Goal: Task Accomplishment & Management: Manage account settings

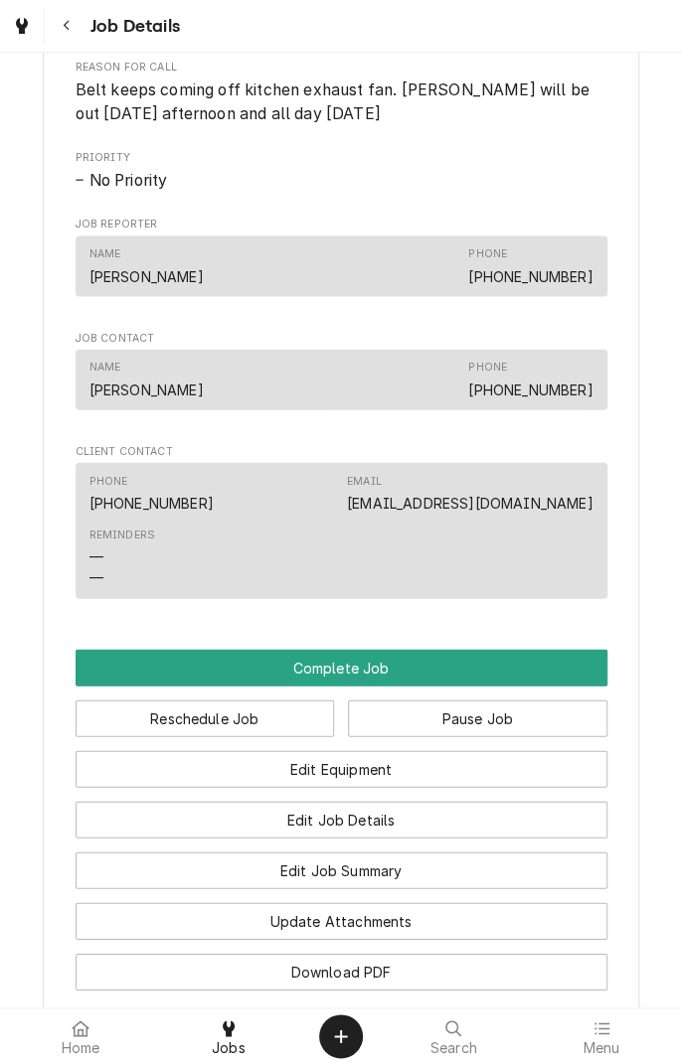
scroll to position [1253, 0]
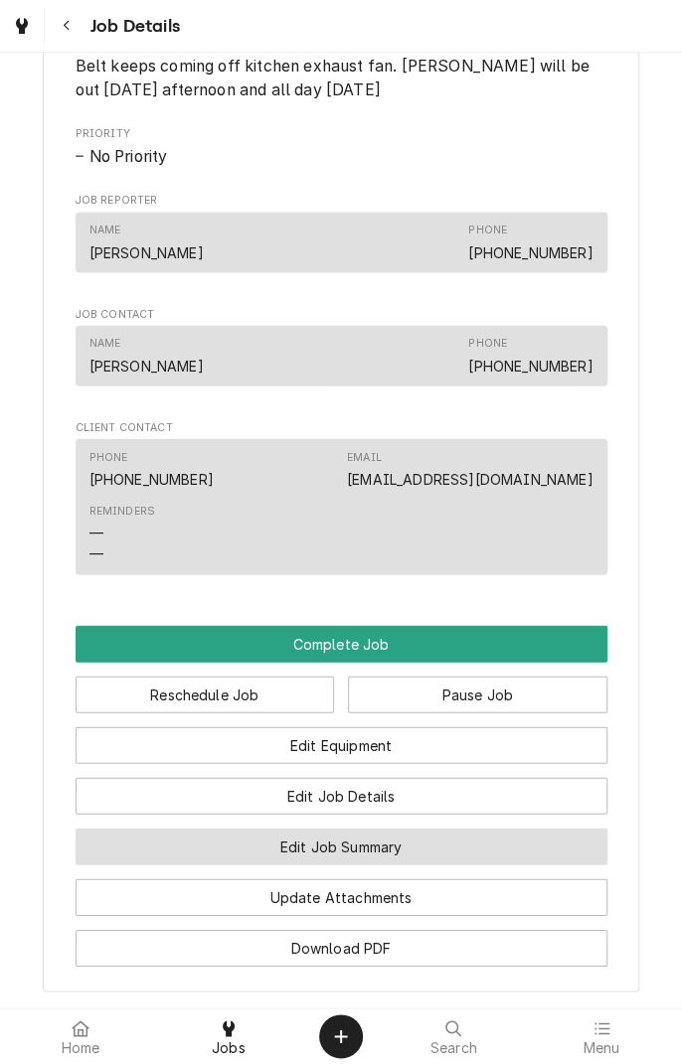
click at [439, 866] on button "Edit Job Summary" at bounding box center [342, 847] width 532 height 37
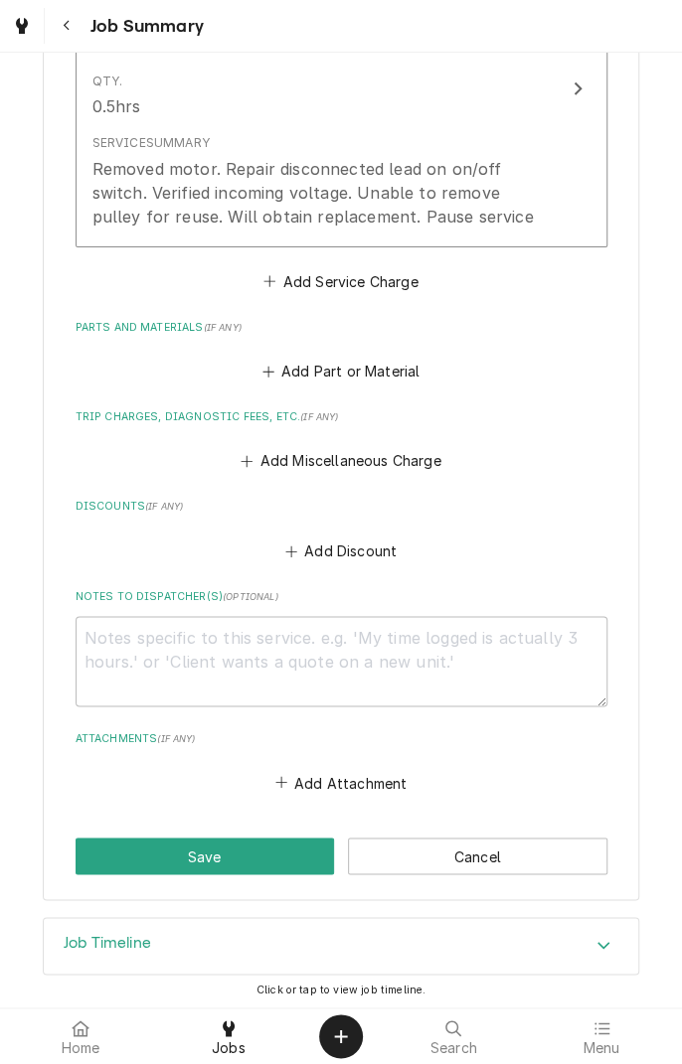
scroll to position [636, 0]
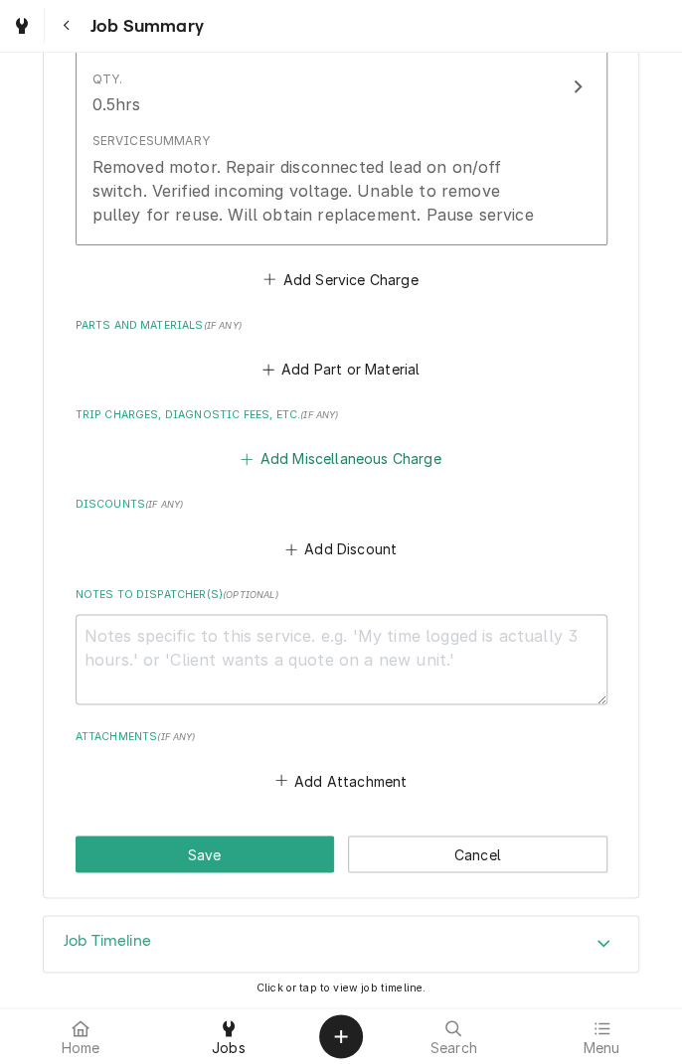
click at [338, 458] on button "Add Miscellaneous Charge" at bounding box center [341, 459] width 207 height 28
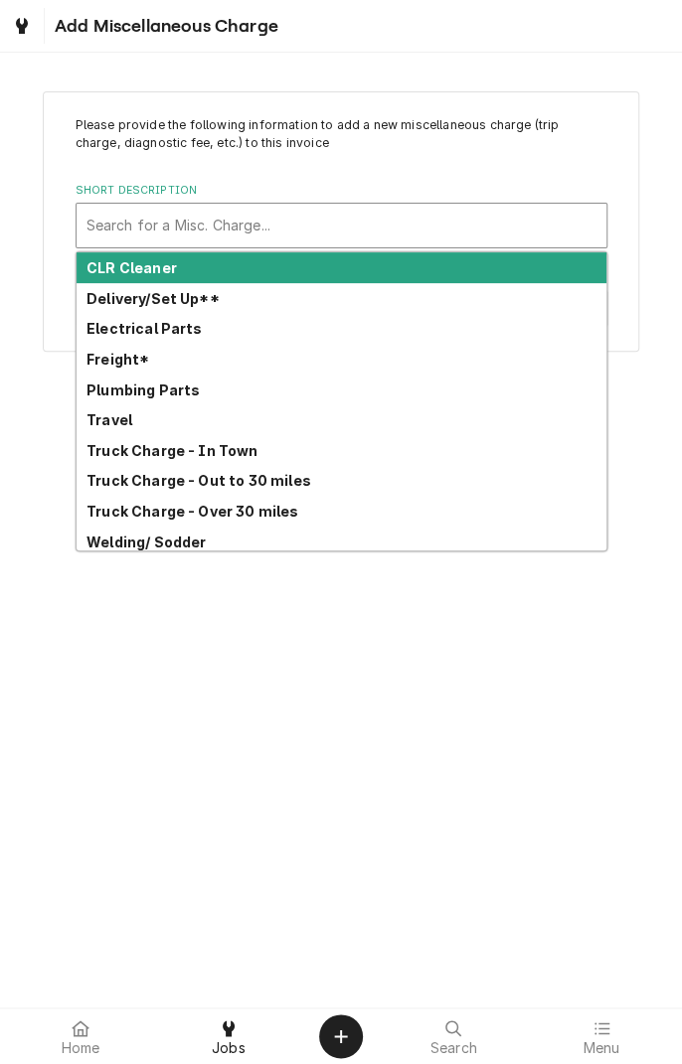
click at [109, 366] on strong "Freight*" at bounding box center [117, 359] width 63 height 17
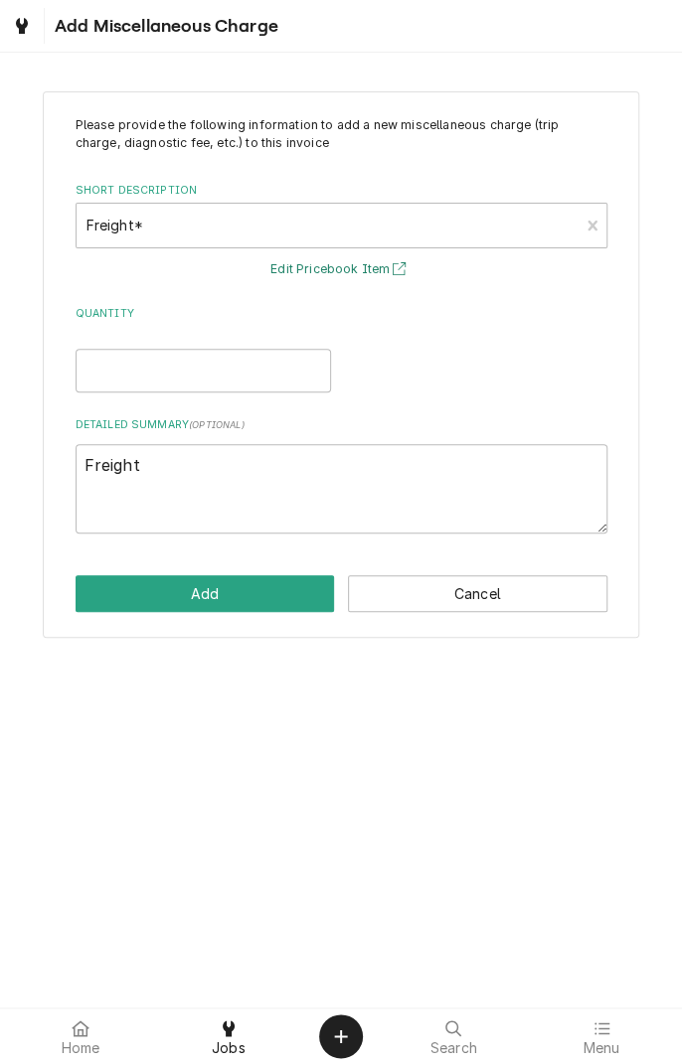
click at [347, 278] on button "Edit Pricebook Item" at bounding box center [340, 269] width 147 height 25
type textarea "x"
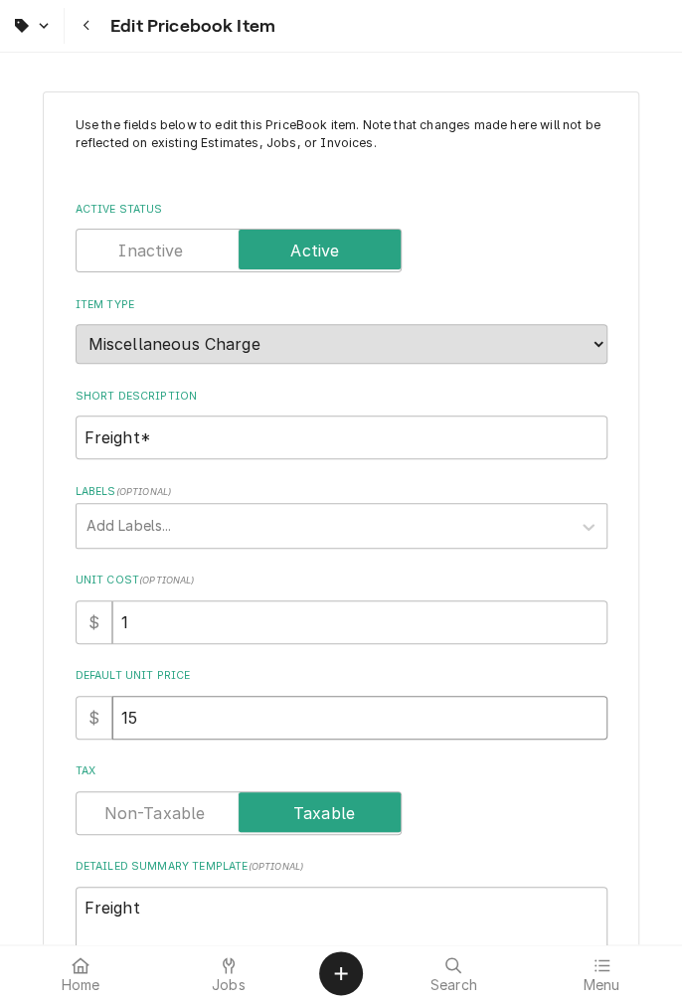
click at [450, 713] on input "15" at bounding box center [359, 718] width 495 height 44
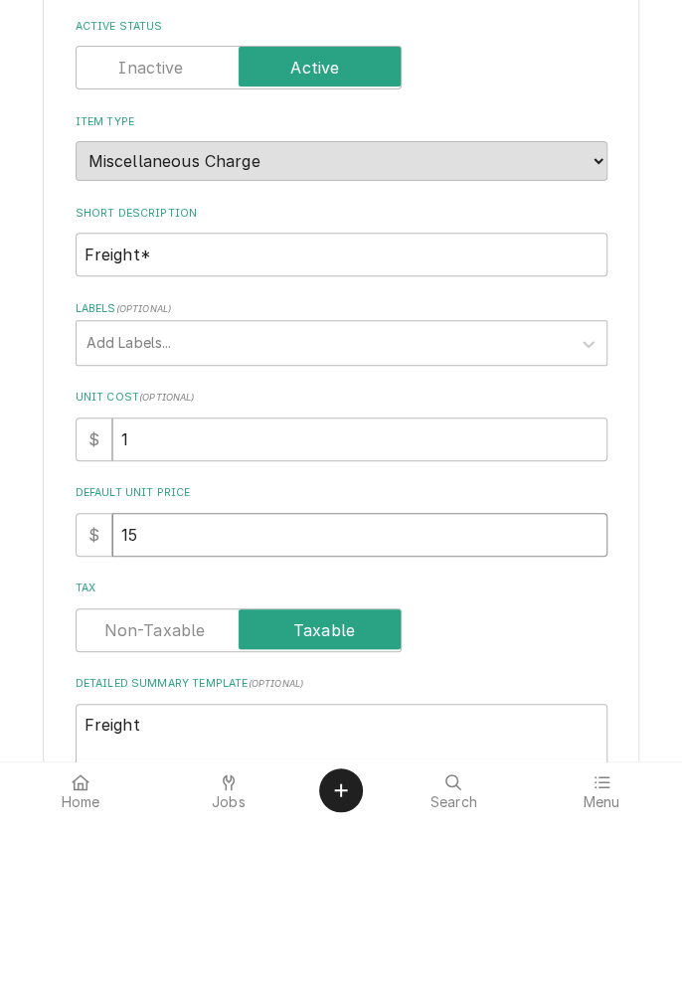
type textarea "x"
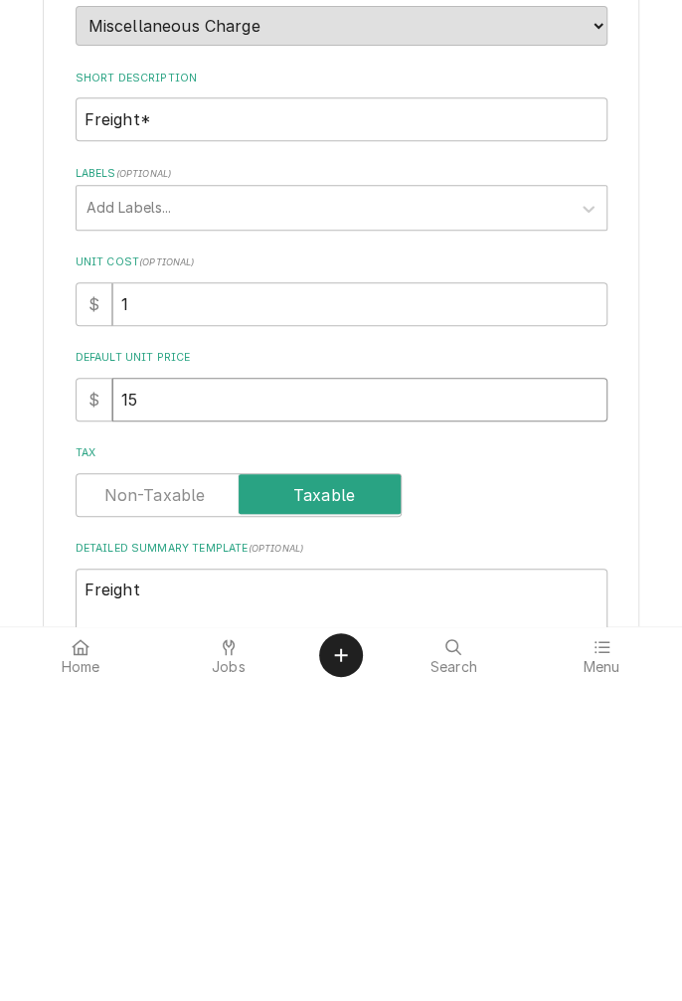
type input "1"
type textarea "x"
type input "2"
type textarea "x"
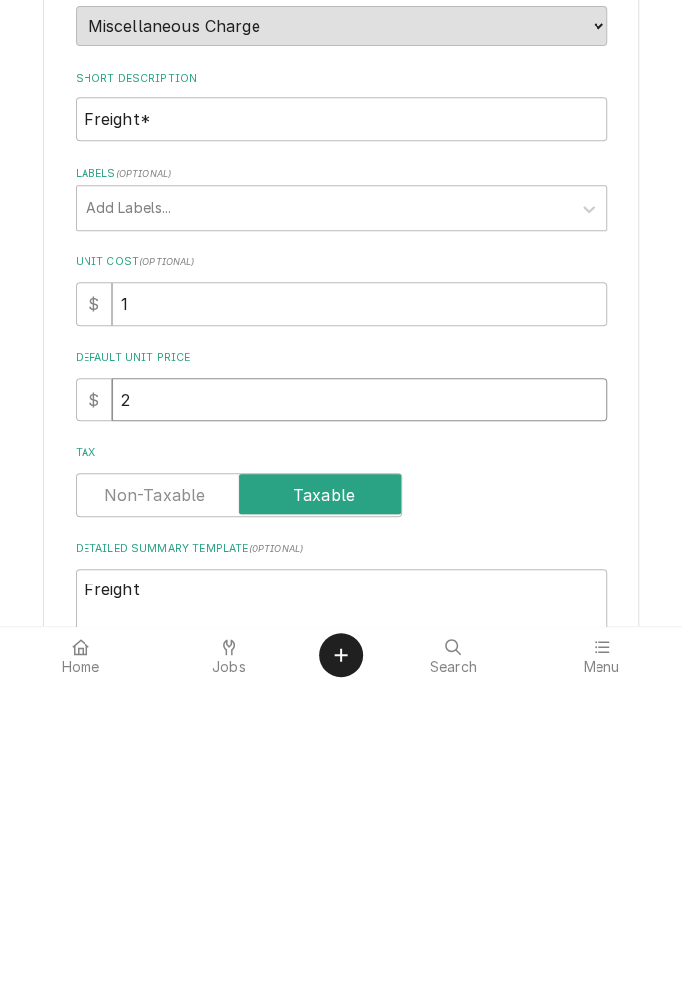
type input "20"
type textarea "x"
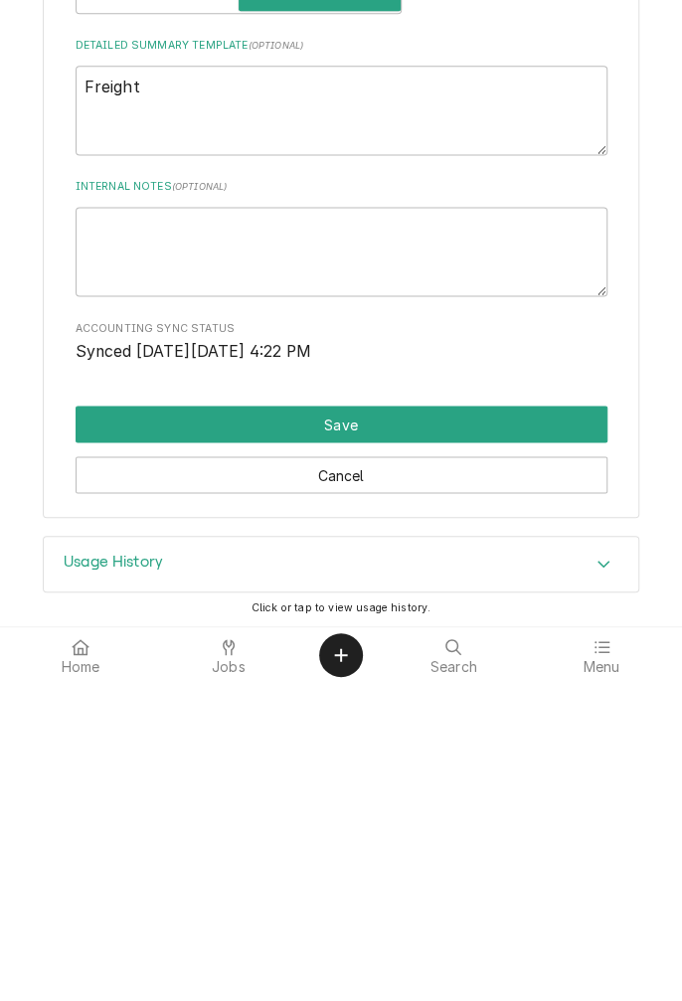
type input "20"
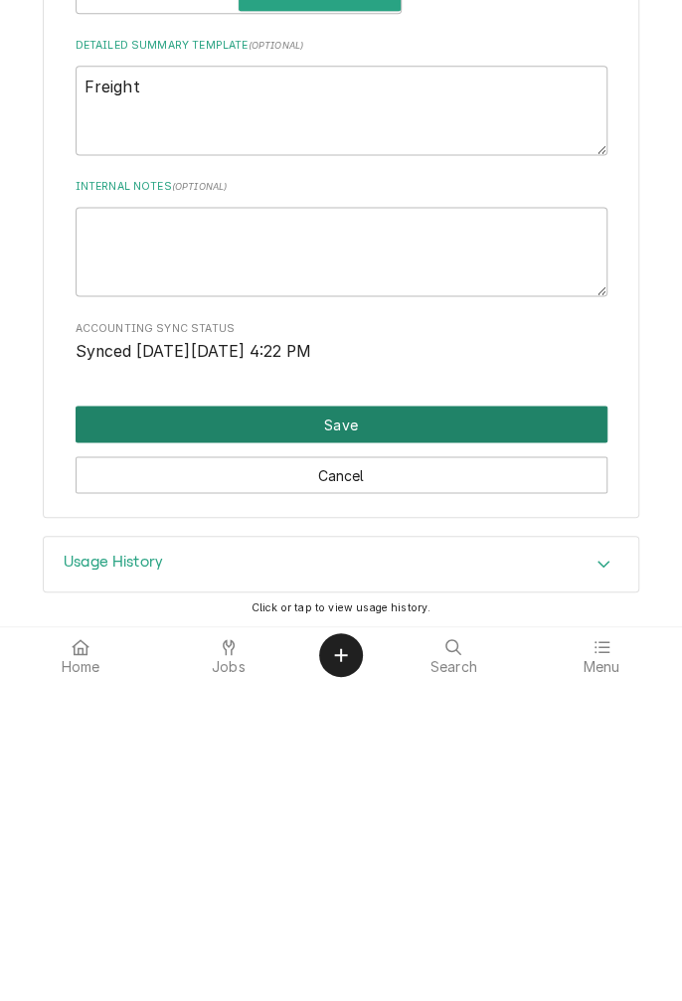
click at [402, 748] on button "Save" at bounding box center [342, 741] width 532 height 37
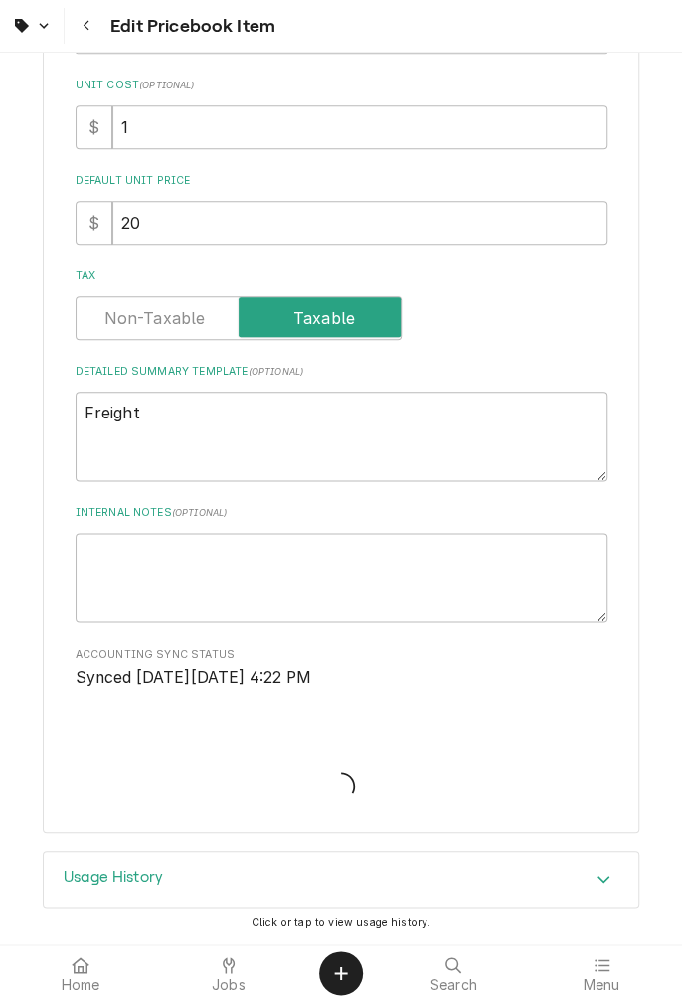
scroll to position [492, 0]
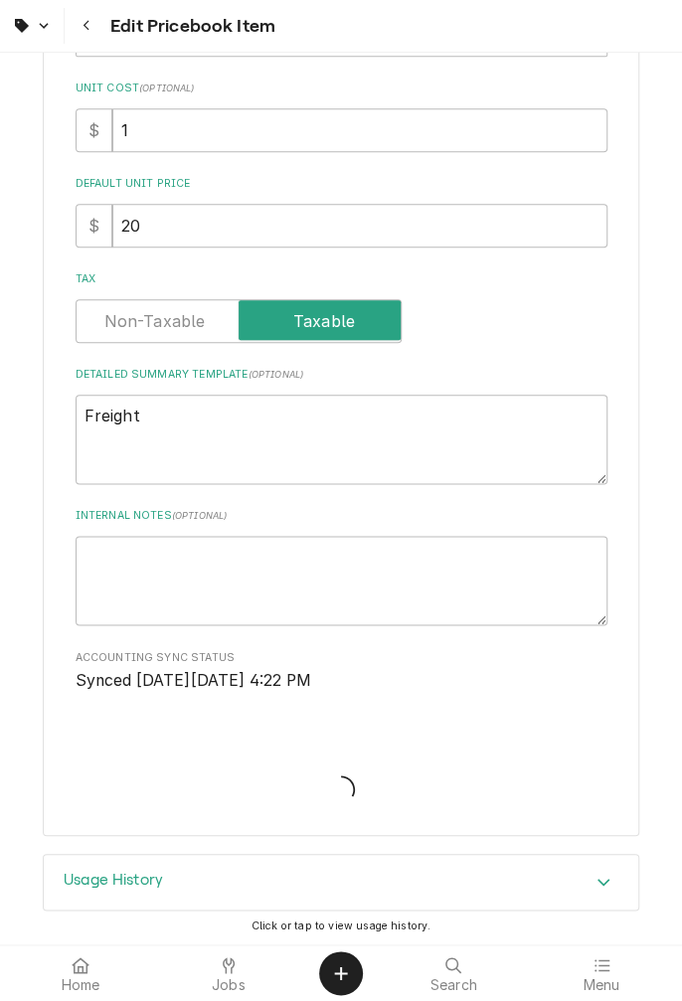
type textarea "x"
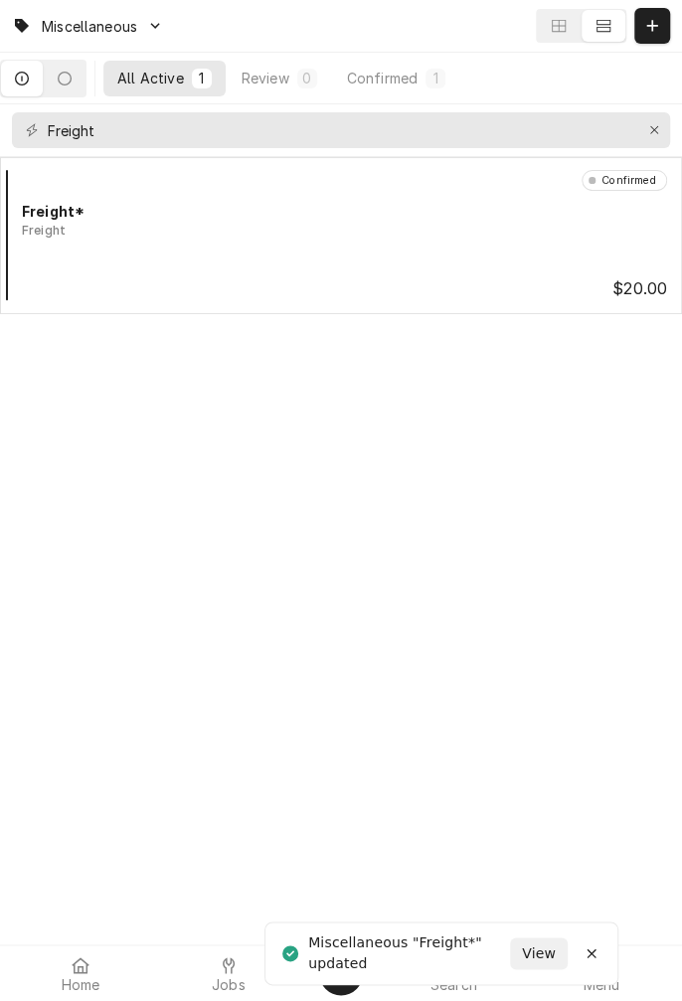
click at [232, 982] on span "Jobs" at bounding box center [229, 985] width 34 height 16
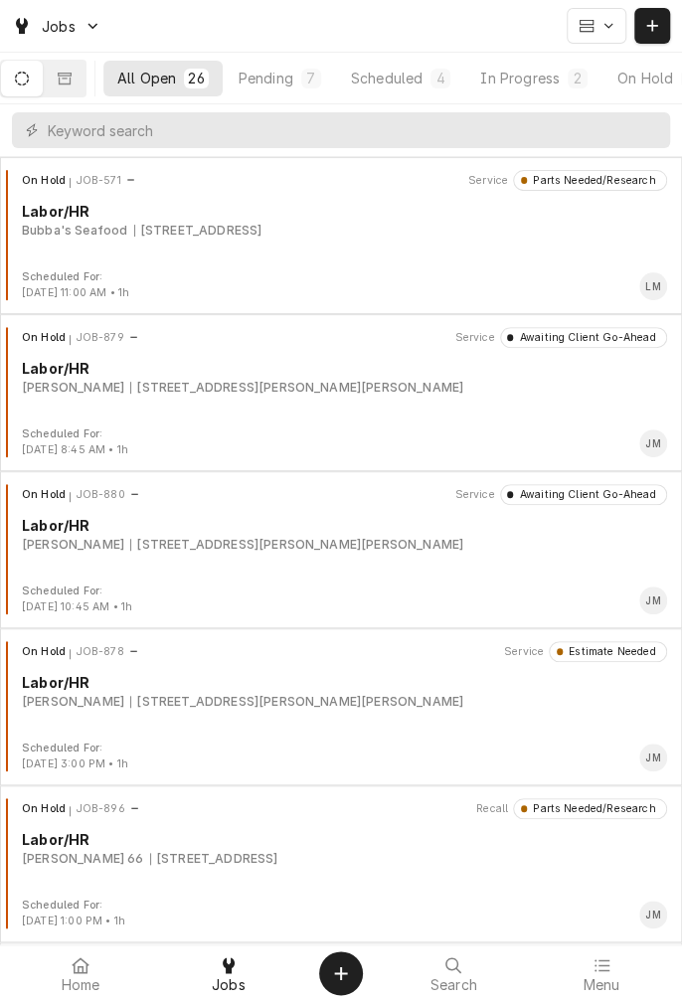
click at [533, 76] on div "In Progress" at bounding box center [520, 78] width 80 height 21
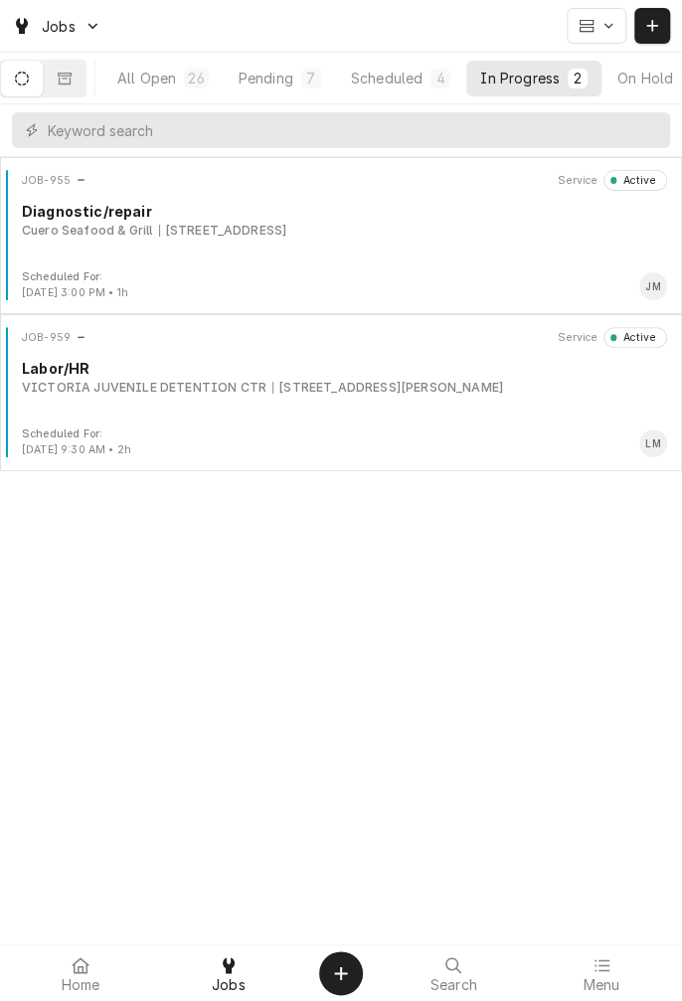
click at [308, 400] on div "JOB-959 Service Active Labor/HR VICTORIA JUVENILE DETENTION CTR [STREET_ADDRESS…" at bounding box center [341, 376] width 666 height 99
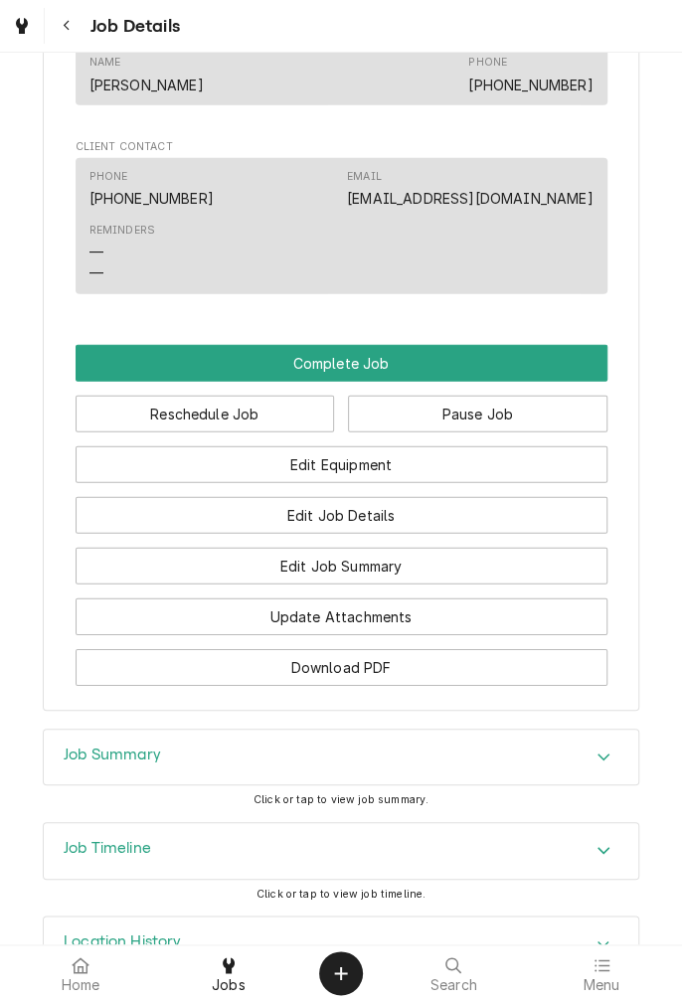
scroll to position [1622, 0]
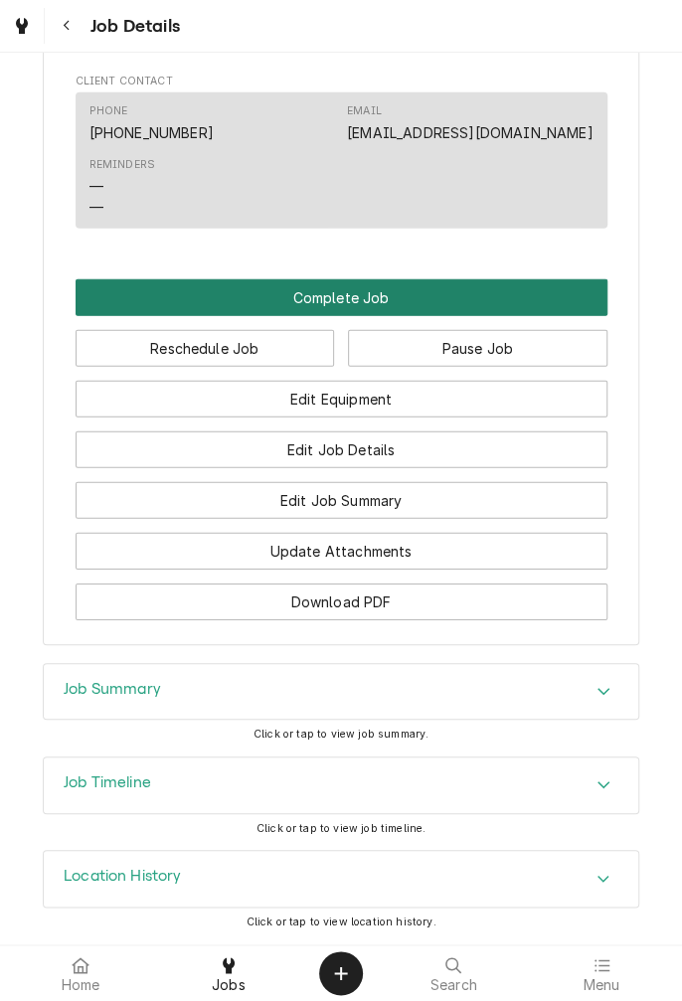
click at [390, 306] on button "Complete Job" at bounding box center [342, 297] width 532 height 37
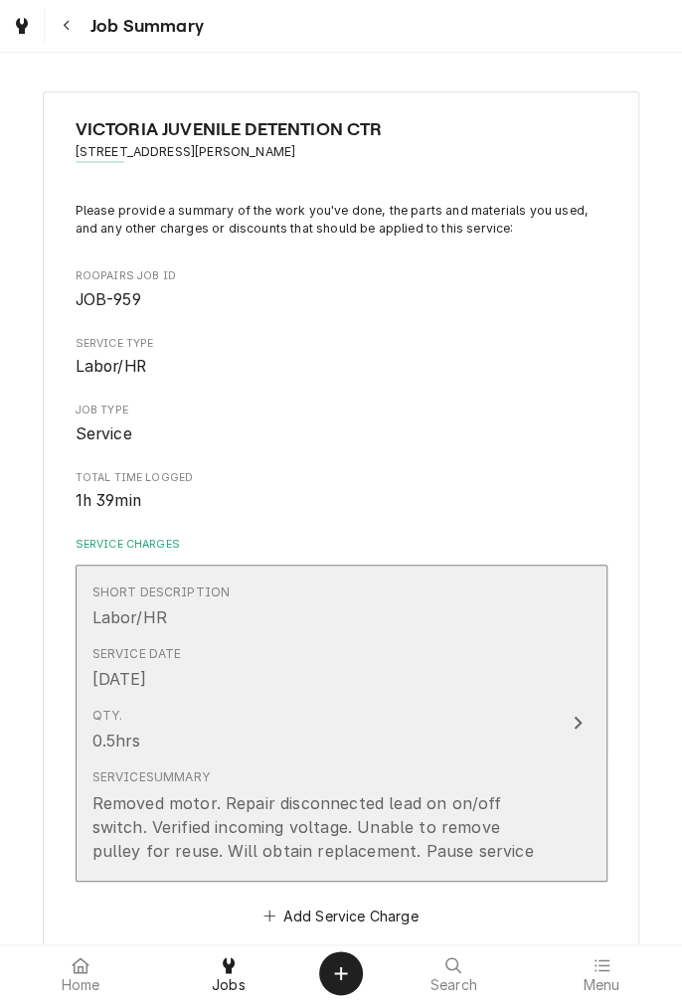
click at [542, 726] on div "Qty. 0.5hrs" at bounding box center [320, 730] width 456 height 62
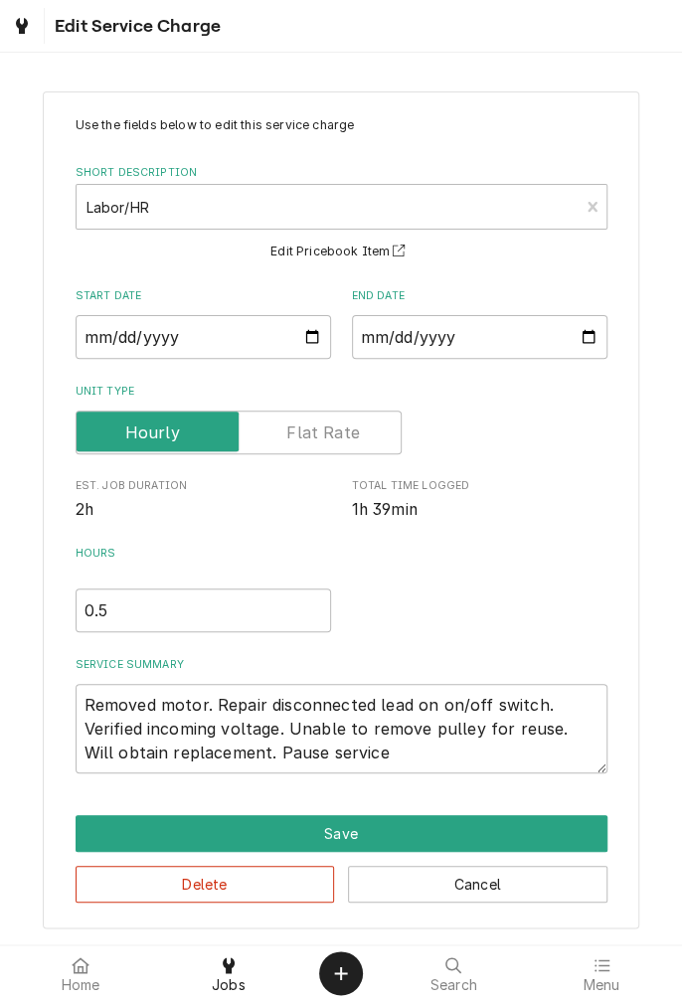
scroll to position [1, 0]
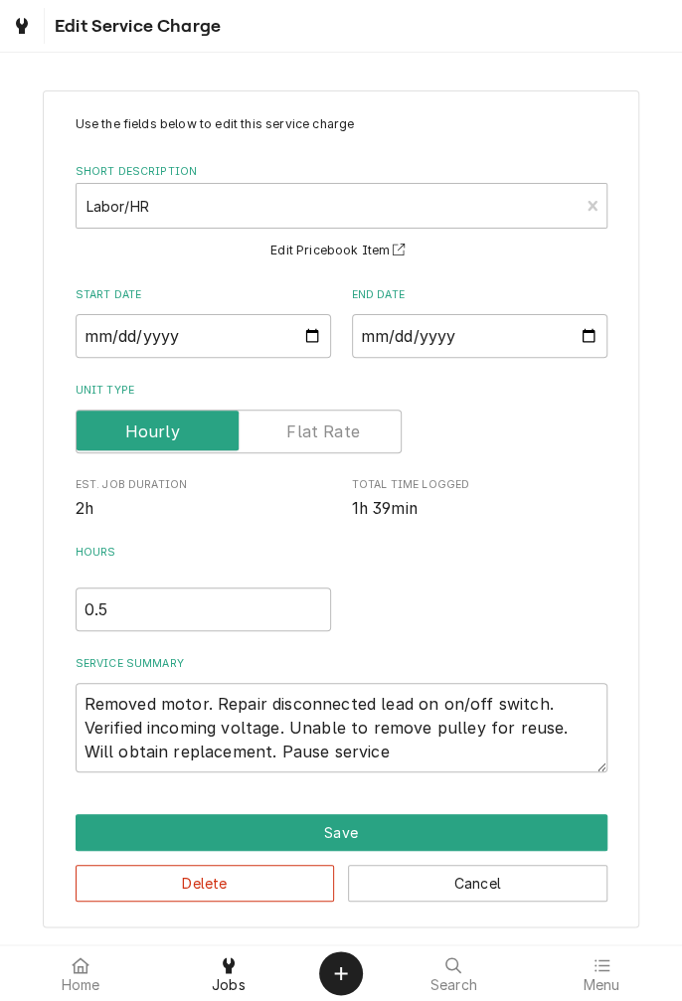
click at [509, 434] on div "Unit Type" at bounding box center [342, 431] width 532 height 44
click at [410, 759] on textarea "Removed motor. Repair disconnected lead on on/off switch. Verified incoming vol…" at bounding box center [342, 727] width 532 height 89
type textarea "x"
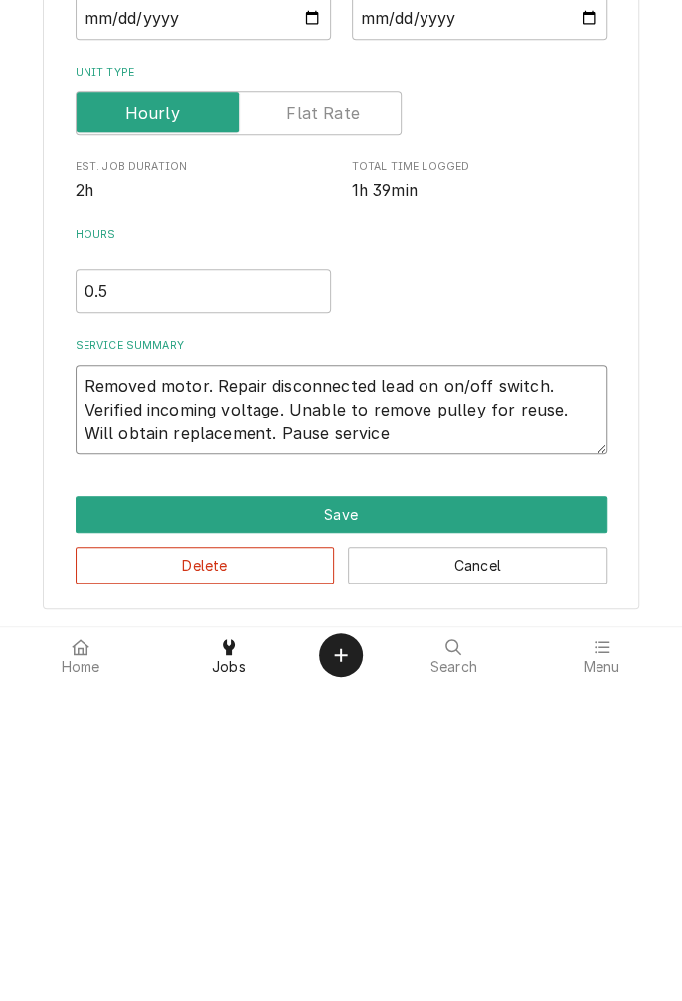
type textarea "Removed motor. Repair disconnected lead on on/off switch. Verified incoming vol…"
type textarea "x"
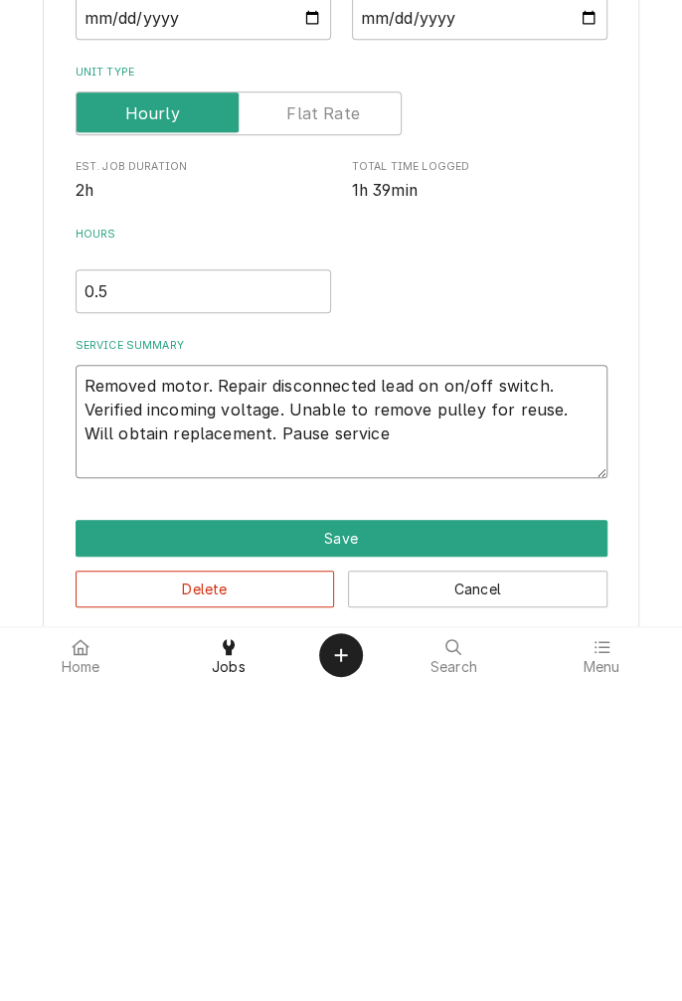
type textarea "Removed motor. Repair disconnected lead on on/off switch. Verified incoming vol…"
type textarea "x"
type textarea "Removed motor. Repair disconnected lead on on/off switch. Verified incoming vol…"
type textarea "x"
type textarea "Removed motor. Repair disconnected lead on on/off switch. Verified incoming vol…"
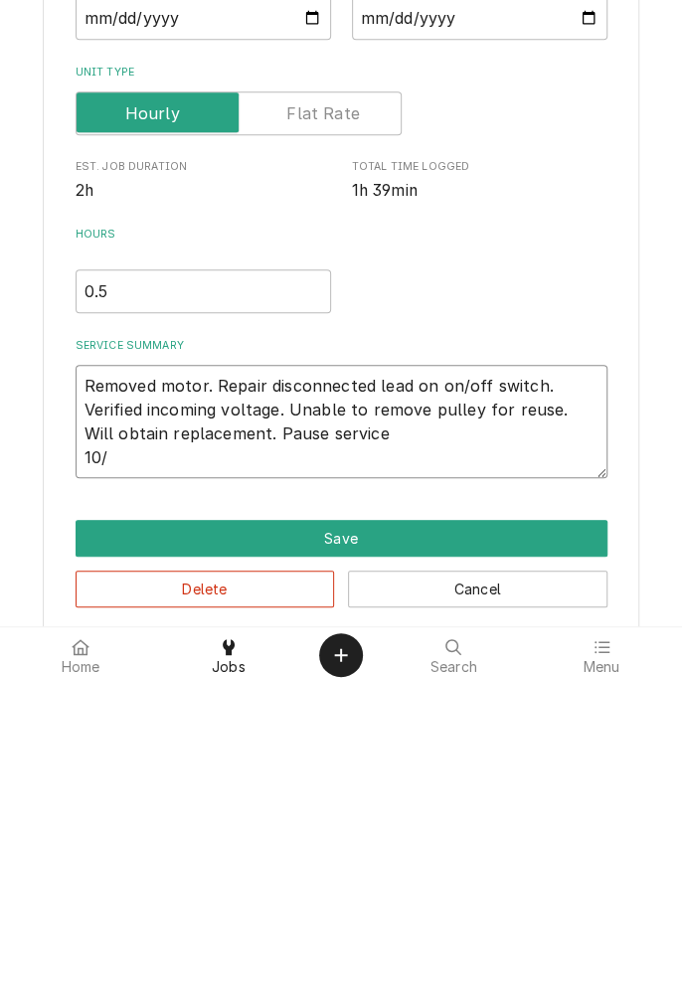
type textarea "x"
type textarea "Removed motor. Repair disconnected lead on on/off switch. Verified incoming vol…"
type textarea "x"
type textarea "Removed motor. Repair disconnected lead on on/off switch. Verified incoming vol…"
type textarea "x"
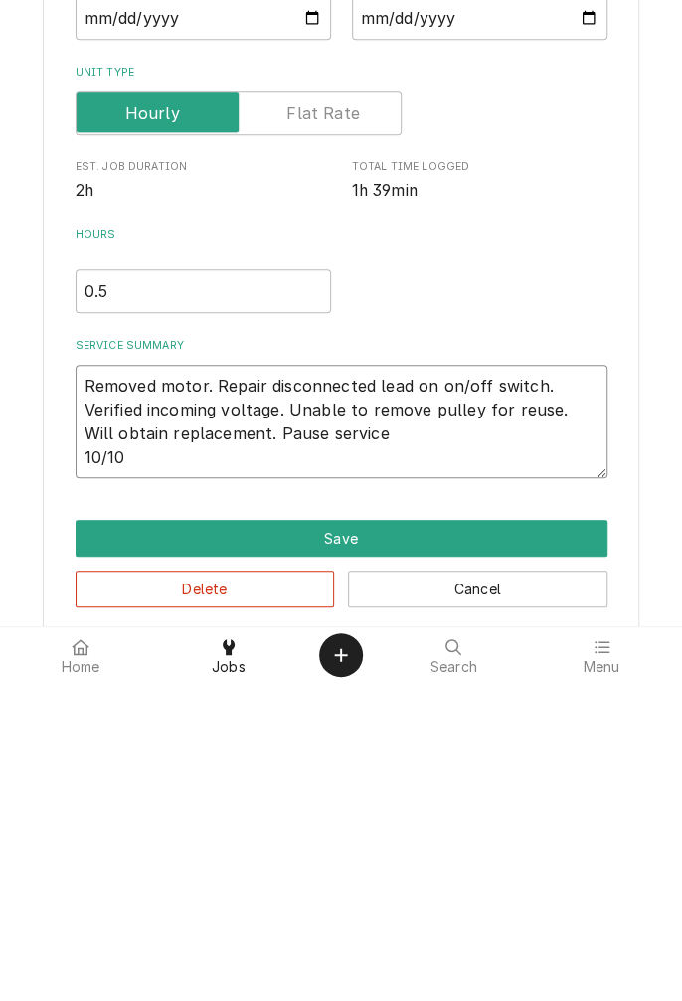
type textarea "Removed motor. Repair disconnected lead on on/off switch. Verified incoming vol…"
type textarea "x"
type textarea "Removed motor. Repair disconnected lead on on/off switch. Verified incoming vol…"
type textarea "x"
type textarea "Removed motor. Repair disconnected lead on on/off switch. Verified incoming vol…"
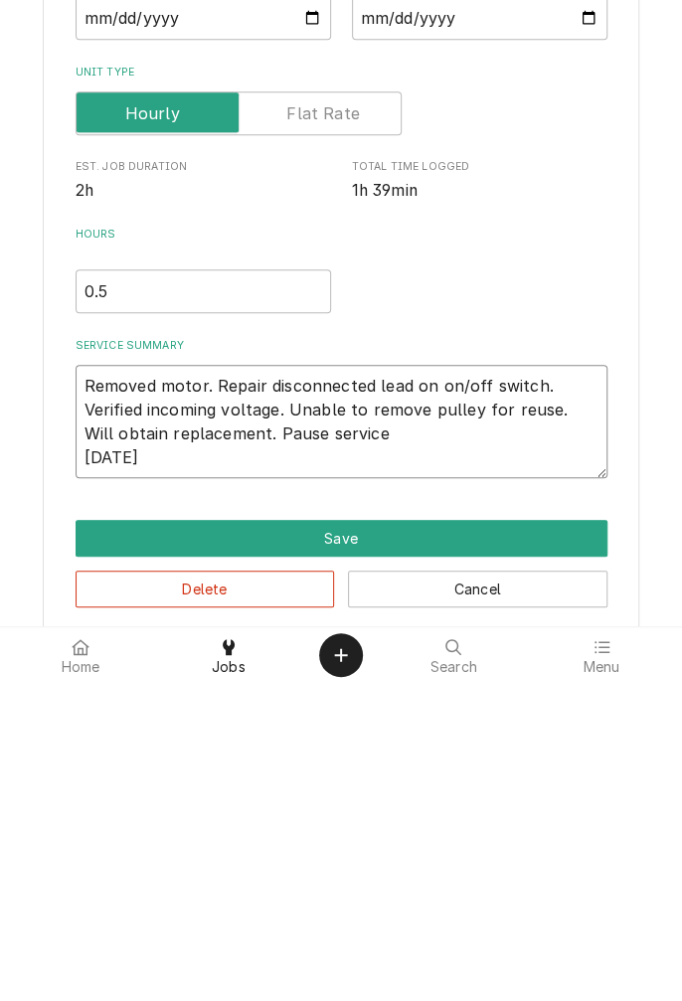
type textarea "x"
type textarea "Removed motor. Repair disconnected lead on on/off switch. Verified incoming vol…"
type textarea "x"
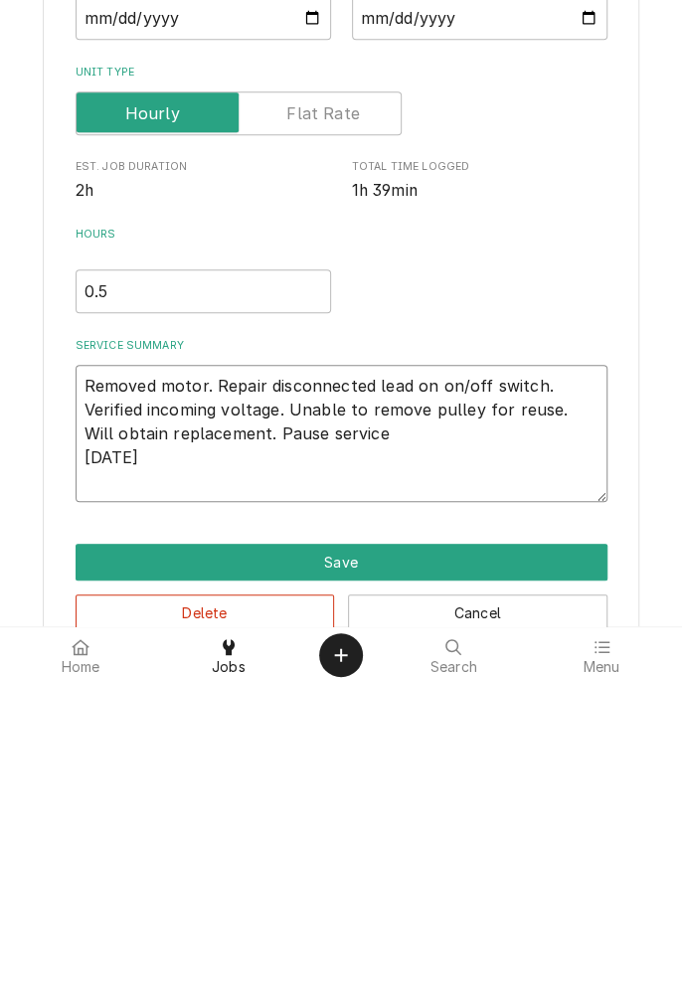
type textarea "Removed motor. Repair disconnected lead on on/off switch. Verified incoming vol…"
type textarea "x"
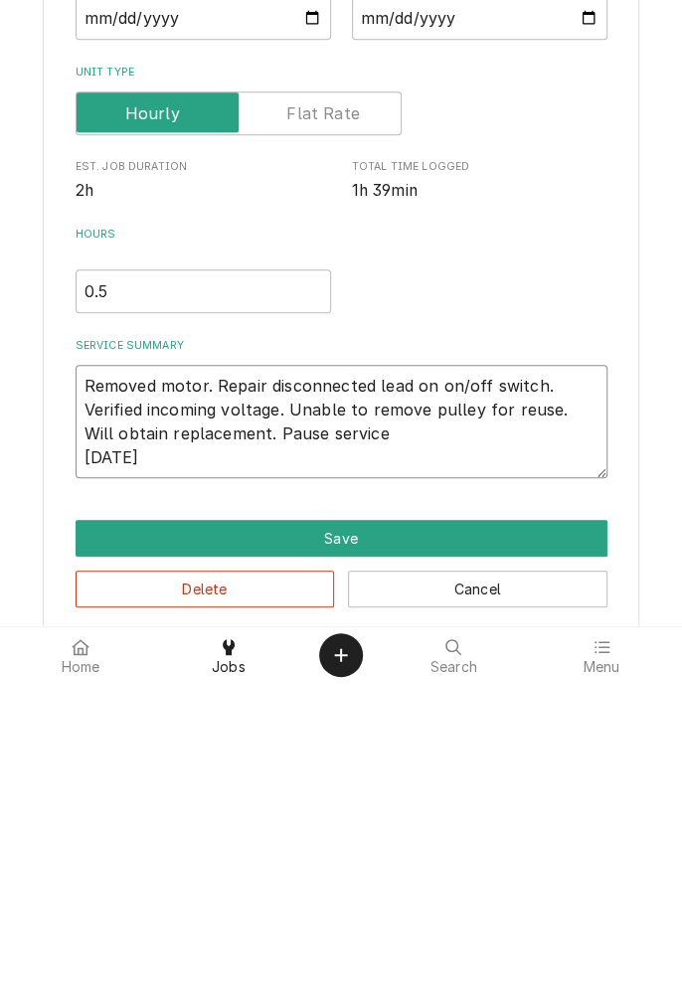
type textarea "Removed motor. Repair disconnected lead on on/off switch. Verified incoming vol…"
type textarea "x"
type textarea "Removed motor. Repair disconnected lead on on/off switch. Verified incoming vol…"
type textarea "x"
type textarea "Removed motor. Repair disconnected lead on on/off switch. Verified incoming vol…"
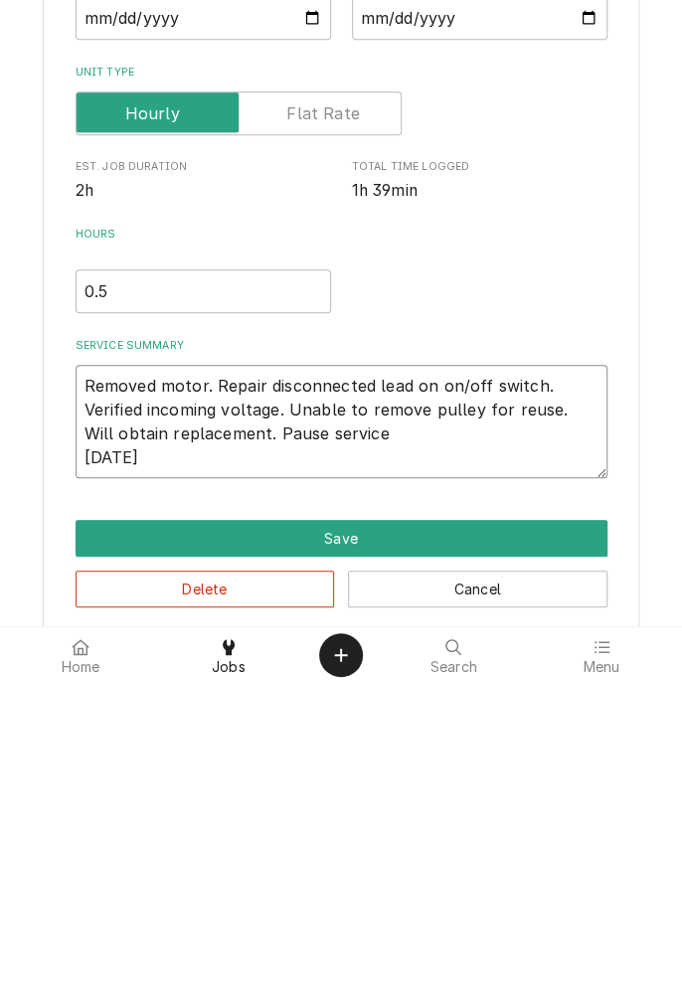
type textarea "x"
type textarea "Removed motor. Repair disconnected lead on on/off switch. Verified incoming vol…"
type textarea "x"
type textarea "Removed motor. Repair disconnected lead on on/off switch. Verified incoming vol…"
type textarea "x"
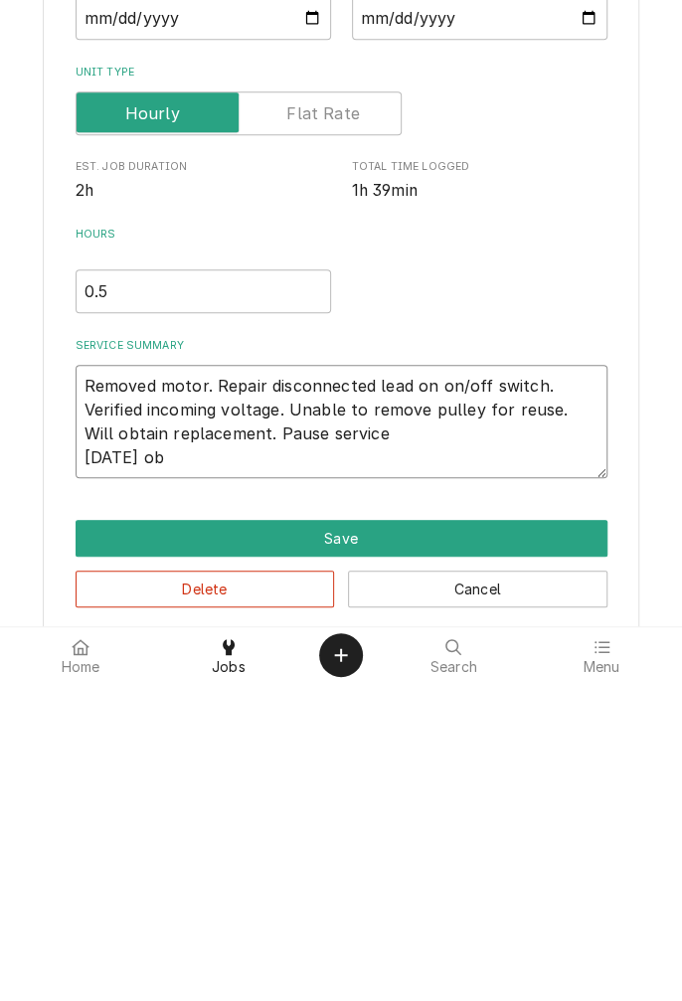
type textarea "Removed motor. Repair disconnected lead on on/off switch. Verified incoming vol…"
type textarea "x"
type textarea "Removed motor. Repair disconnected lead on on/off switch. Verified incoming vol…"
type textarea "x"
type textarea "Removed motor. Repair disconnected lead on on/off switch. Verified incoming vol…"
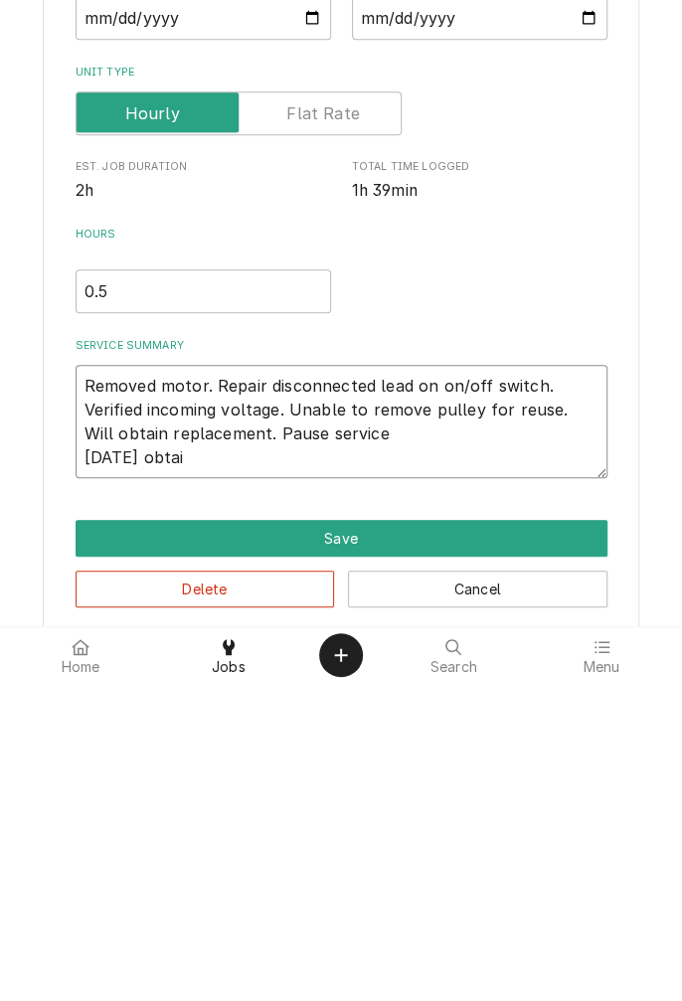
type textarea "x"
type textarea "Removed motor. Repair disconnected lead on on/off switch. Verified incoming vol…"
type textarea "x"
type textarea "Removed motor. Repair disconnected lead on on/off switch. Verified incoming vol…"
type textarea "x"
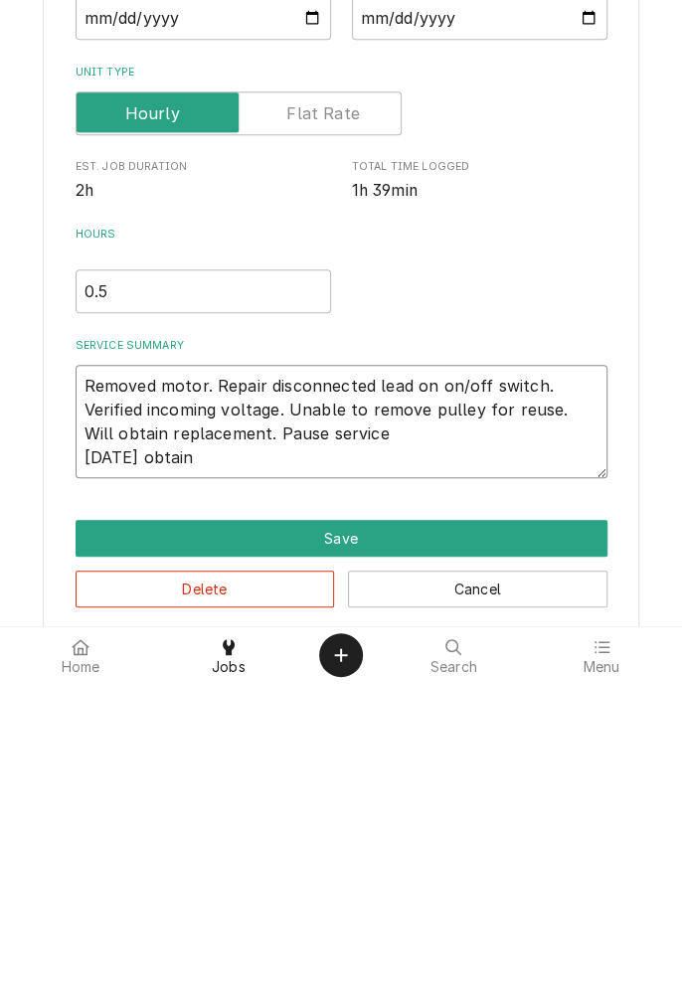
type textarea "Removed motor. Repair disconnected lead on on/off switch. Verified incoming vol…"
type textarea "x"
type textarea "Removed motor. Repair disconnected lead on on/off switch. Verified incoming vol…"
type textarea "x"
type textarea "Removed motor. Repair disconnected lead on on/off switch. Verified incoming vol…"
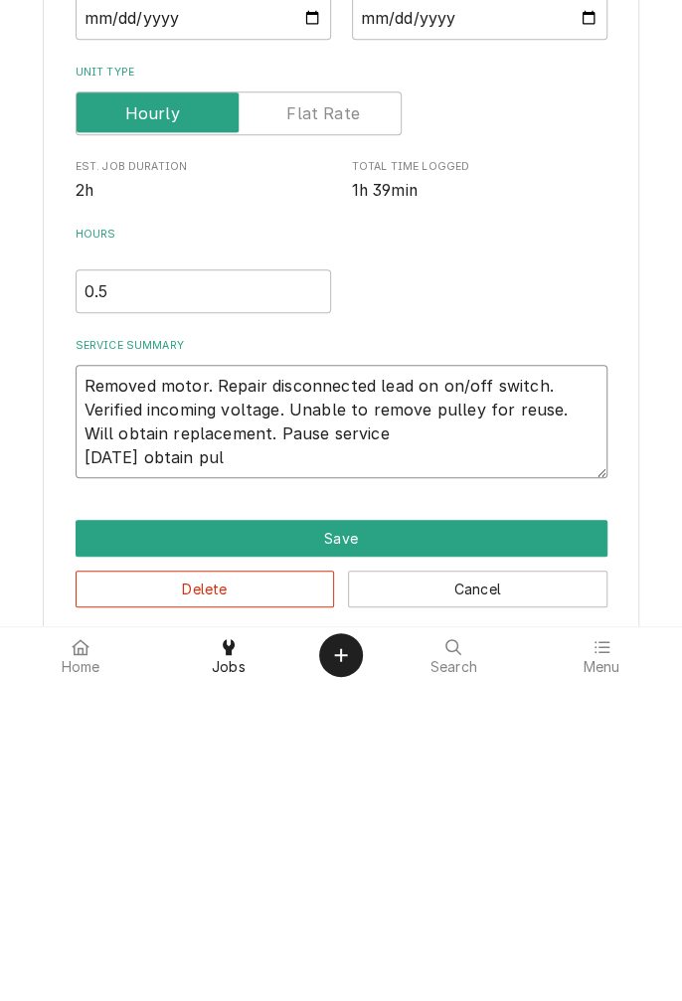
type textarea "x"
type textarea "Removed motor. Repair disconnected lead on on/off switch. Verified incoming vol…"
type textarea "x"
type textarea "Removed motor. Repair disconnected lead on on/off switch. Verified incoming vol…"
type textarea "x"
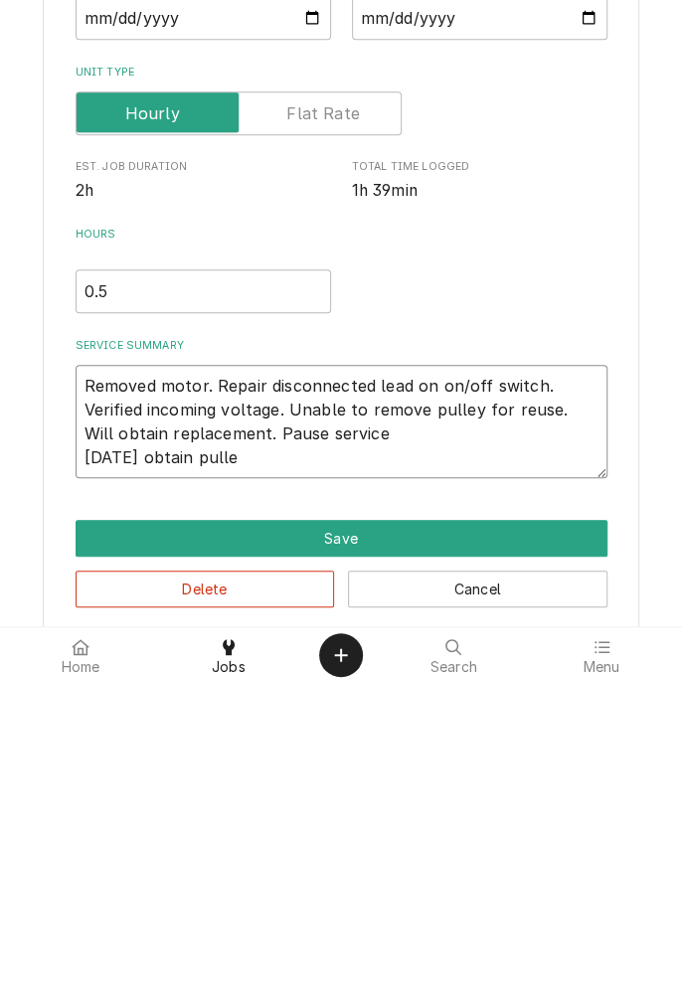
type textarea "Removed motor. Repair disconnected lead on on/off switch. Verified incoming vol…"
type textarea "x"
type textarea "Removed motor. Repair disconnected lead on on/off switch. Verified incoming vol…"
type textarea "x"
type textarea "Removed motor. Repair disconnected lead on on/off switch. Verified incoming vol…"
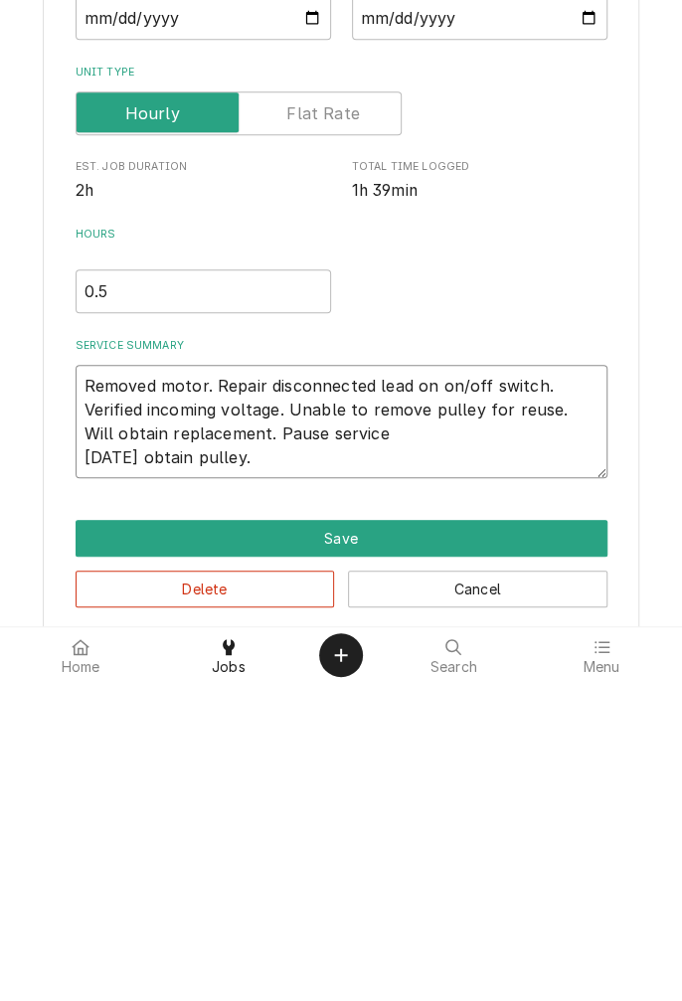
type textarea "x"
type textarea "Removed motor. Repair disconnected lead on on/off switch. Verified incoming vol…"
type textarea "x"
type textarea "Removed motor. Repair disconnected lead on on/off switch. Verified incoming vol…"
type textarea "x"
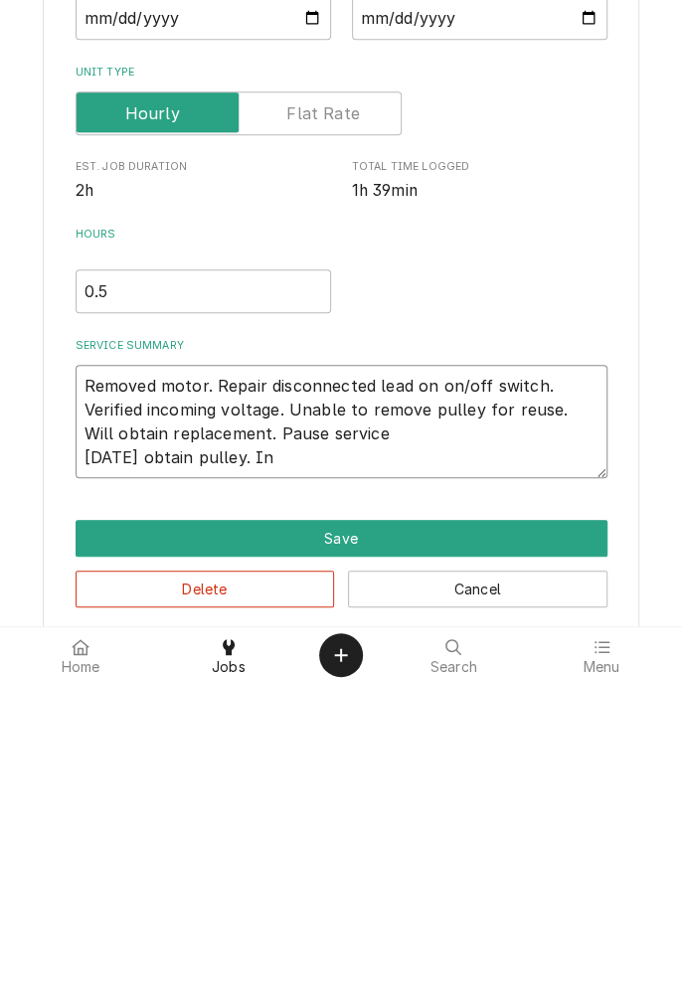
type textarea "Removed motor. Repair disconnected lead on on/off switch. Verified incoming vol…"
type textarea "x"
type textarea "Removed motor. Repair disconnected lead on on/off switch. Verified incoming vol…"
type textarea "x"
type textarea "Removed motor. Repair disconnected lead on on/off switch. Verified incoming vol…"
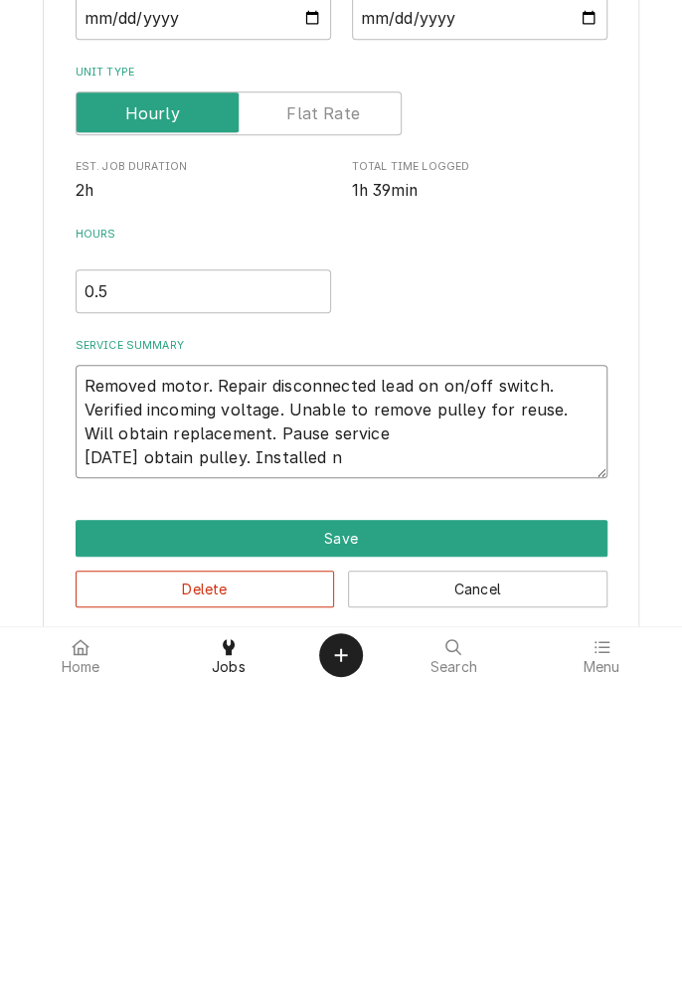
type textarea "x"
type textarea "Removed motor. Repair disconnected lead on on/off switch. Verified incoming vol…"
type textarea "x"
type textarea "Removed motor. Repair disconnected lead on on/off switch. Verified incoming vol…"
type textarea "x"
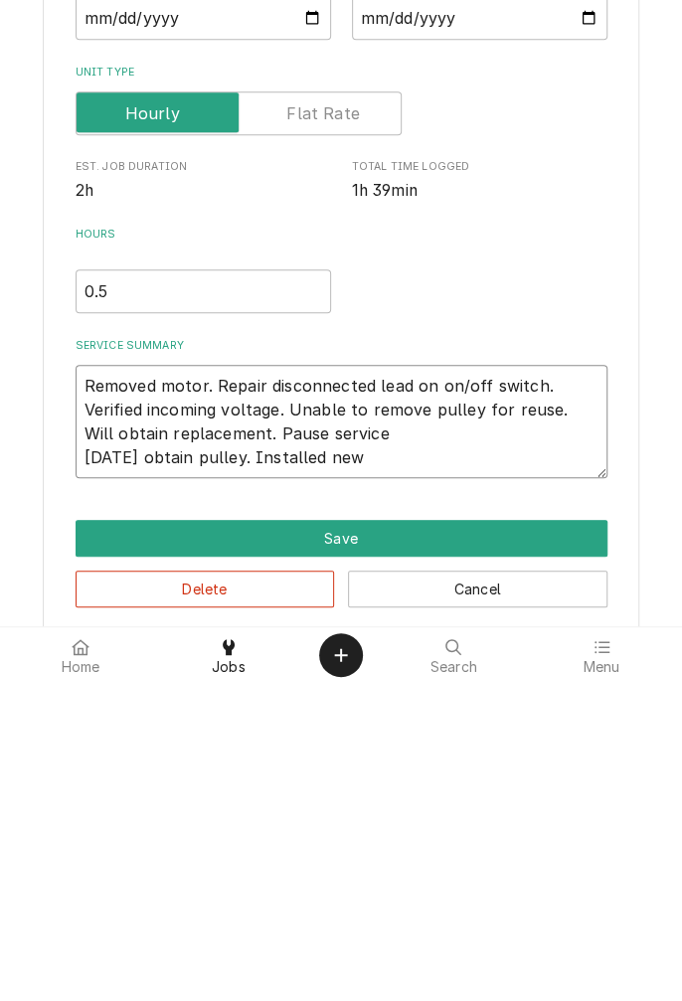
type textarea "Removed motor. Repair disconnected lead on on/off switch. Verified incoming vol…"
type textarea "x"
type textarea "Removed motor. Repair disconnected lead on on/off switch. Verified incoming vol…"
type textarea "x"
type textarea "Removed motor. Repair disconnected lead on on/off switch. Verified incoming vol…"
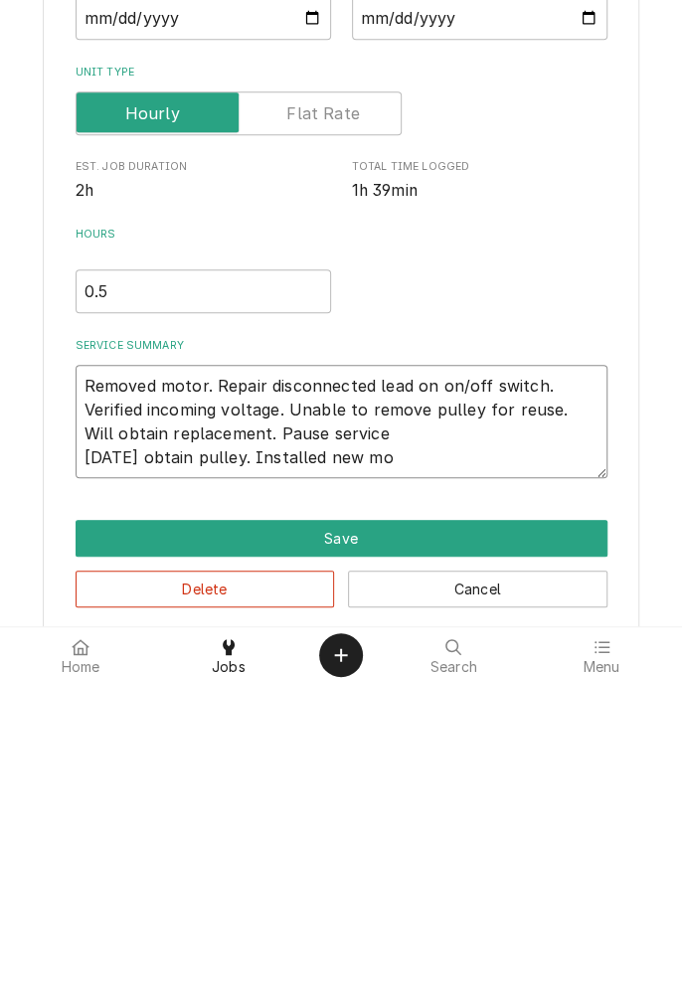
type textarea "x"
type textarea "Removed motor. Repair disconnected lead on on/off switch. Verified incoming vol…"
type textarea "x"
type textarea "Removed motor. Repair disconnected lead on on/off switch. Verified incoming vol…"
type textarea "x"
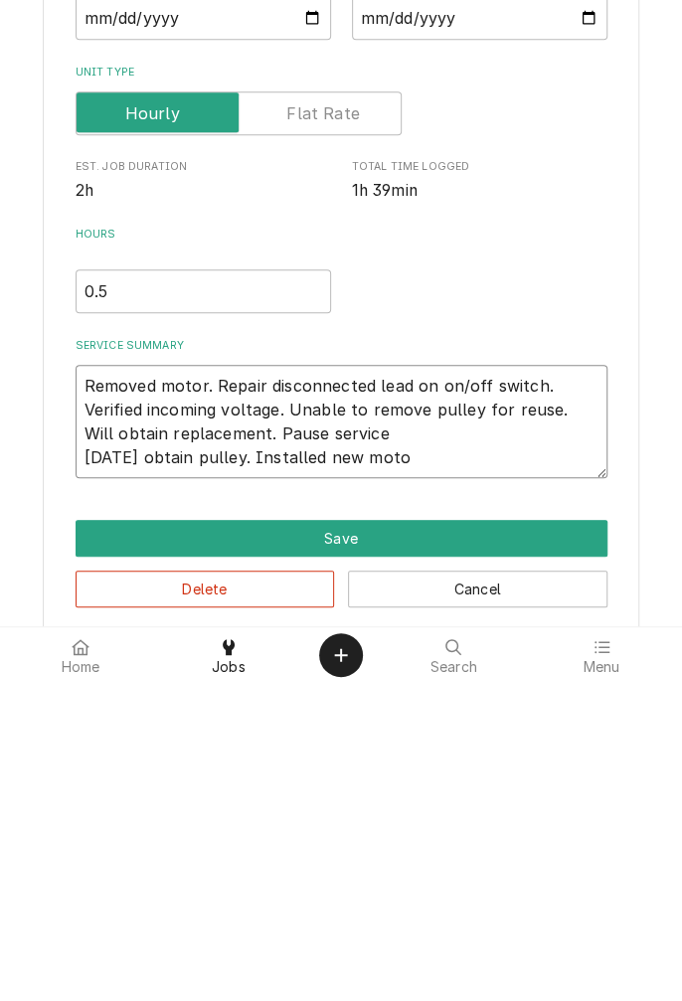
type textarea "Removed motor. Repair disconnected lead on on/off switch. Verified incoming vol…"
type textarea "x"
type textarea "Removed motor. Repair disconnected lead on on/off switch. Verified incoming vol…"
type textarea "x"
type textarea "Removed motor. Repair disconnected lead on on/off switch. Verified incoming vol…"
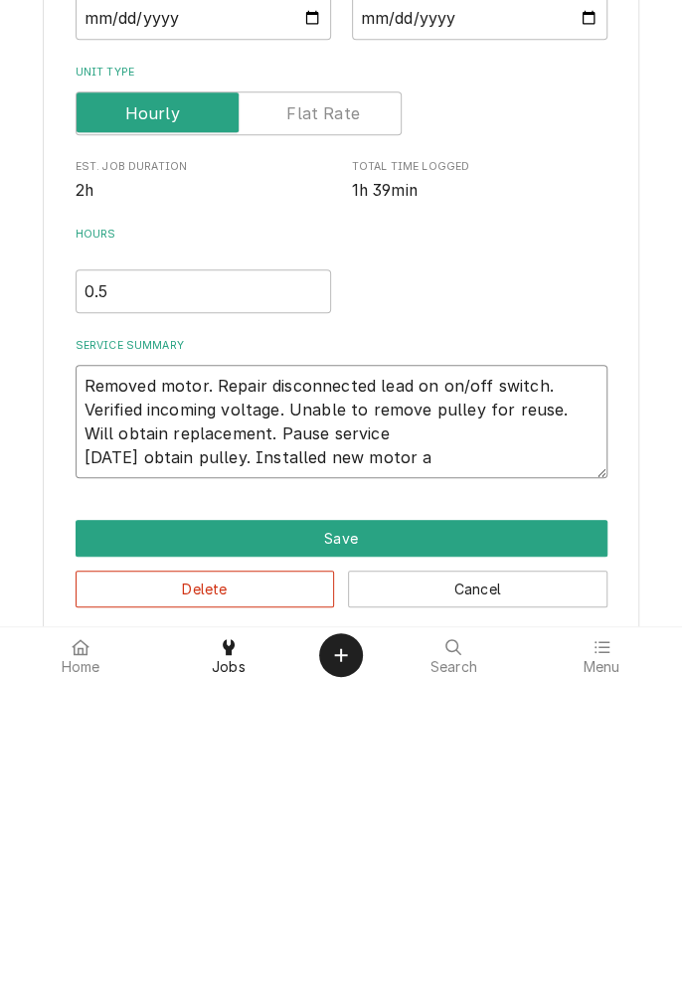
type textarea "x"
type textarea "Removed motor. Repair disconnected lead on on/off switch. Verified incoming vol…"
type textarea "x"
type textarea "Removed motor. Repair disconnected lead on on/off switch. Verified incoming vol…"
type textarea "x"
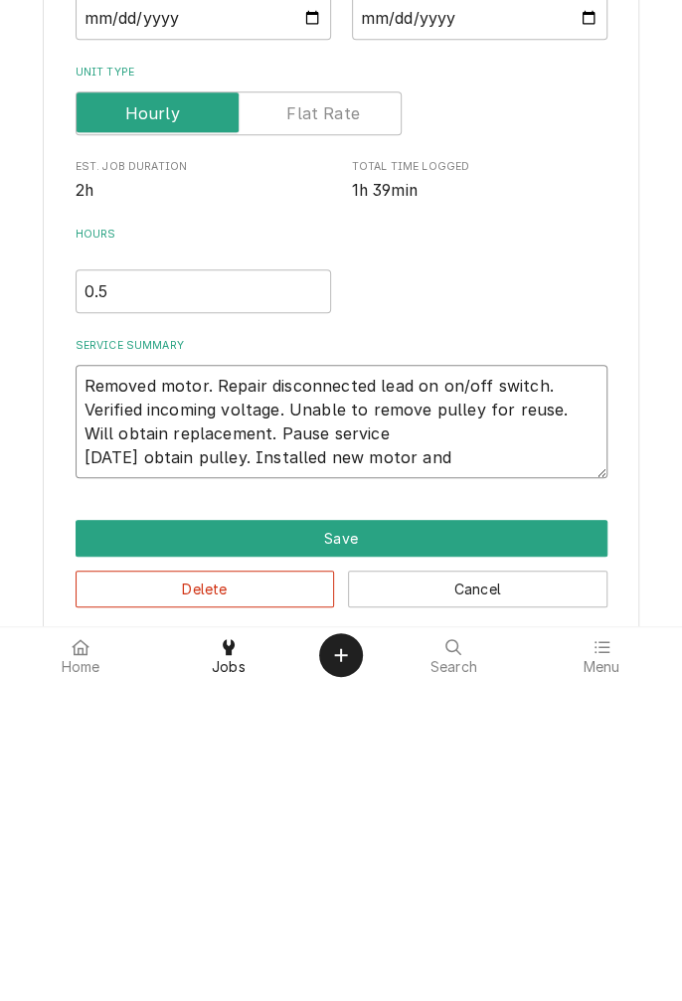
type textarea "Removed motor. Repair disconnected lead on on/off switch. Verified incoming vol…"
type textarea "x"
type textarea "Removed motor. Repair disconnected lead on on/off switch. Verified incoming vol…"
type textarea "x"
type textarea "Removed motor. Repair disconnected lead on on/off switch. Verified incoming vol…"
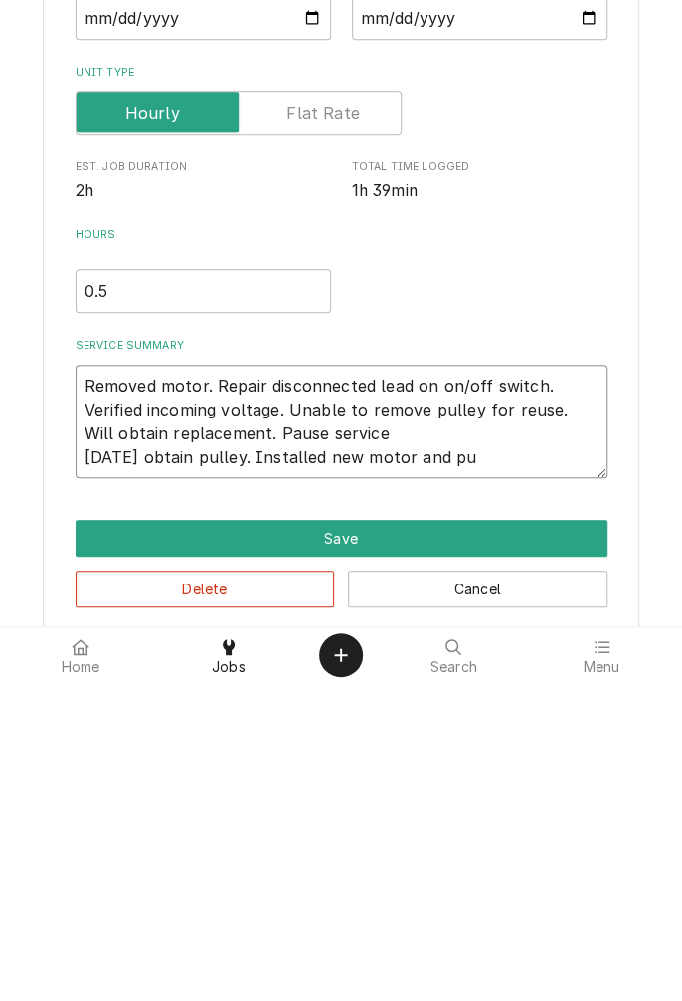
type textarea "x"
type textarea "Removed motor. Repair disconnected lead on on/off switch. Verified incoming vol…"
type textarea "x"
type textarea "Removed motor. Repair disconnected lead on on/off switch. Verified incoming vol…"
type textarea "x"
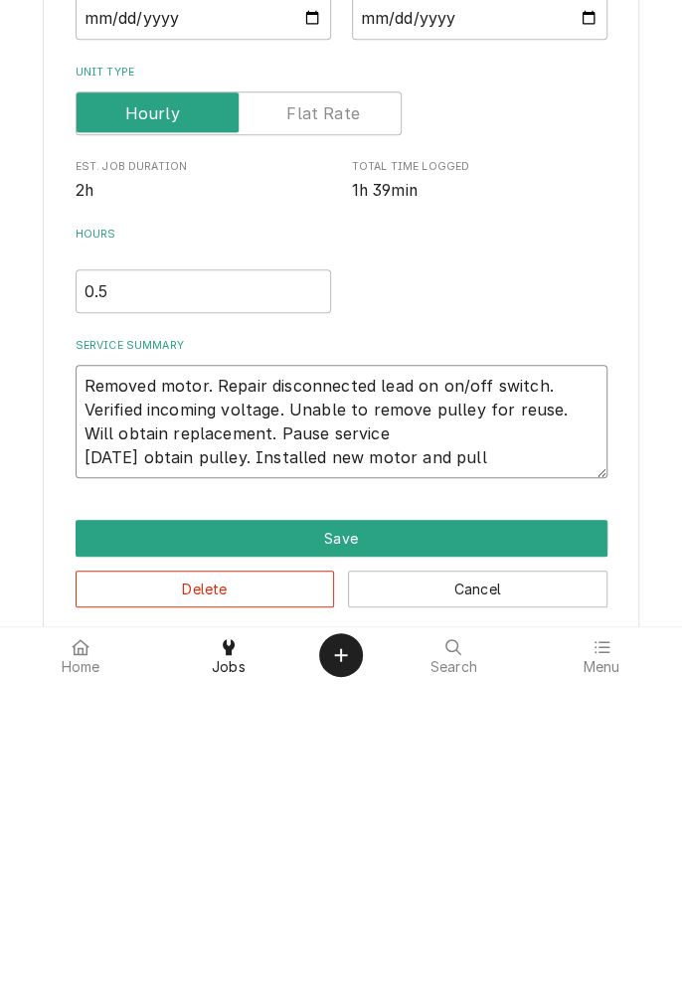
type textarea "Removed motor. Repair disconnected lead on on/off switch. Verified incoming vol…"
type textarea "x"
type textarea "Removed motor. Repair disconnected lead on on/off switch. Verified incoming vol…"
type textarea "x"
type textarea "Removed motor. Repair disconnected lead on on/off switch. Verified incoming vol…"
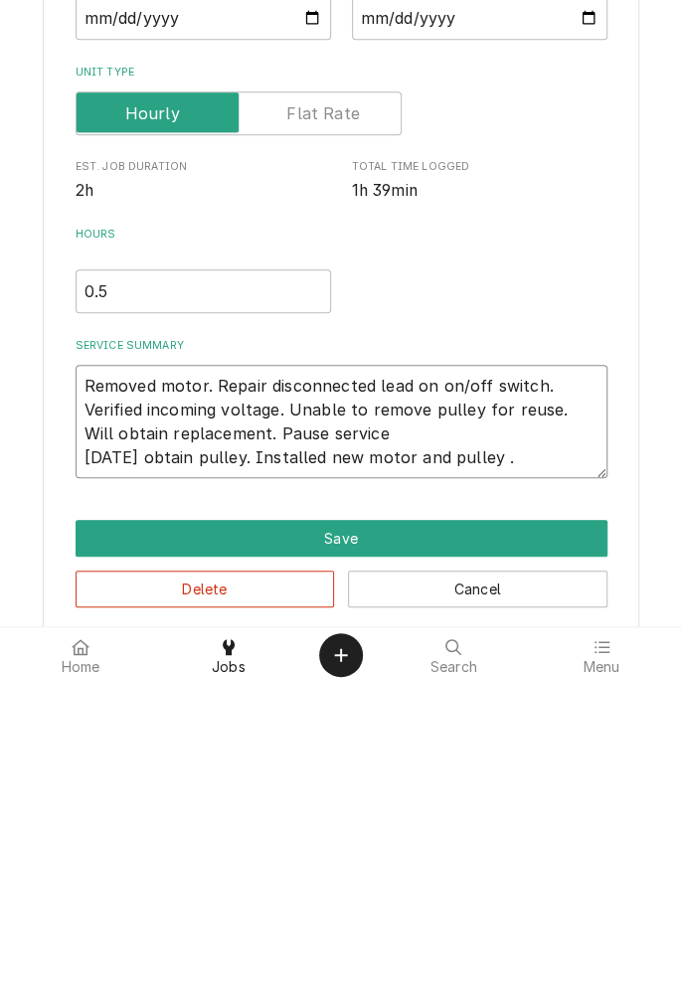
type textarea "x"
type textarea "Removed motor. Repair disconnected lead on on/off switch. Verified incoming vol…"
type textarea "x"
type textarea "Removed motor. Repair disconnected lead on on/off switch. Verified incoming vol…"
type textarea "x"
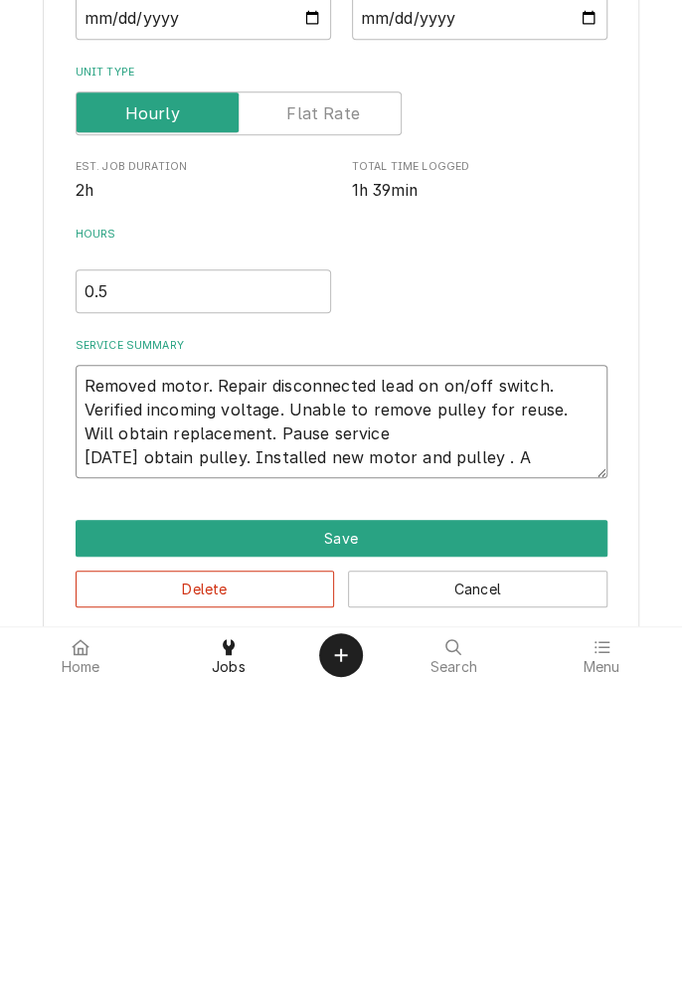
type textarea "Removed motor. Repair disconnected lead on on/off switch. Verified incoming vol…"
type textarea "x"
type textarea "Removed motor. Repair disconnected lead on on/off switch. Verified incoming vol…"
type textarea "x"
type textarea "Removed motor. Repair disconnected lead on on/off switch. Verified incoming vol…"
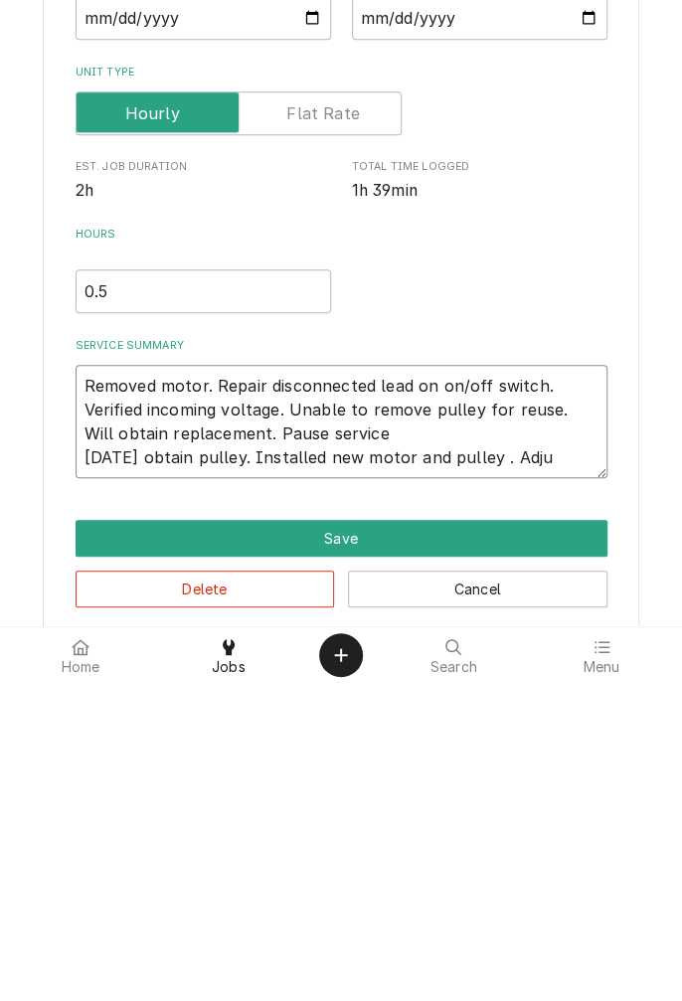
type textarea "x"
type textarea "Removed motor. Repair disconnected lead on on/off switch. Verified incoming vol…"
type textarea "x"
type textarea "Removed motor. Repair disconnected lead on on/off switch. Verified incoming vol…"
type textarea "x"
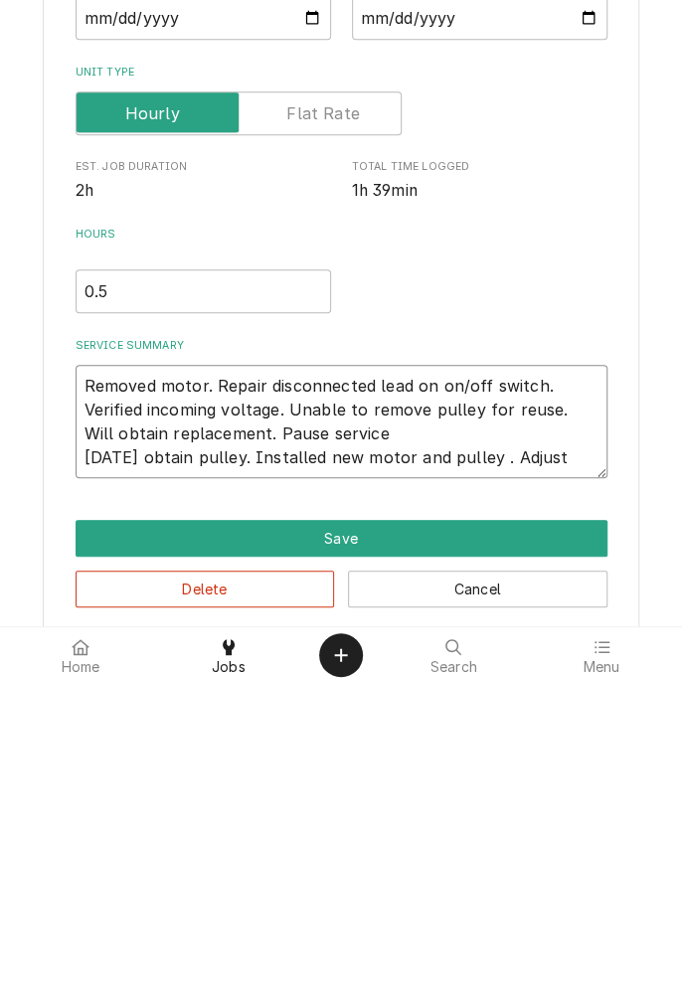
type textarea "Removed motor. Repair disconnected lead on on/off switch. Verified incoming vol…"
type textarea "x"
type textarea "Removed motor. Repair disconnected lead on on/off switch. Verified incoming vol…"
type textarea "x"
type textarea "Removed motor. Repair disconnected lead on on/off switch. Verified incoming vol…"
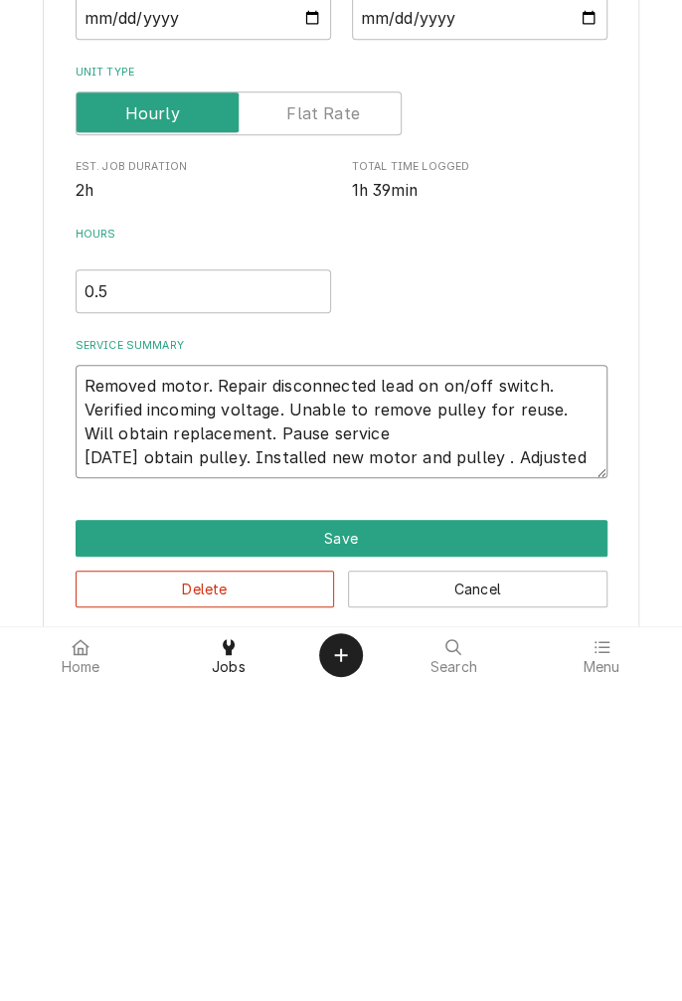
type textarea "x"
type textarea "Removed motor. Repair disconnected lead on on/off switch. Verified incoming vol…"
type textarea "x"
type textarea "Removed motor. Repair disconnected lead on on/off switch. Verified incoming vol…"
type textarea "x"
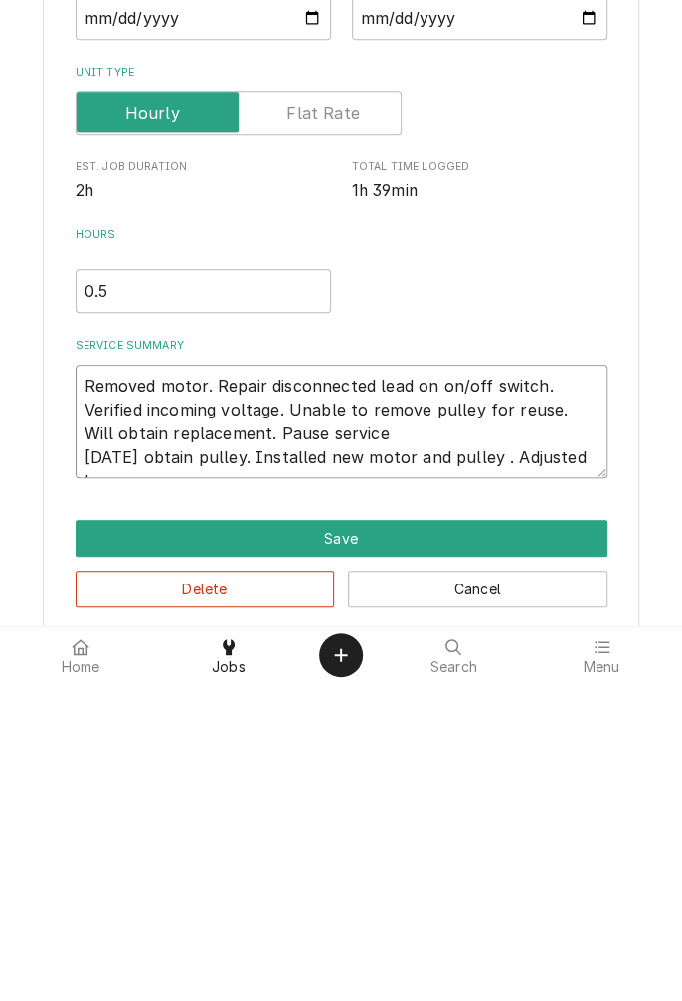
scroll to position [0, 0]
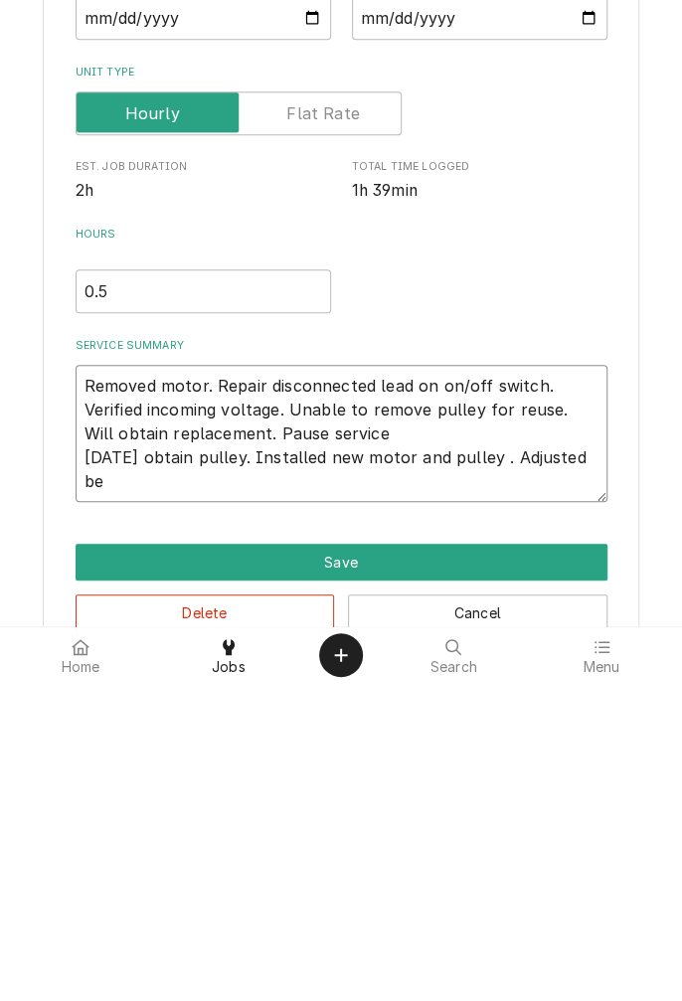
type textarea "Removed motor. Repair disconnected lead on on/off switch. Verified incoming vol…"
type textarea "x"
type textarea "Removed motor. Repair disconnected lead on on/off switch. Verified incoming vol…"
type textarea "x"
type textarea "Removed motor. Repair disconnected lead on on/off switch. Verified incoming vol…"
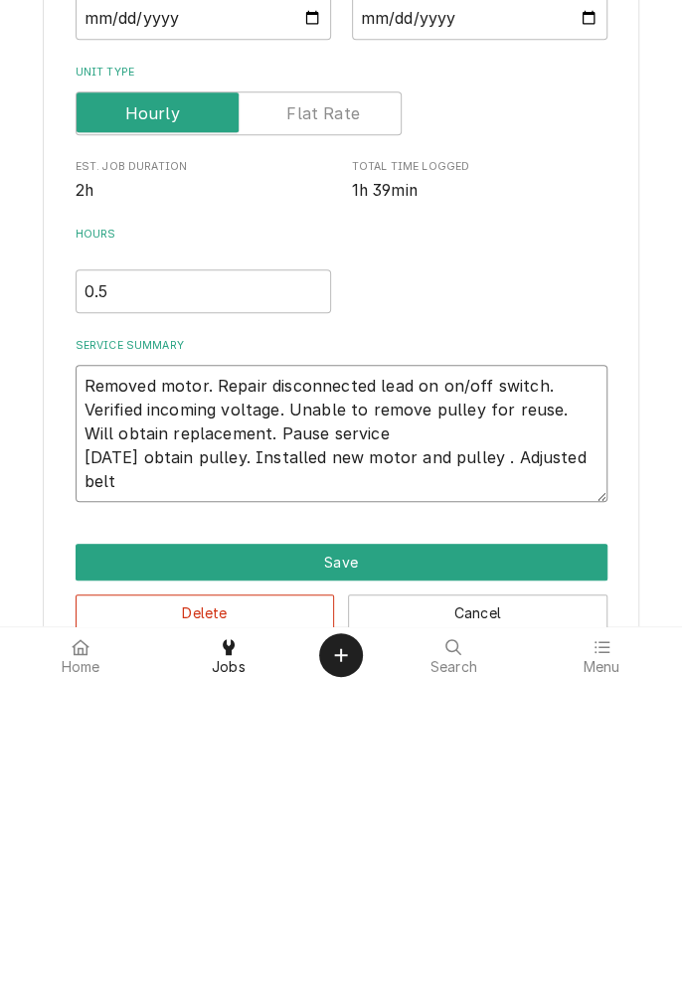
type textarea "x"
type textarea "Removed motor. Repair disconnected lead on on/off switch. Verified incoming vol…"
type textarea "x"
type textarea "Removed motor. Repair disconnected lead on on/off switch. Verified incoming vol…"
type textarea "x"
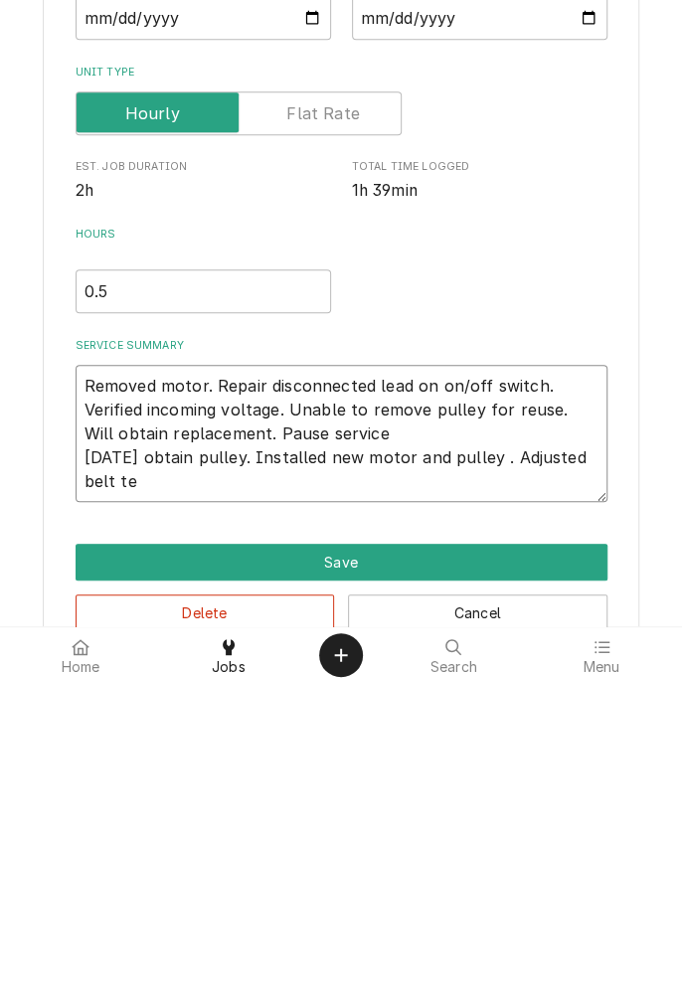
type textarea "Removed motor. Repair disconnected lead on on/off switch. Verified incoming vol…"
type textarea "x"
type textarea "Removed motor. Repair disconnected lead on on/off switch. Verified incoming vol…"
type textarea "x"
type textarea "Removed motor. Repair disconnected lead on on/off switch. Verified incoming vol…"
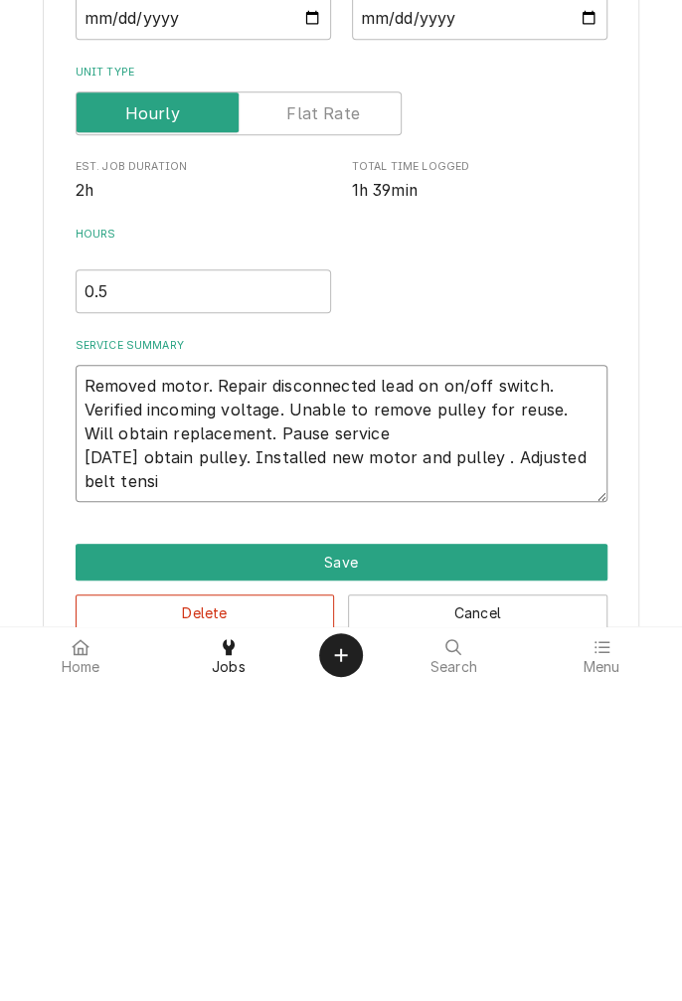
type textarea "x"
type textarea "Removed motor. Repair disconnected lead on on/off switch. Verified incoming vol…"
type textarea "x"
type textarea "Removed motor. Repair disconnected lead on on/off switch. Verified incoming vol…"
type textarea "x"
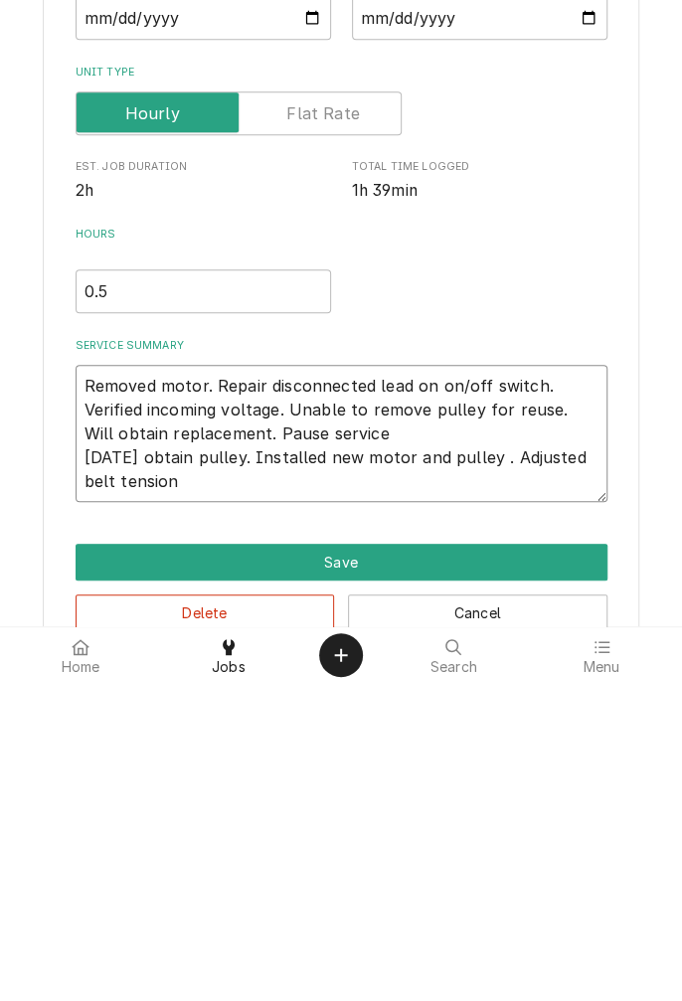
type textarea "Removed motor. Repair disconnected lead on on/off switch. Verified incoming vol…"
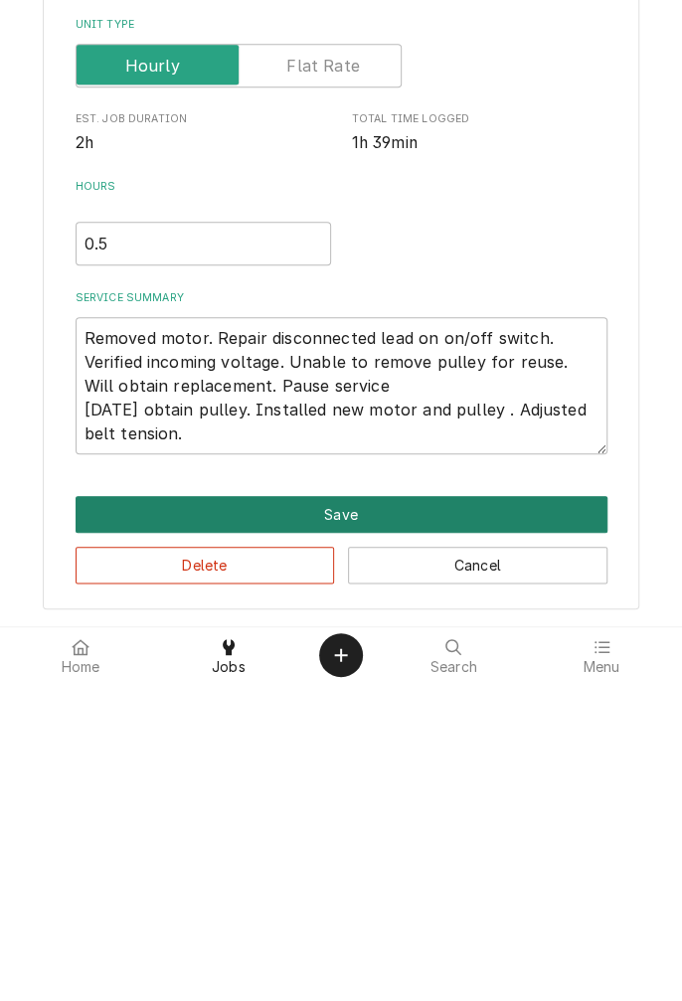
click at [358, 836] on button "Save" at bounding box center [342, 832] width 532 height 37
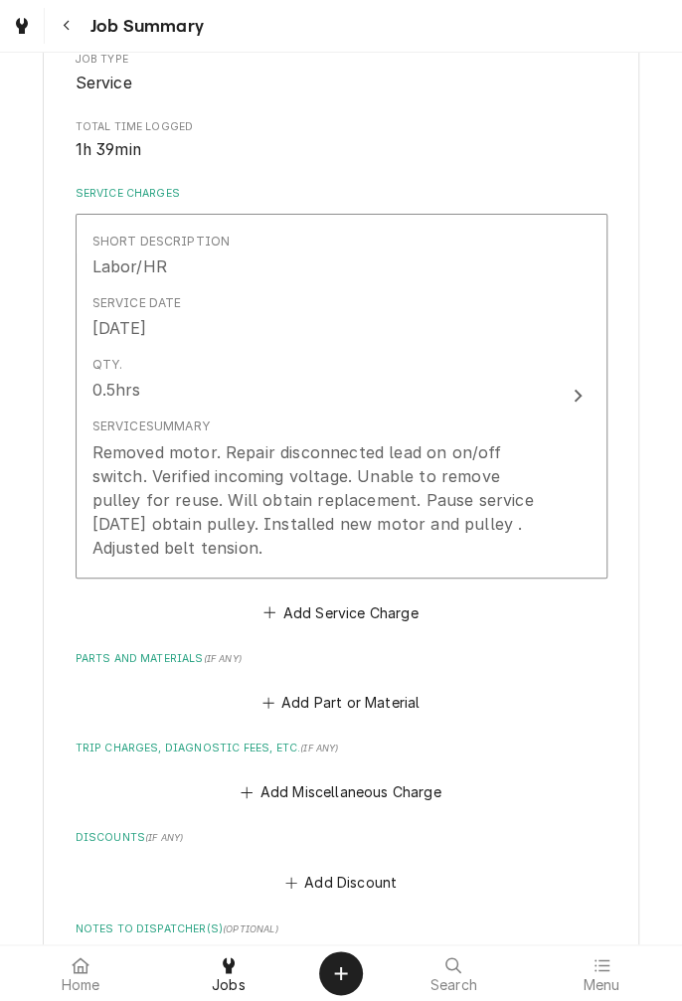
scroll to position [747, 0]
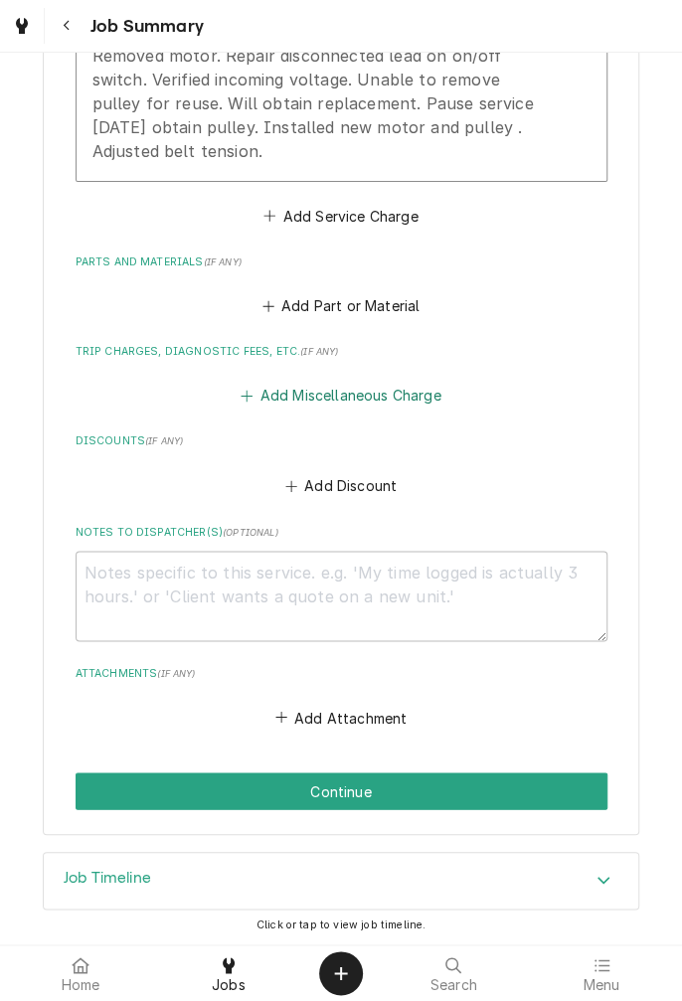
click at [366, 390] on button "Add Miscellaneous Charge" at bounding box center [341, 396] width 207 height 28
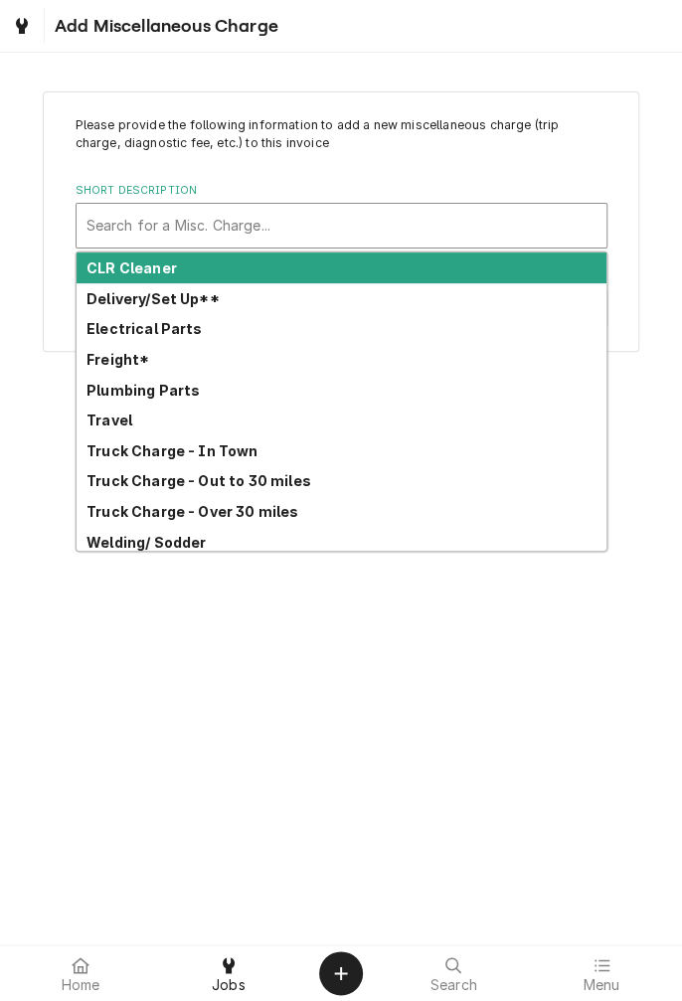
click at [116, 365] on strong "Freight*" at bounding box center [117, 359] width 63 height 17
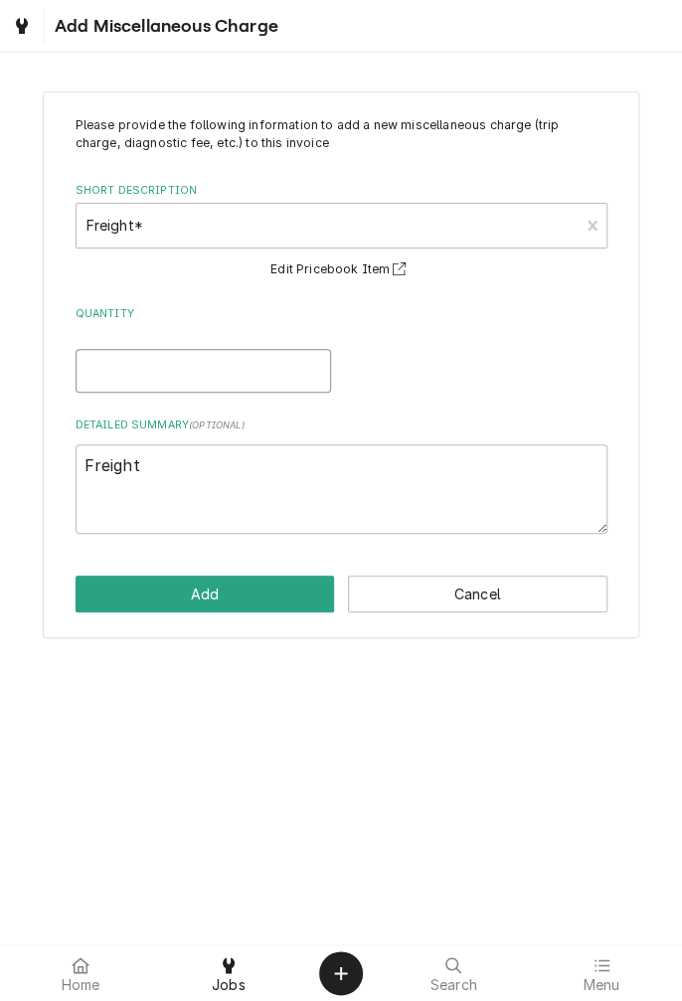
click at [239, 367] on input "Quantity" at bounding box center [203, 371] width 255 height 44
type textarea "x"
type input "1"
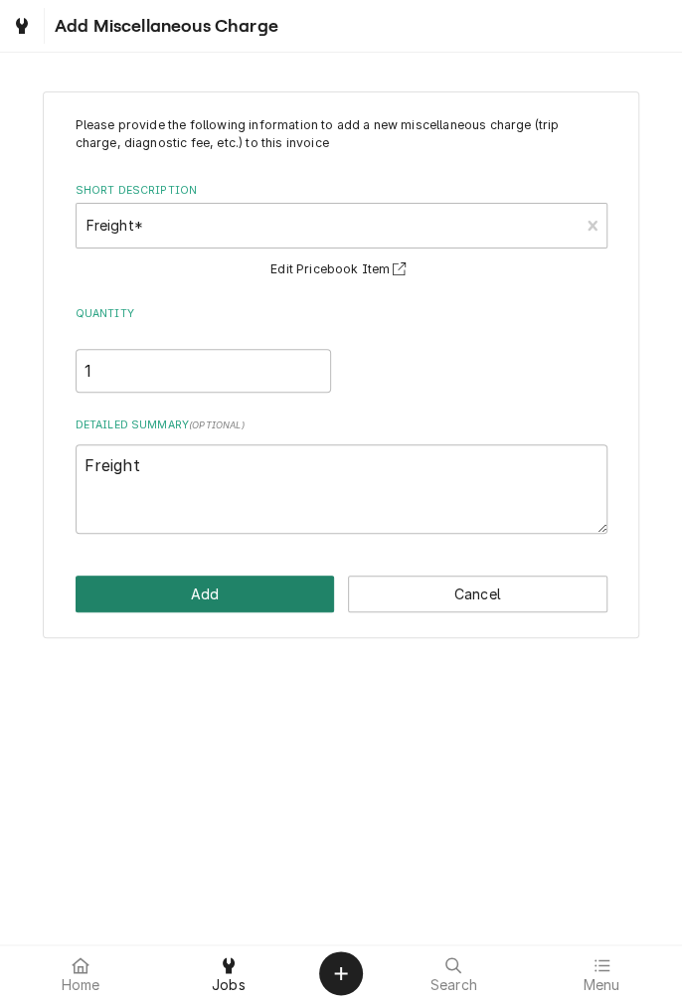
click at [232, 592] on button "Add" at bounding box center [205, 593] width 259 height 37
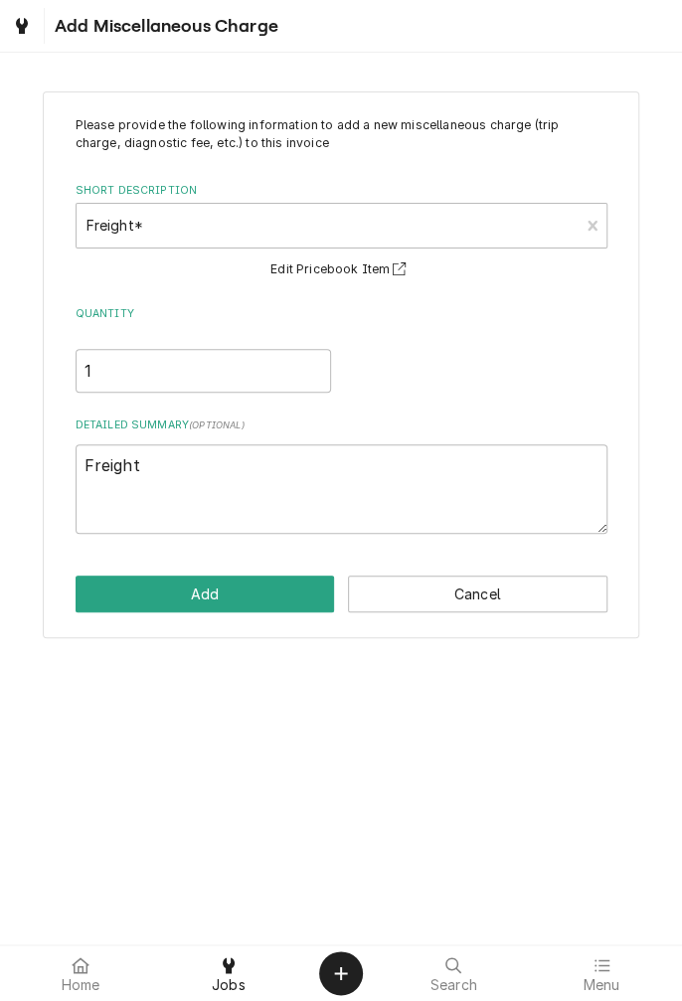
scroll to position [747, 0]
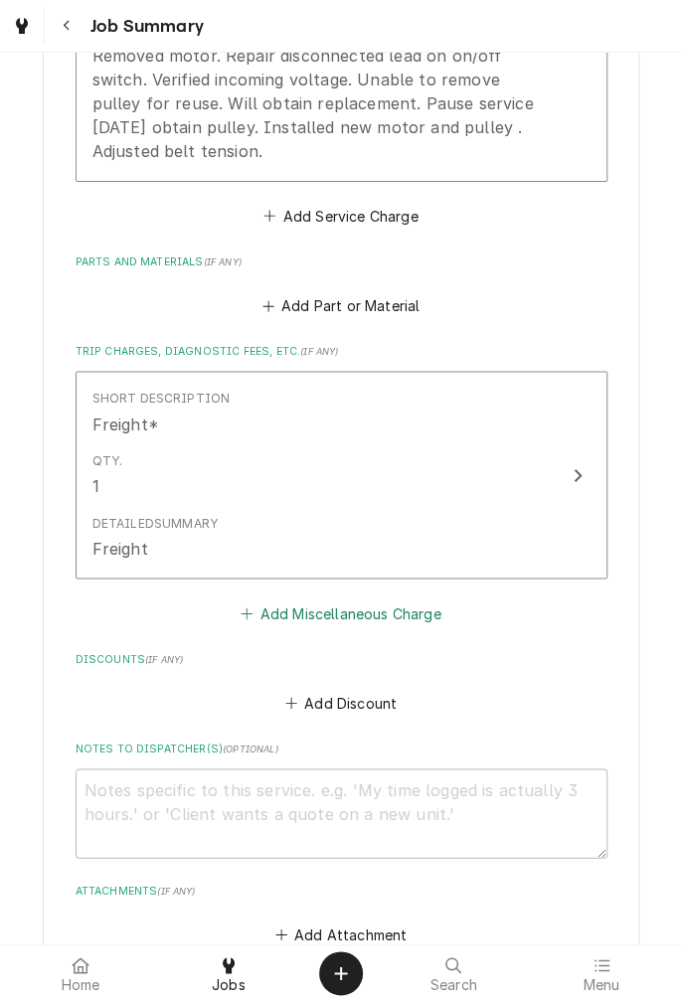
click at [360, 611] on button "Add Miscellaneous Charge" at bounding box center [341, 613] width 207 height 28
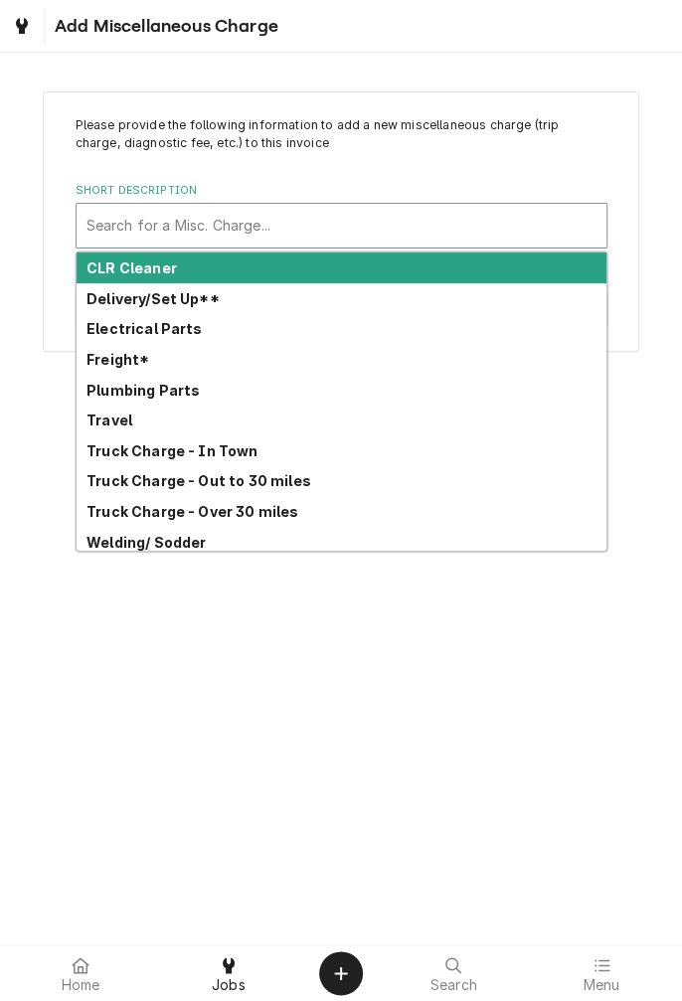
click at [213, 455] on strong "Truck Charge - In Town" at bounding box center [172, 450] width 172 height 17
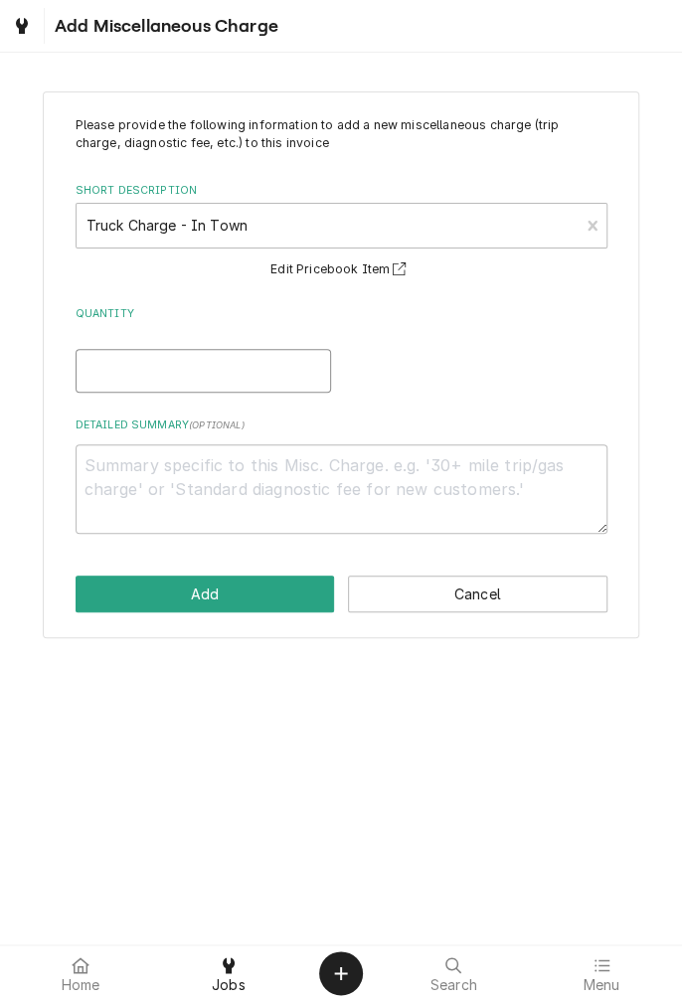
click at [165, 363] on input "Quantity" at bounding box center [203, 371] width 255 height 44
type textarea "x"
type input "1"
type textarea "x"
type input "1"
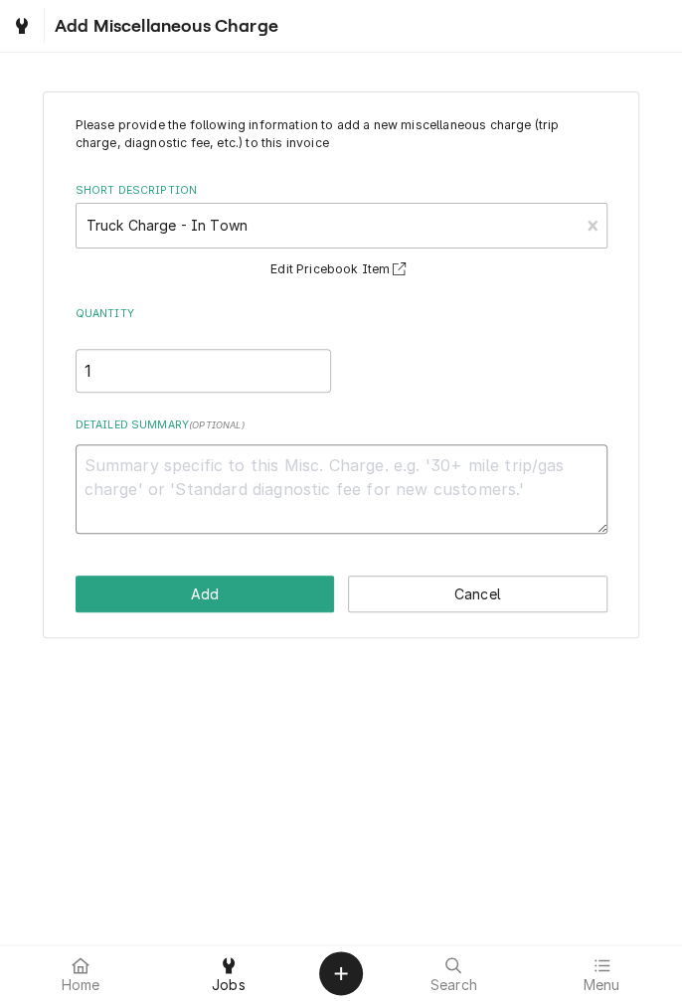
click at [374, 462] on textarea "Detailed Summary ( optional )" at bounding box center [342, 488] width 532 height 89
type textarea "x"
type textarea "T"
type textarea "x"
type textarea "Tr"
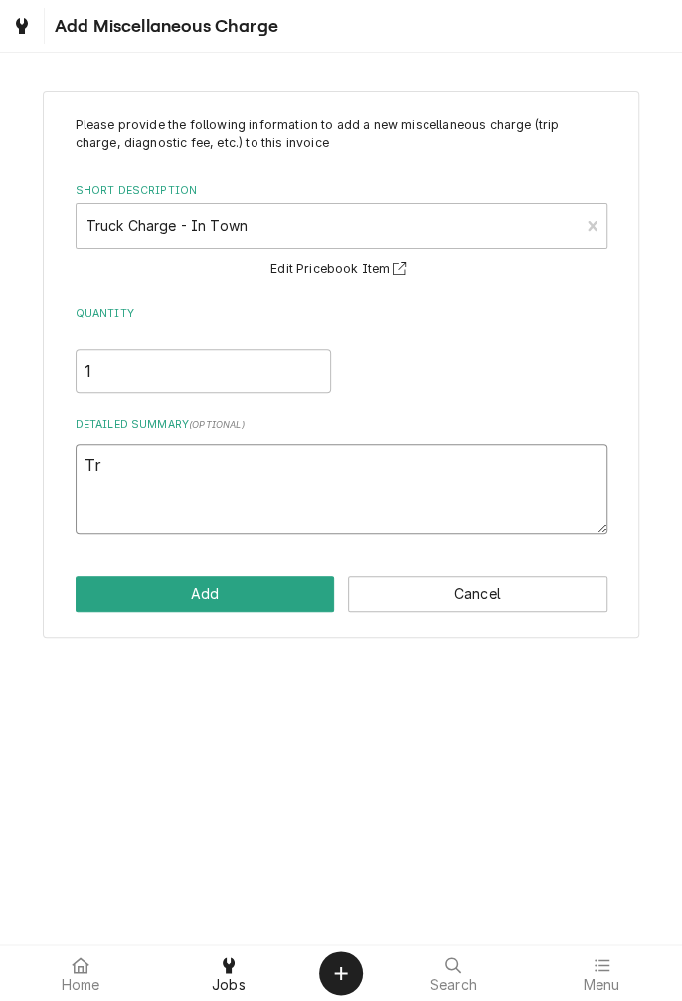
type textarea "x"
type textarea "Tru"
type textarea "x"
type textarea "Truc"
type textarea "x"
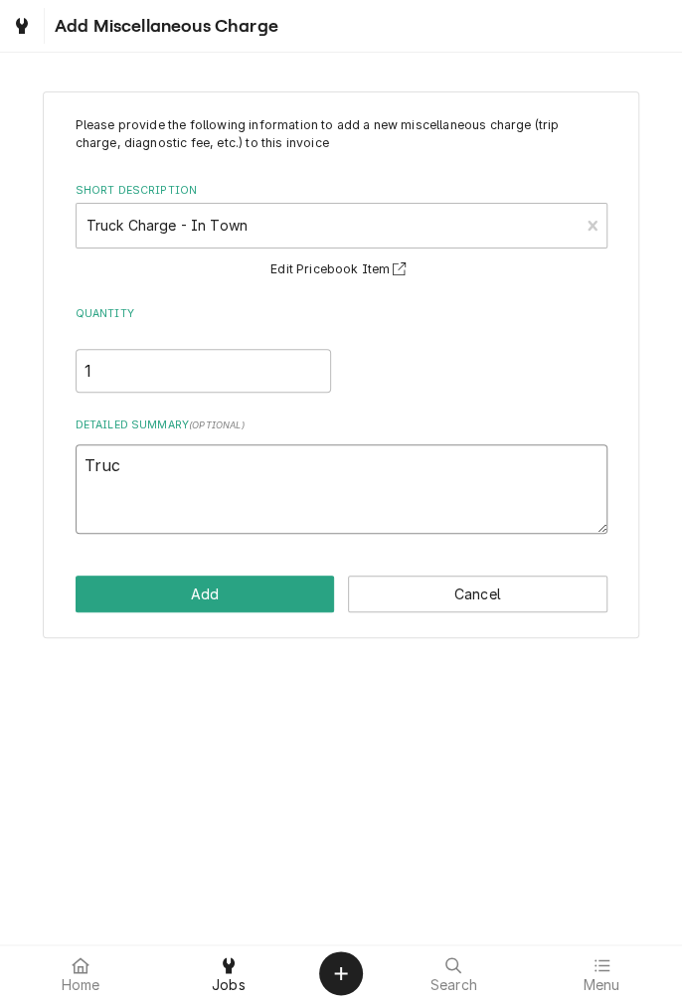
type textarea "Truck"
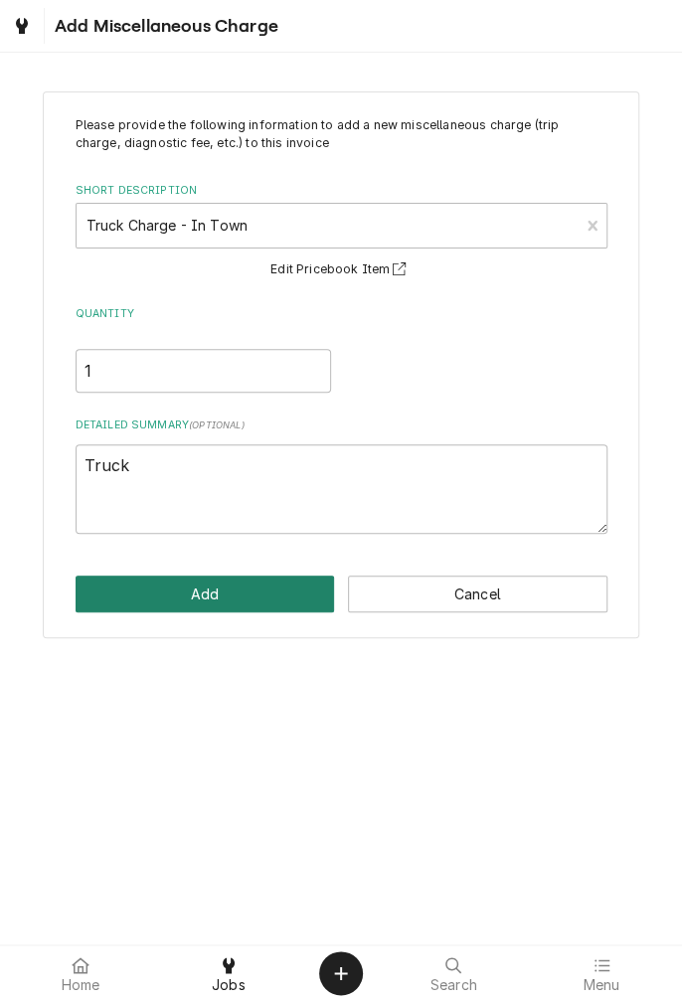
click at [237, 588] on button "Add" at bounding box center [205, 593] width 259 height 37
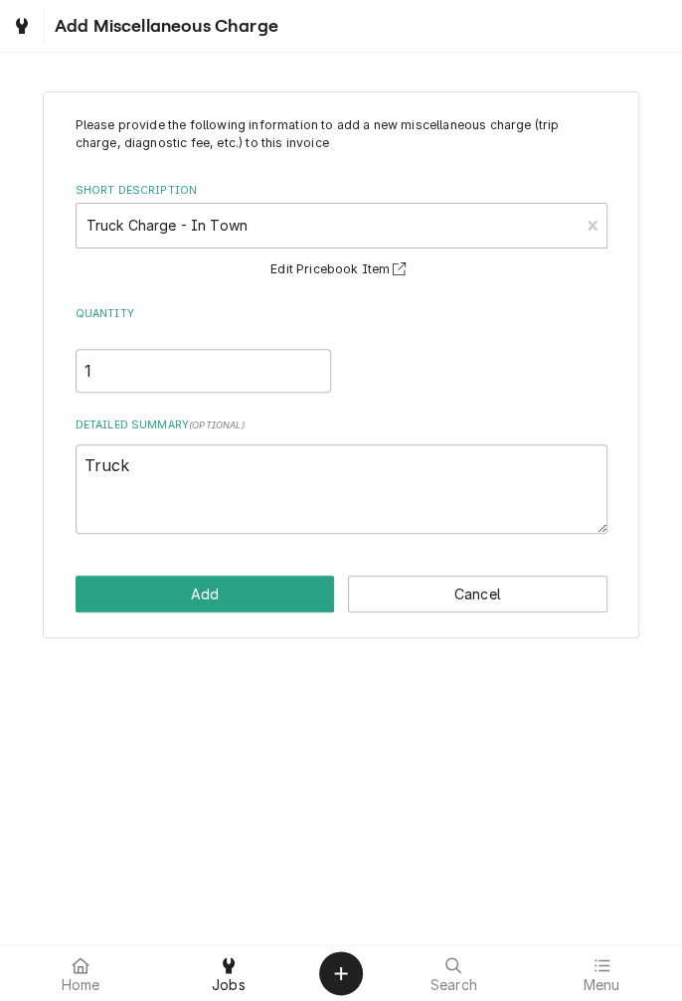
type textarea "x"
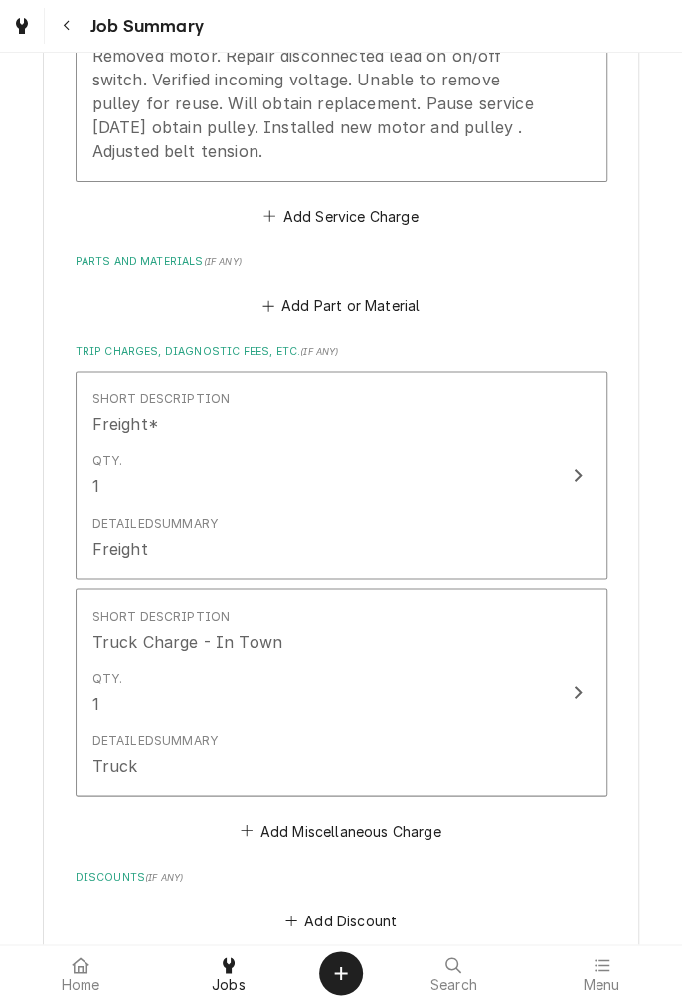
click at [362, 311] on button "Add Part or Material" at bounding box center [340, 306] width 164 height 28
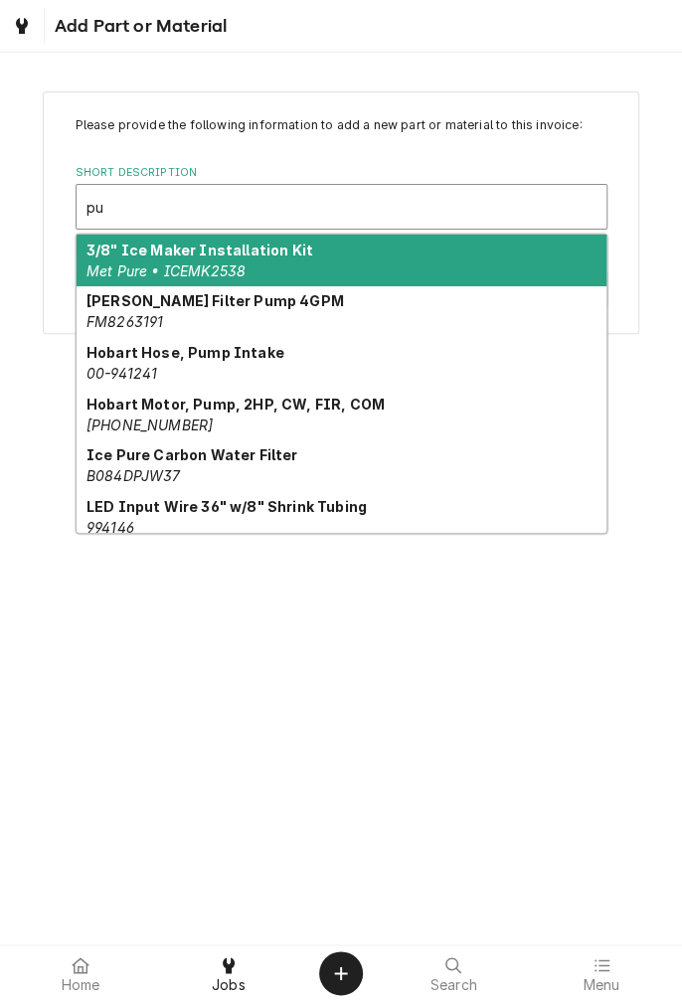
type input "p"
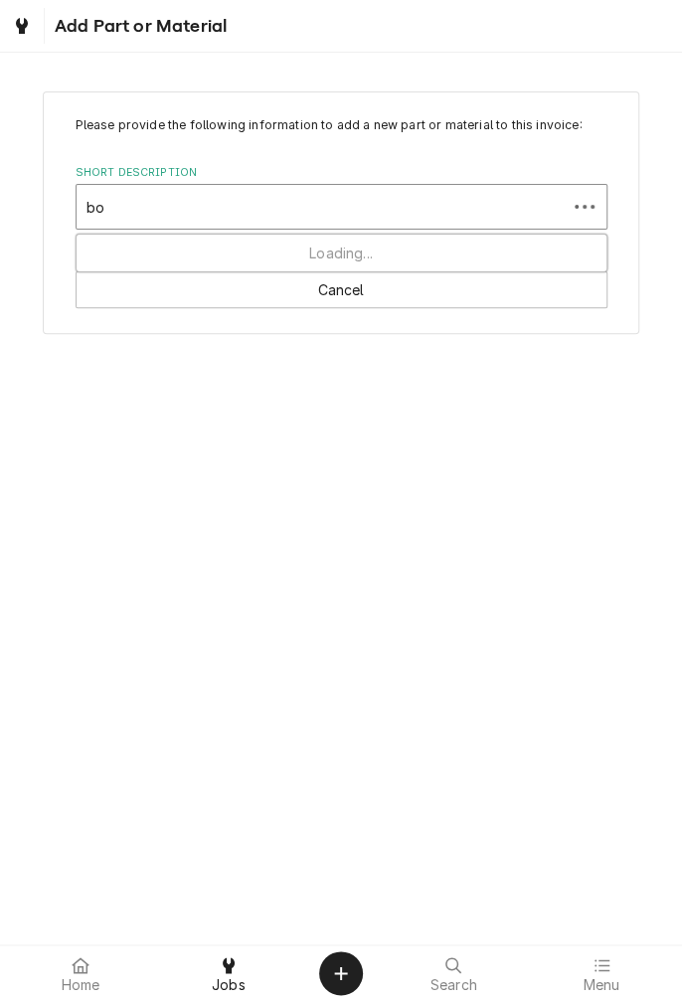
type input "b"
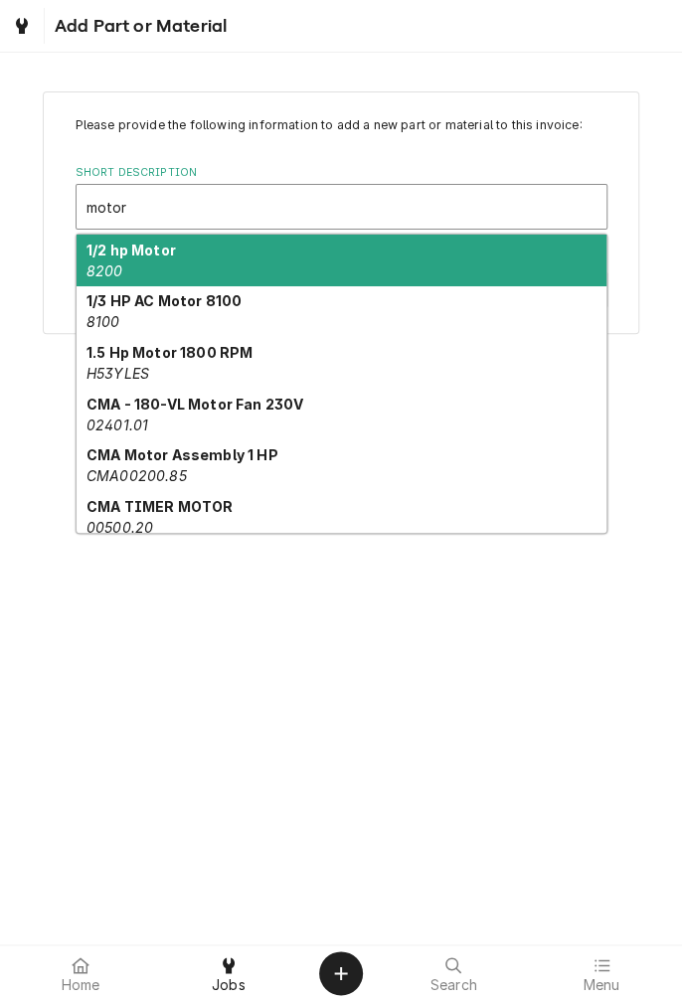
click at [362, 393] on div "CMA - 180-VL Motor Fan 230V 02401.01" at bounding box center [342, 415] width 530 height 52
type input "motor"
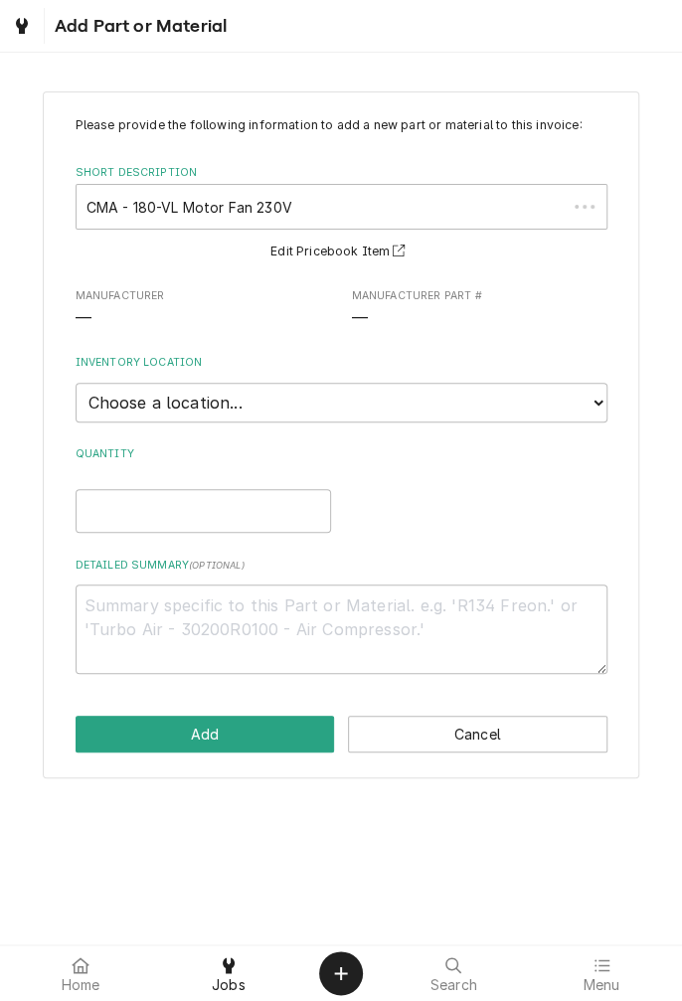
type textarea "x"
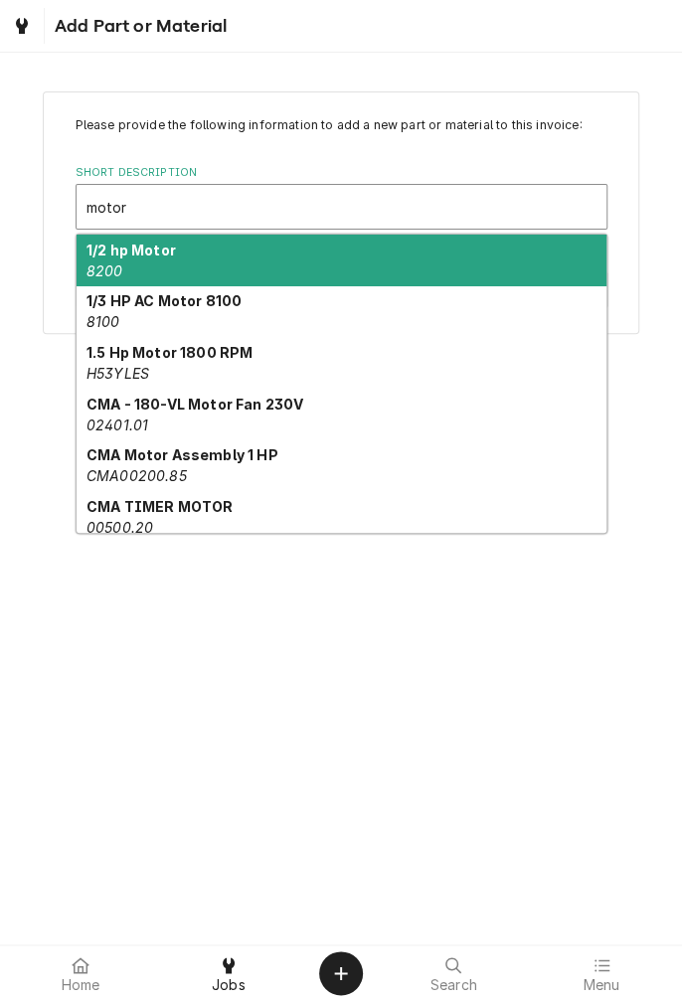
click at [137, 361] on div "1.5 Hp Motor 1800 RPM H53YLES" at bounding box center [342, 363] width 530 height 52
type input "motor"
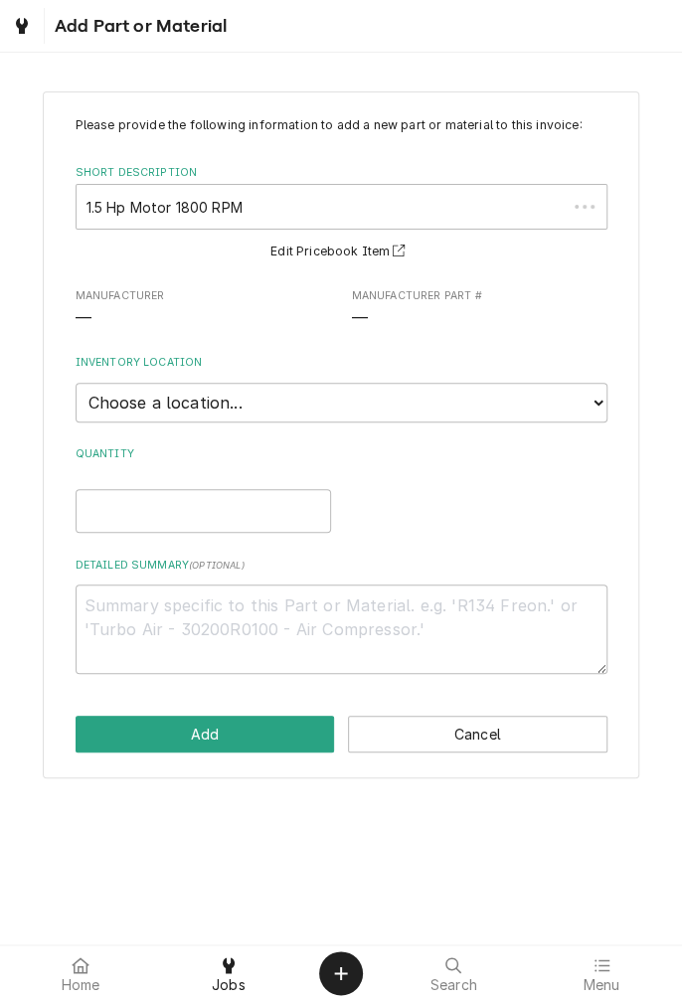
type textarea "x"
click at [593, 408] on select "Choose a location... Gino's Truck Jason's Truck Skips Service Warehouse" at bounding box center [342, 403] width 532 height 40
select select "171"
click at [76, 383] on select "Choose a location... Gino's Truck Jason's Truck Skips Service Warehouse" at bounding box center [342, 403] width 532 height 40
click at [266, 515] on input "Quantity" at bounding box center [203, 511] width 255 height 44
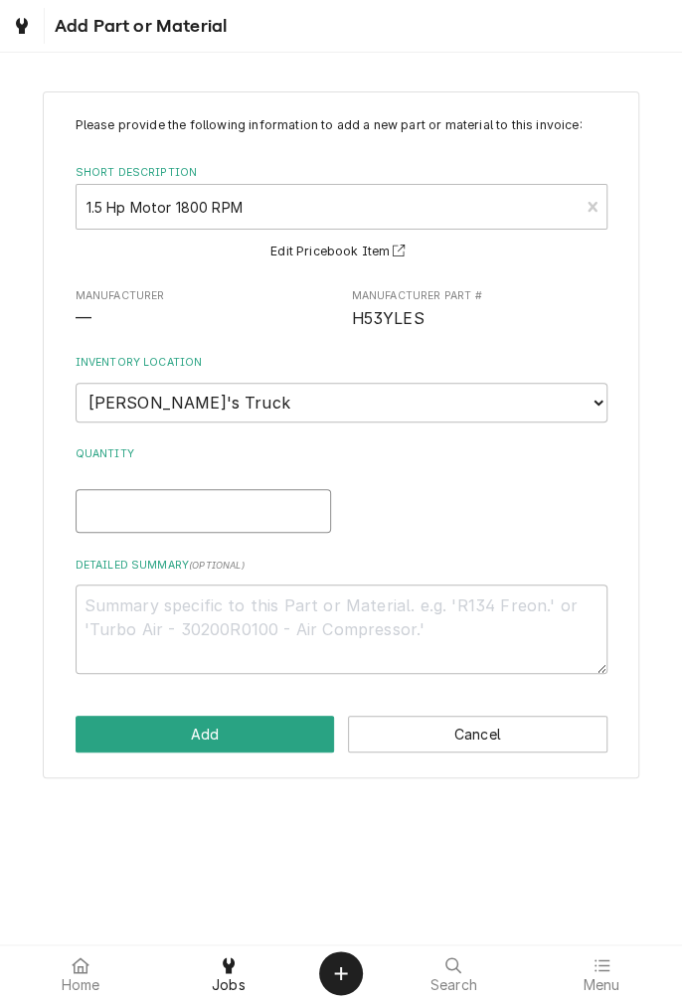
type textarea "x"
type input "1"
type textarea "x"
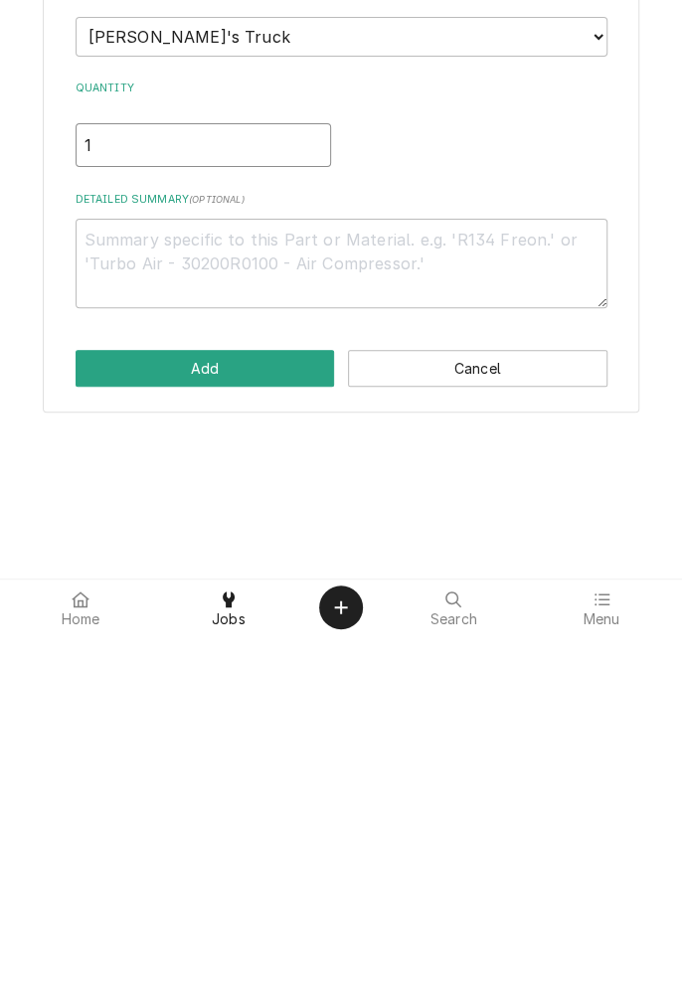
type input "1"
click at [357, 613] on textarea "Detailed Summary ( optional )" at bounding box center [342, 628] width 532 height 89
type textarea "x"
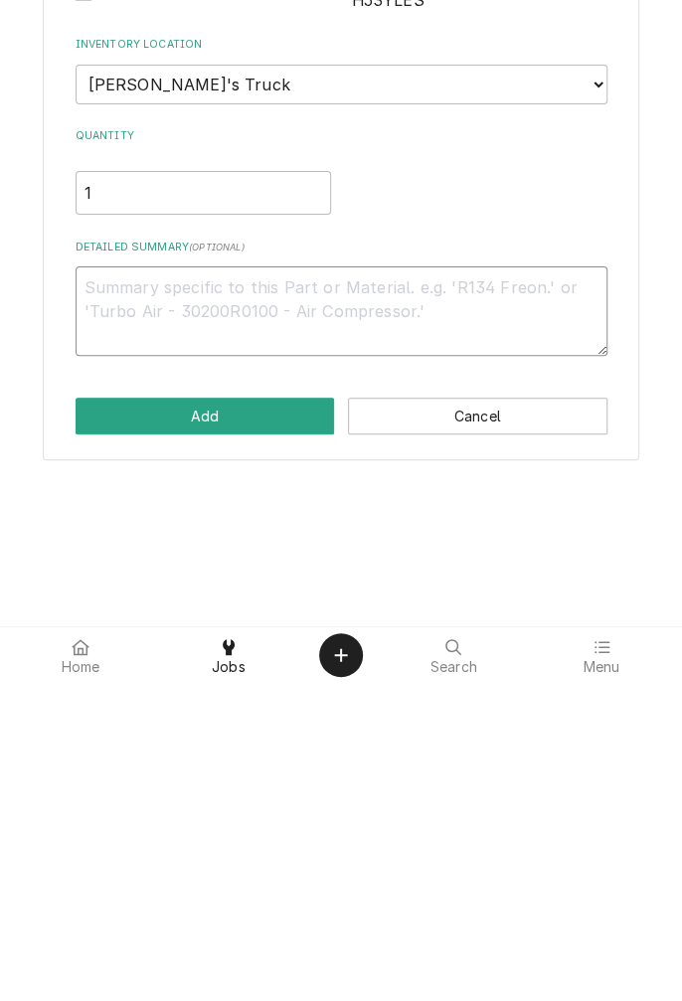
type textarea "M"
type textarea "x"
type textarea "Mo"
type textarea "x"
type textarea "Mot"
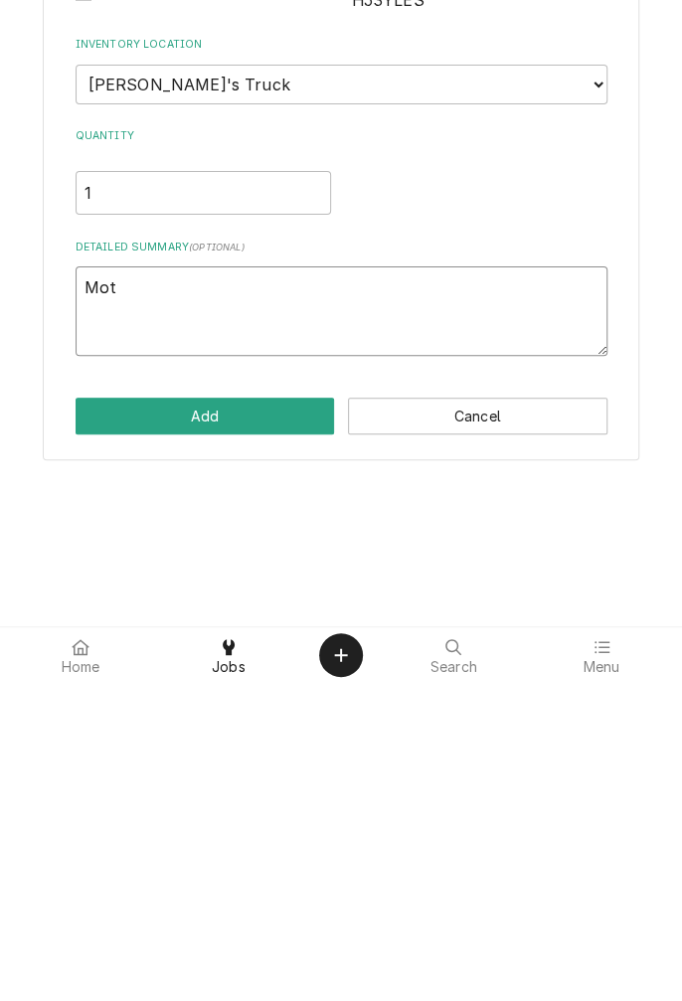
type textarea "x"
type textarea "Moto"
type textarea "x"
type textarea "Motor"
click at [247, 739] on button "Add" at bounding box center [205, 734] width 259 height 37
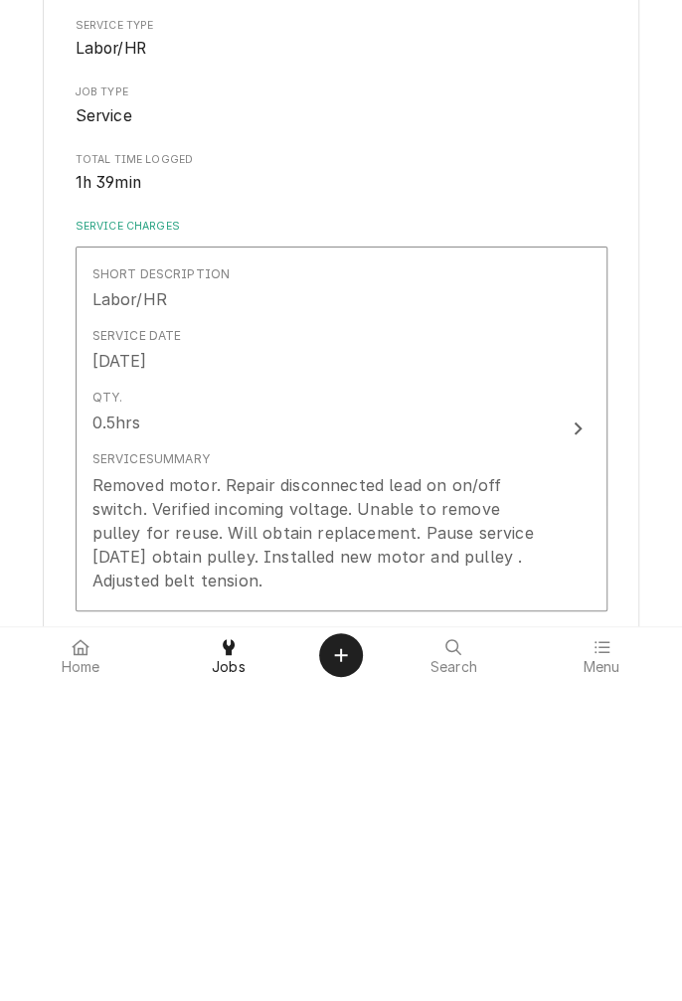
type textarea "x"
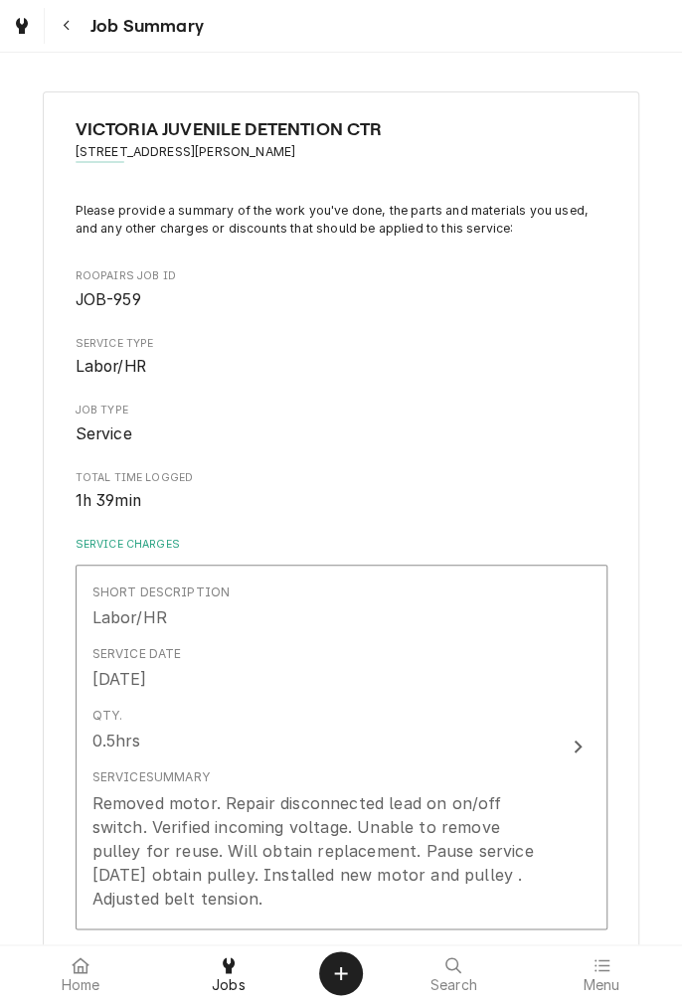
scroll to position [747, 0]
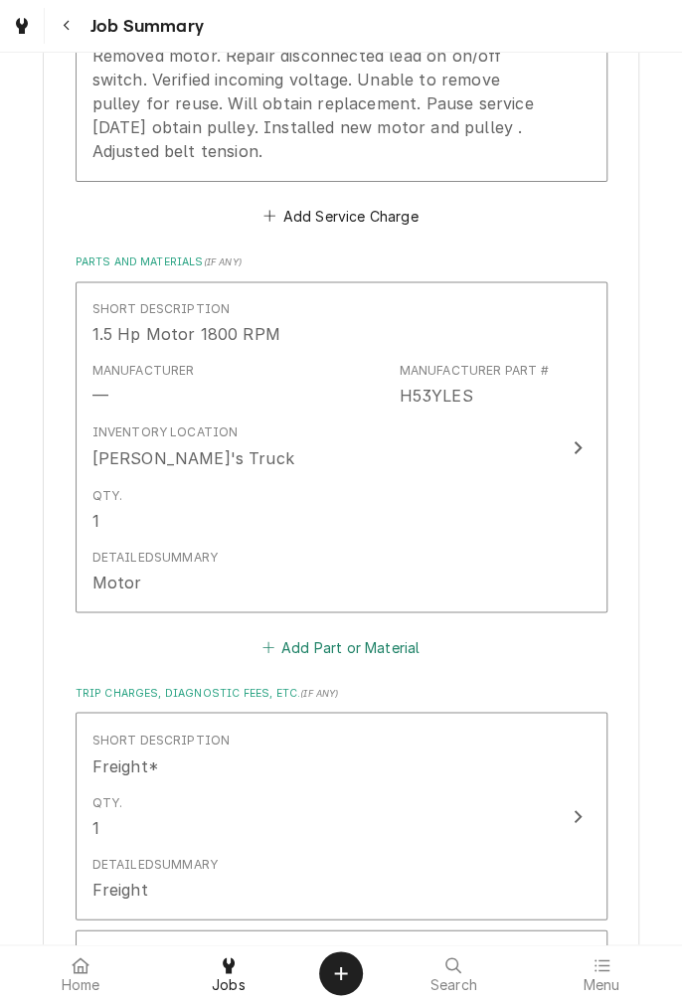
click at [380, 654] on button "Add Part or Material" at bounding box center [340, 646] width 164 height 28
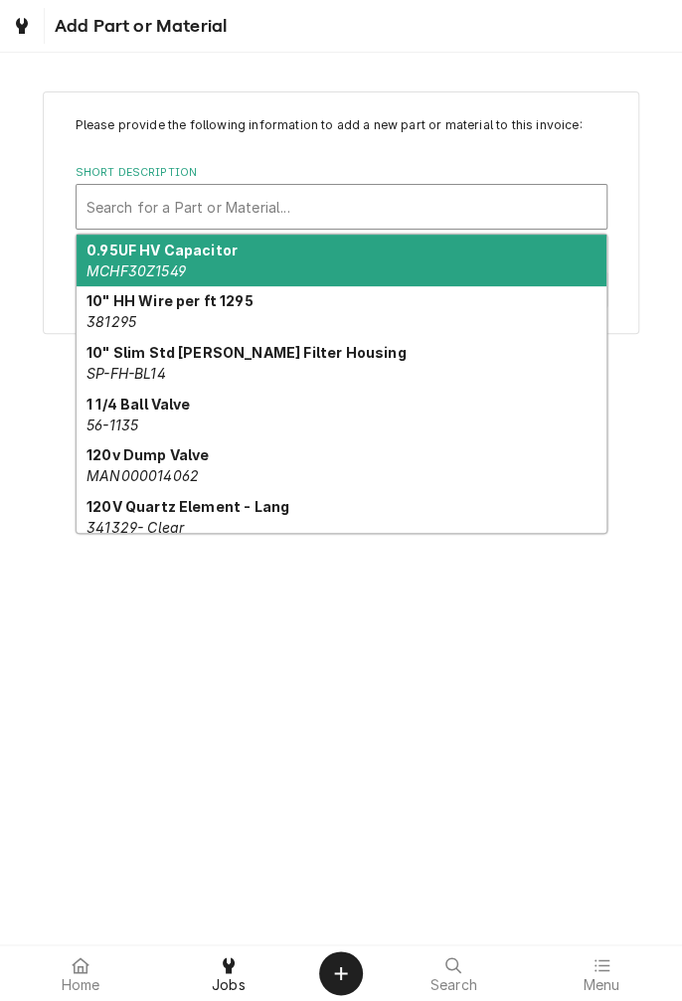
type input "p"
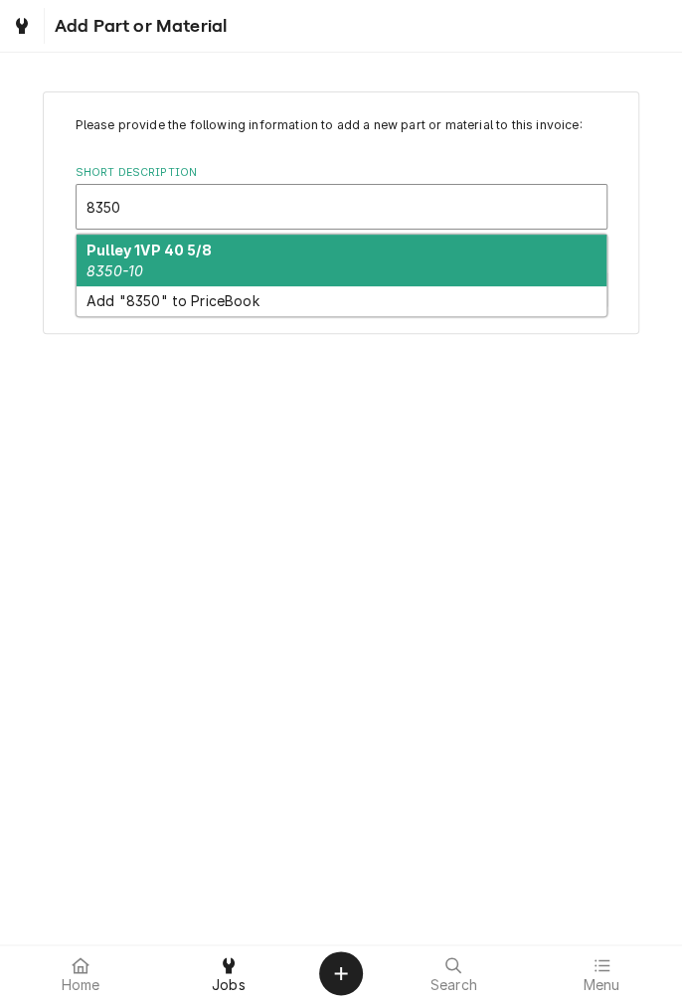
click at [180, 266] on div "Pulley 1VP 40 5/8 8350-10" at bounding box center [342, 261] width 530 height 52
type input "8350"
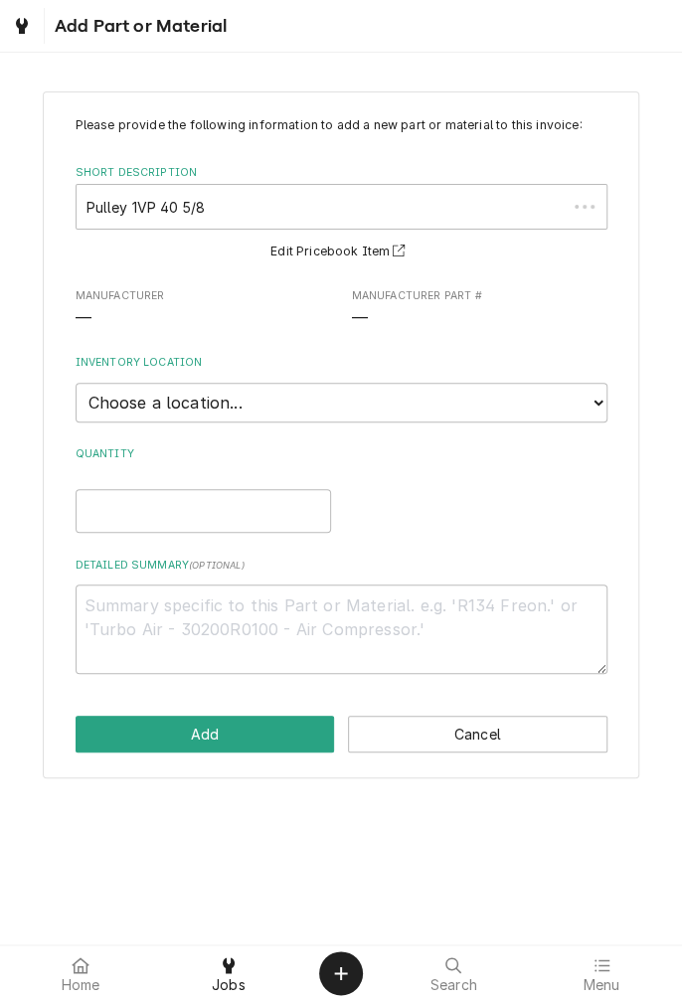
type textarea "x"
click at [596, 417] on select "Choose a location... Gino's Truck Jason's Truck Skips Service Warehouse" at bounding box center [342, 403] width 532 height 40
select select "171"
click at [76, 383] on select "Choose a location... Gino's Truck Jason's Truck Skips Service Warehouse" at bounding box center [342, 403] width 532 height 40
click at [251, 514] on input "Quantity" at bounding box center [203, 511] width 255 height 44
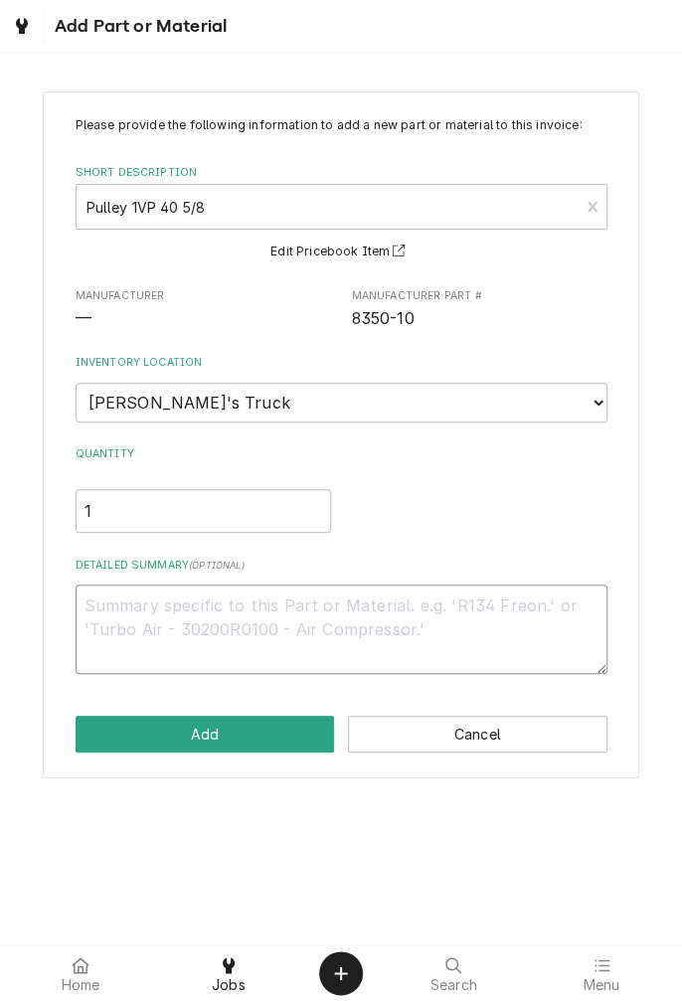
click at [437, 604] on textarea "Detailed Summary ( optional )" at bounding box center [342, 628] width 532 height 89
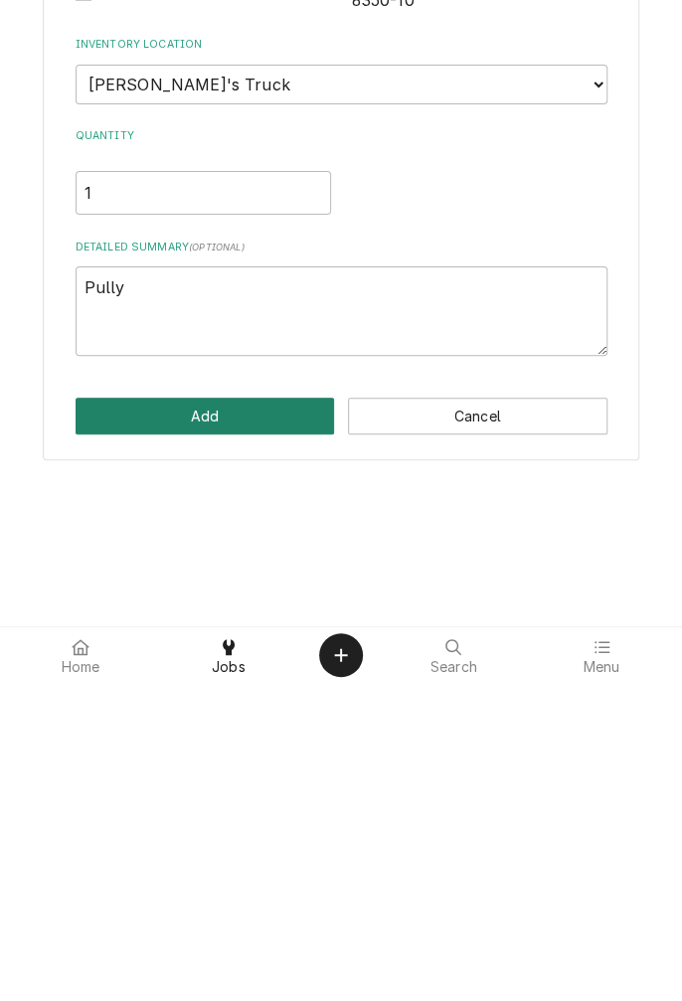
click at [219, 747] on button "Add" at bounding box center [205, 734] width 259 height 37
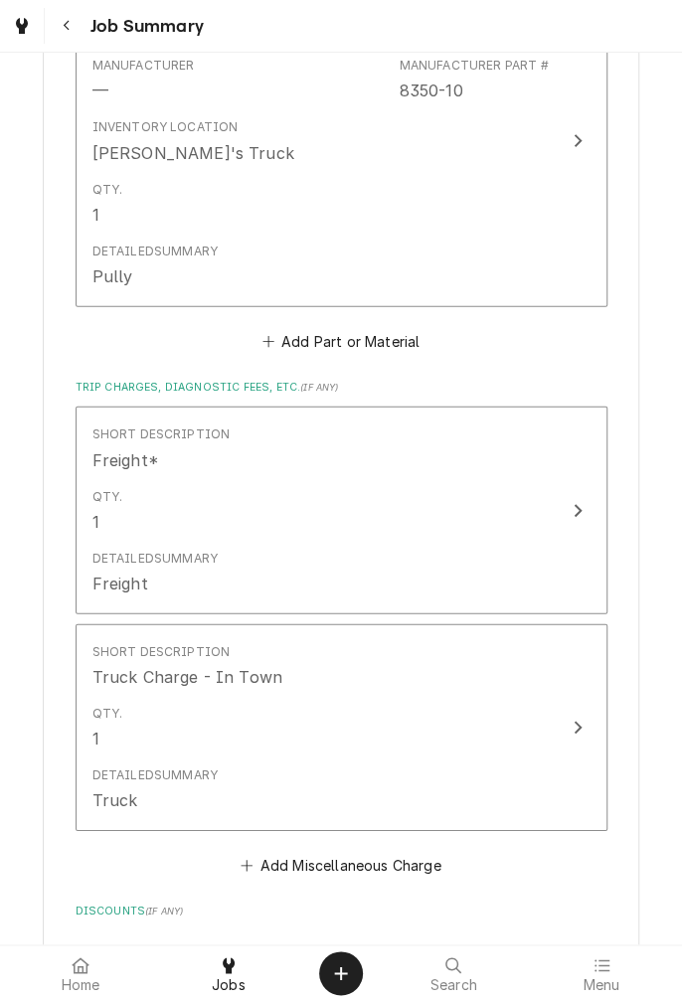
scroll to position [1394, 0]
click at [362, 349] on button "Add Part or Material" at bounding box center [340, 340] width 164 height 28
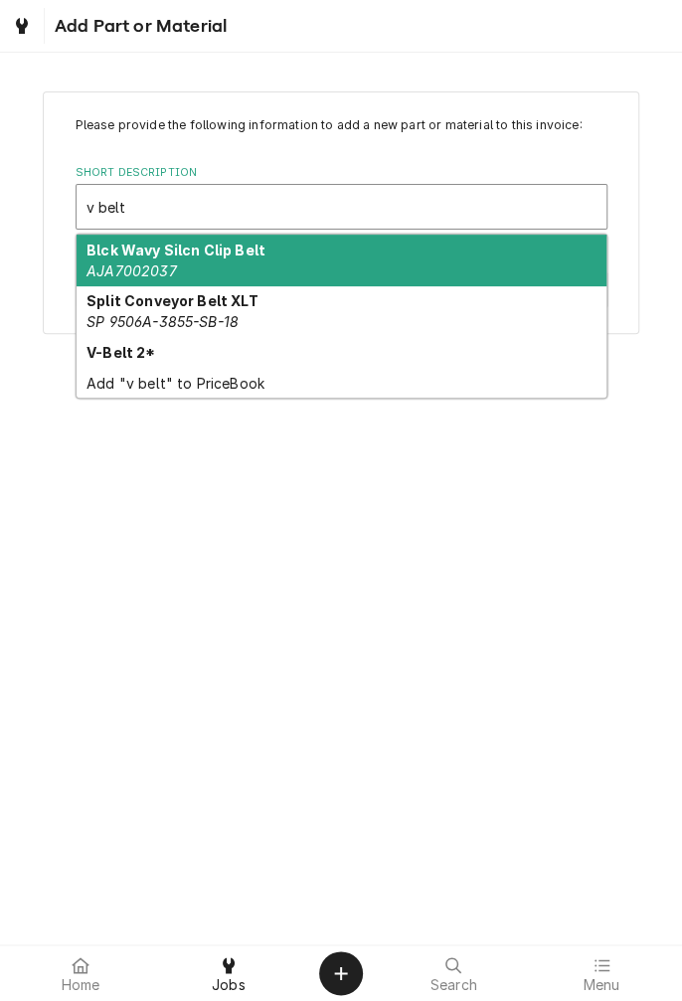
click at [127, 356] on strong "V-Belt 2*" at bounding box center [120, 352] width 69 height 17
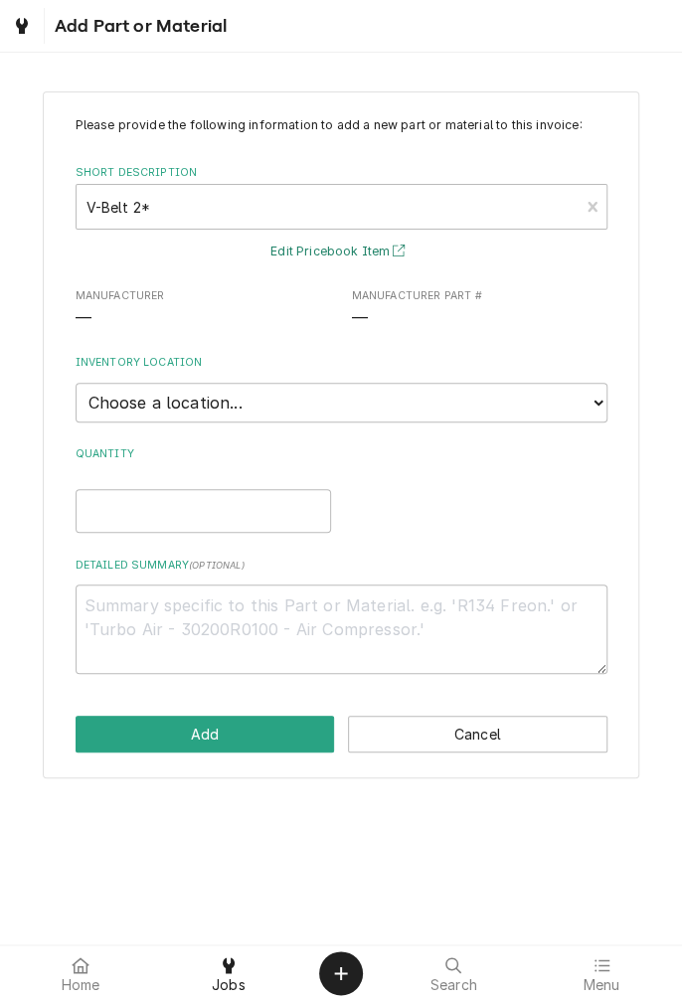
click at [328, 251] on button "Edit Pricebook Item" at bounding box center [340, 251] width 147 height 25
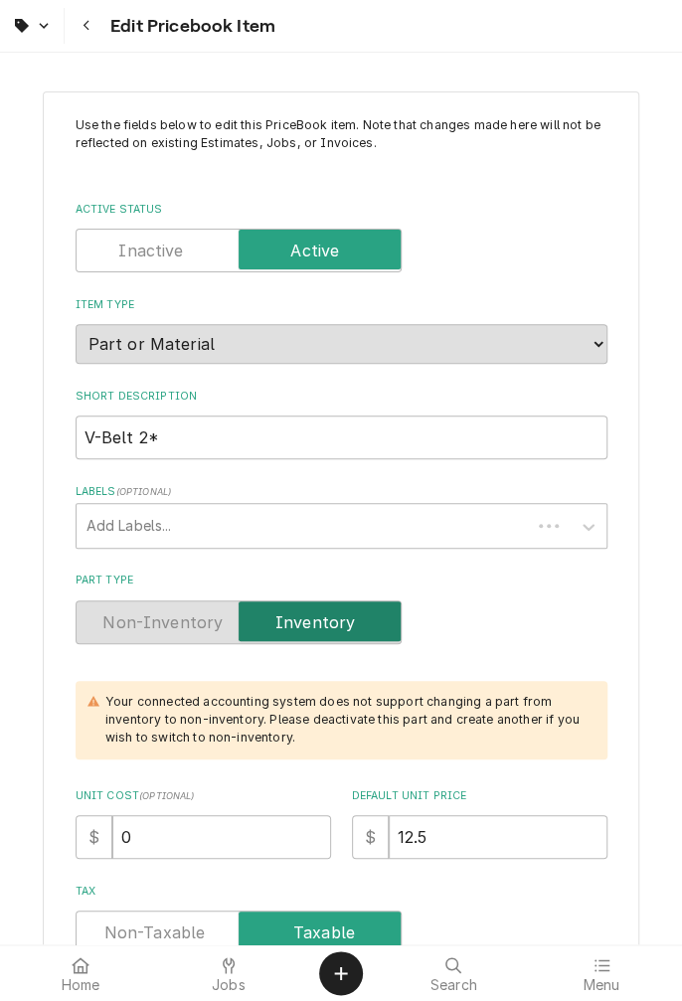
type textarea "x"
click at [230, 975] on div at bounding box center [229, 965] width 24 height 24
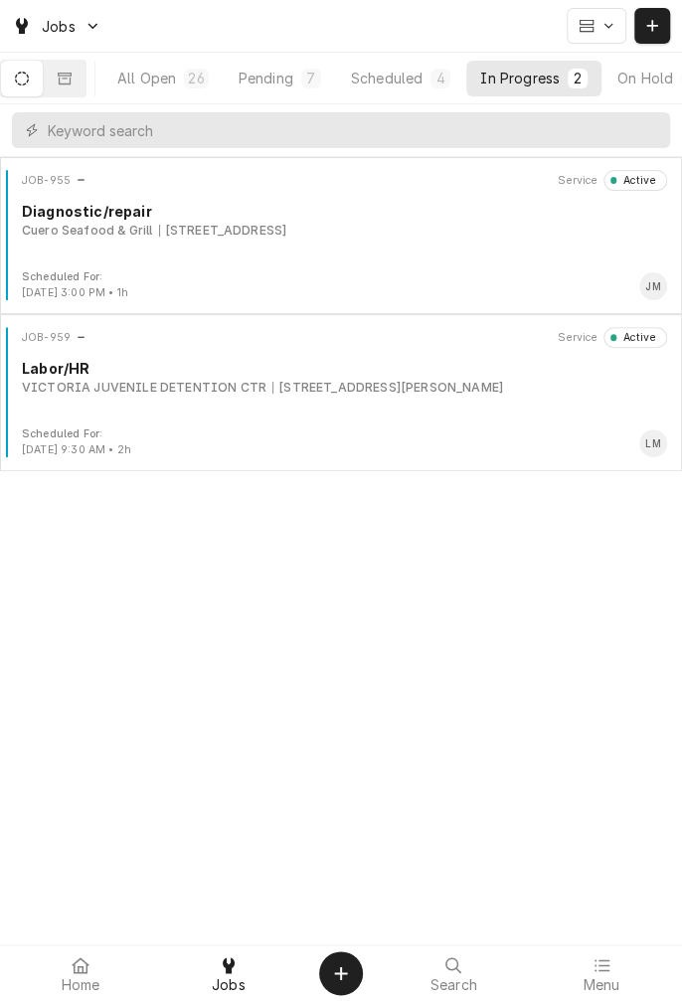
click at [363, 386] on div "[STREET_ADDRESS][PERSON_NAME]" at bounding box center [387, 388] width 231 height 18
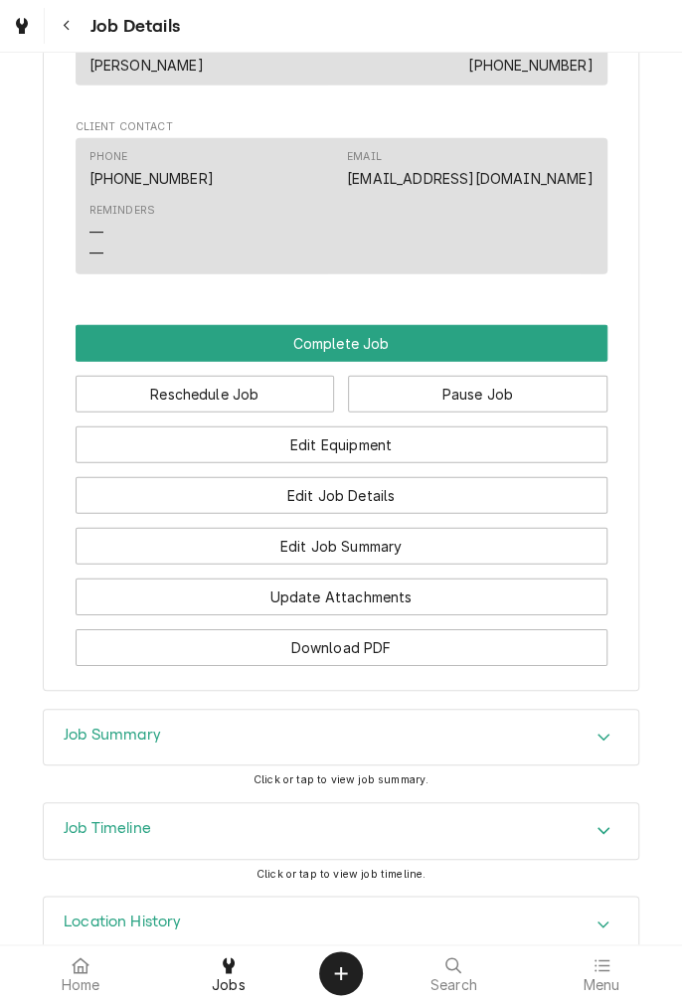
scroll to position [1622, 0]
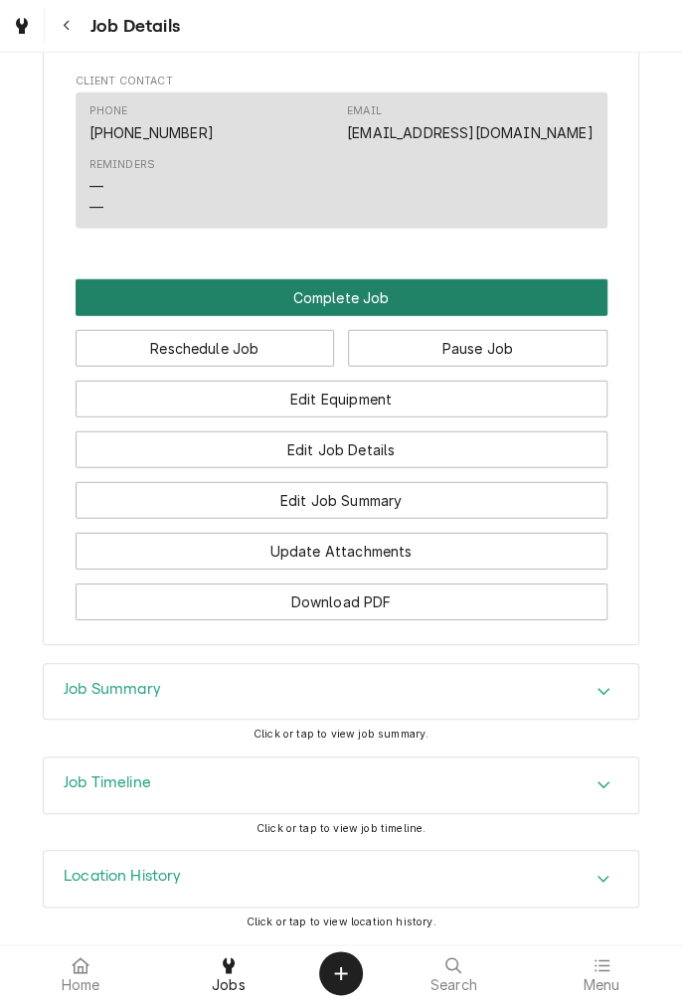
click at [346, 300] on button "Complete Job" at bounding box center [342, 297] width 532 height 37
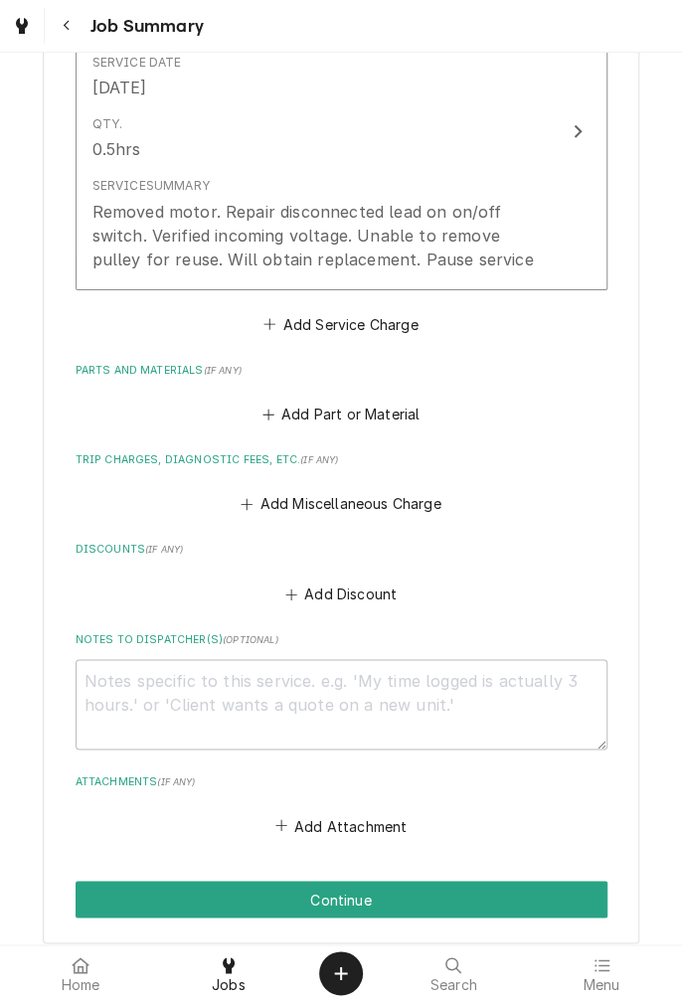
scroll to position [589, 0]
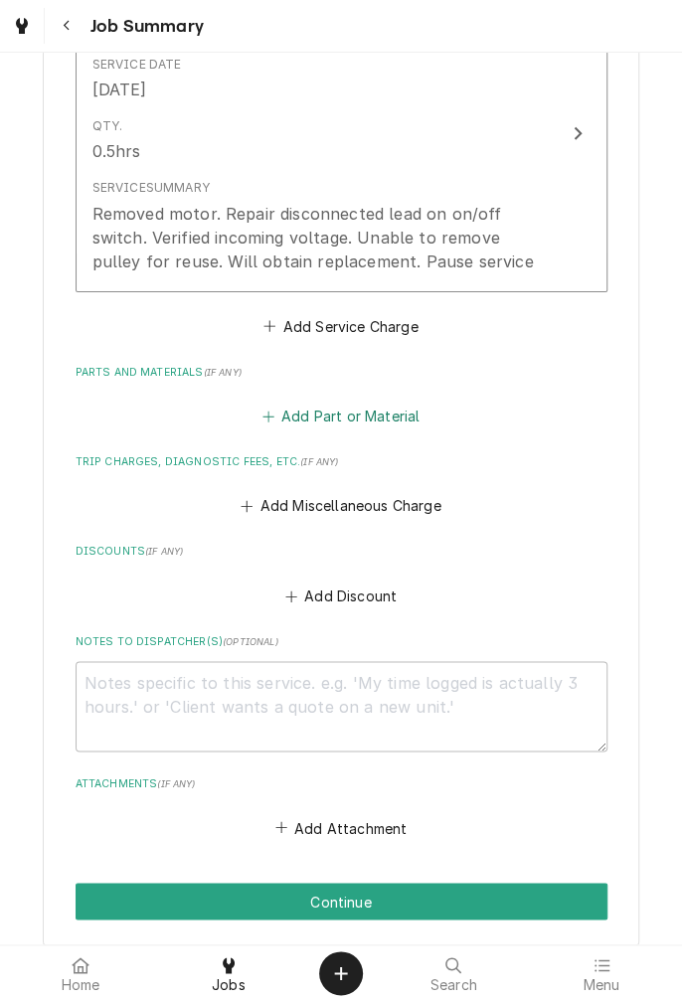
click at [340, 408] on button "Add Part or Material" at bounding box center [340, 416] width 164 height 28
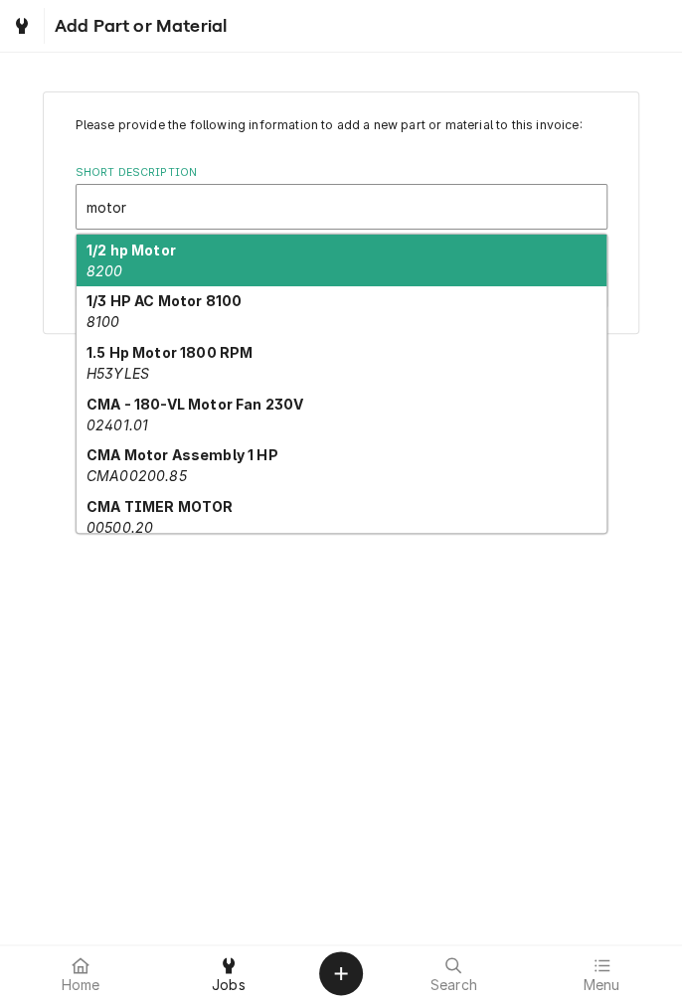
click at [136, 366] on em "H53YLES" at bounding box center [117, 373] width 63 height 17
type input "motor"
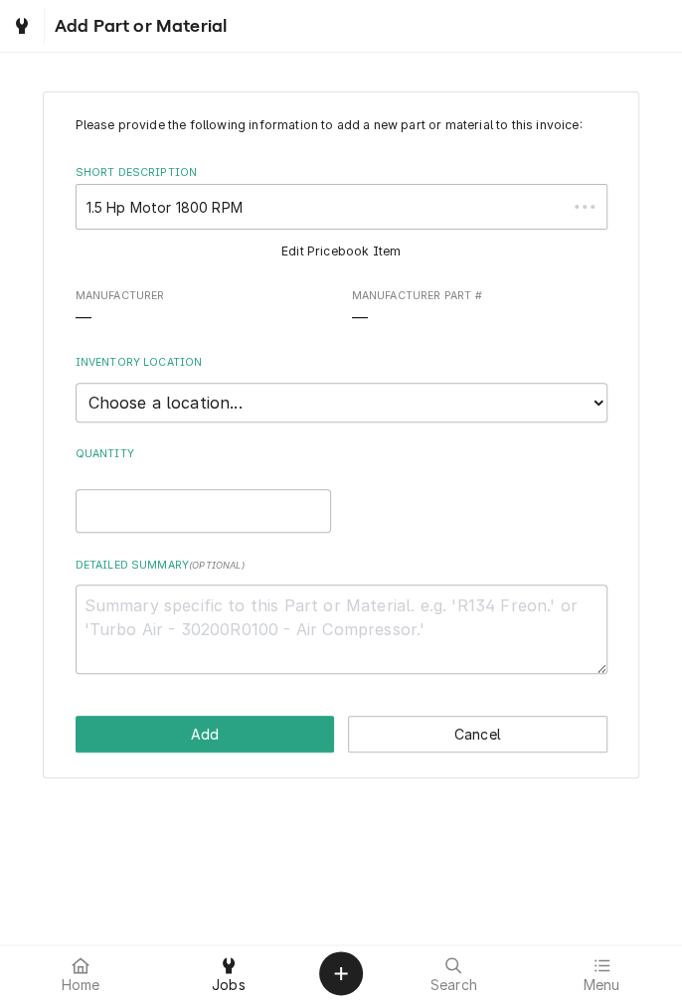
type textarea "x"
click at [576, 410] on select "Choose a location... Gino's Truck Jason's Truck Skips Service Warehouse" at bounding box center [342, 403] width 532 height 40
select select "171"
click at [76, 383] on select "Choose a location... Gino's Truck Jason's Truck Skips Service Warehouse" at bounding box center [342, 403] width 532 height 40
click at [265, 510] on input "Quantity" at bounding box center [203, 511] width 255 height 44
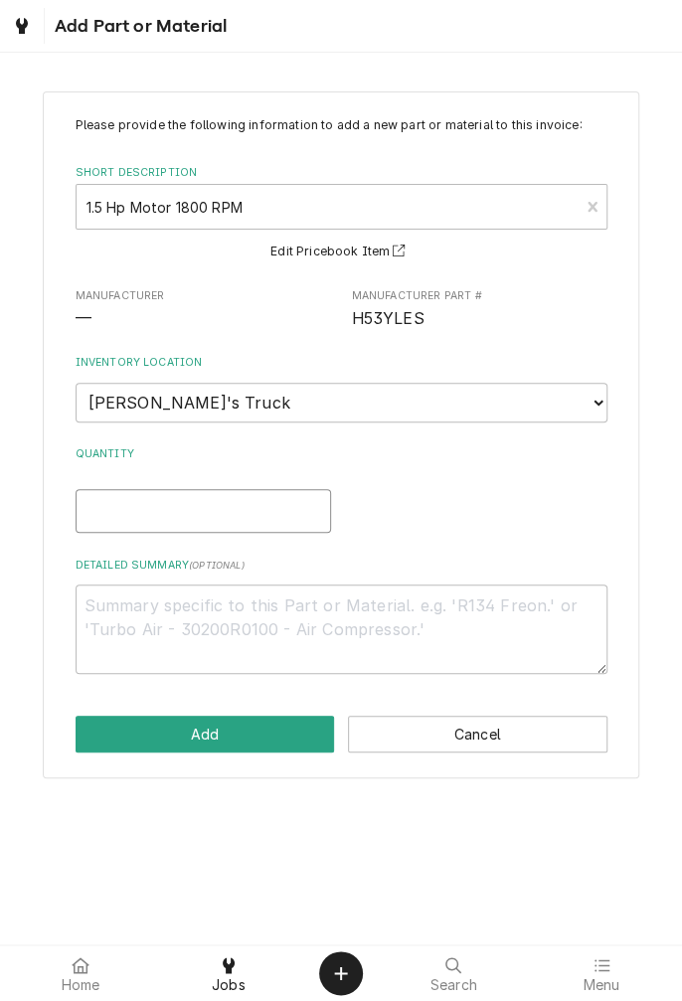
type textarea "x"
type input "1"
type textarea "x"
type input "1"
click at [441, 614] on textarea "Detailed Summary ( optional )" at bounding box center [342, 628] width 532 height 89
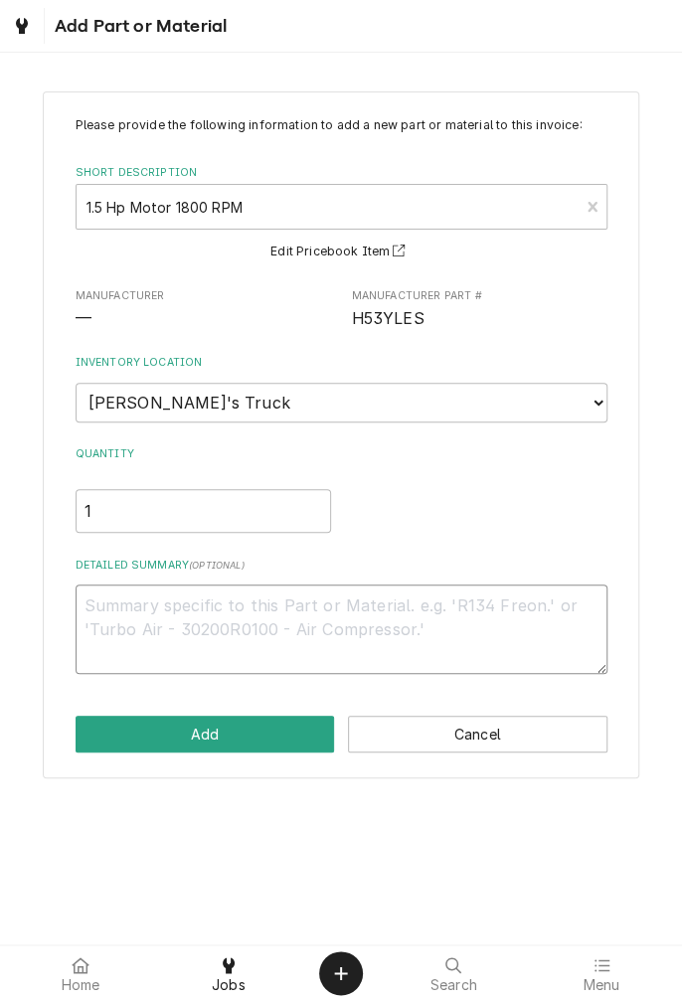
type textarea "x"
type textarea "M"
type textarea "x"
type textarea "Mo"
type textarea "x"
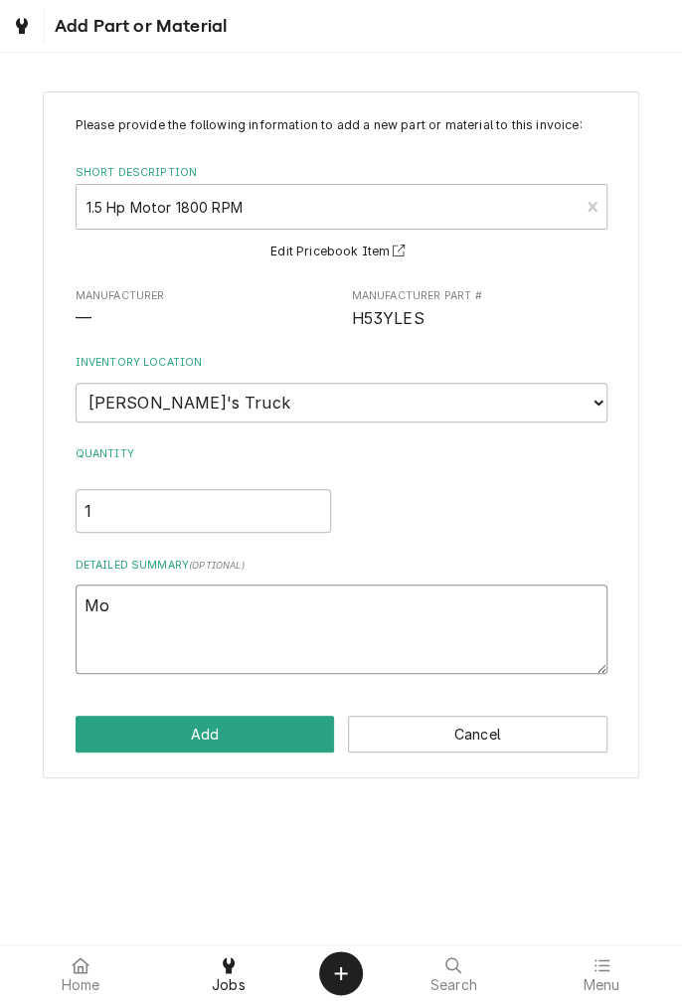
type textarea "Mot"
type textarea "x"
type textarea "Moto"
type textarea "x"
type textarea "Motor"
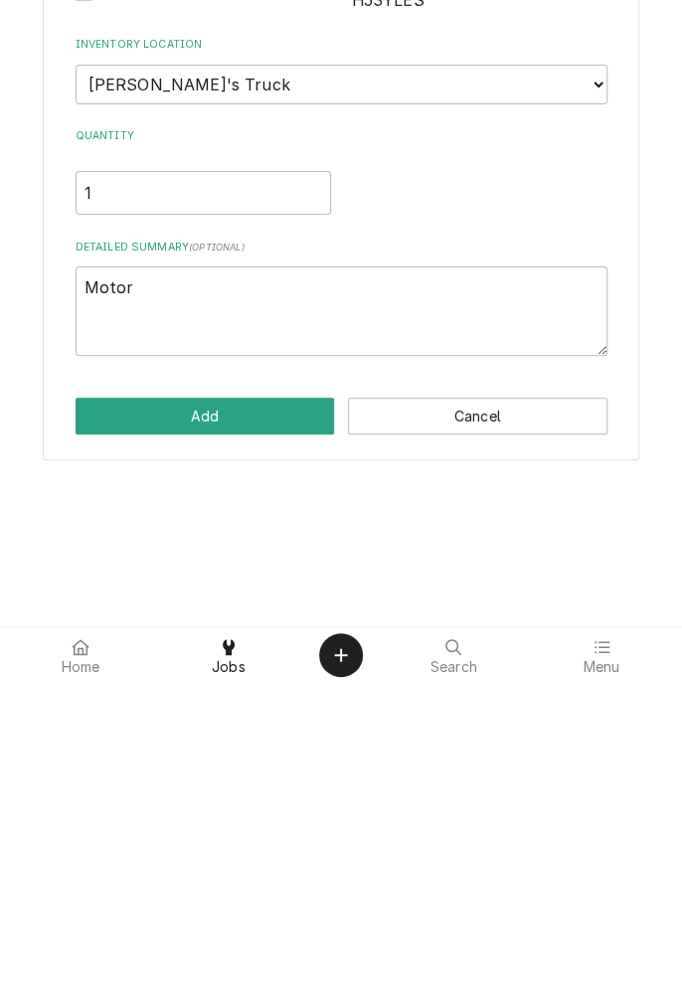
click at [240, 745] on button "Add" at bounding box center [205, 734] width 259 height 37
type textarea "x"
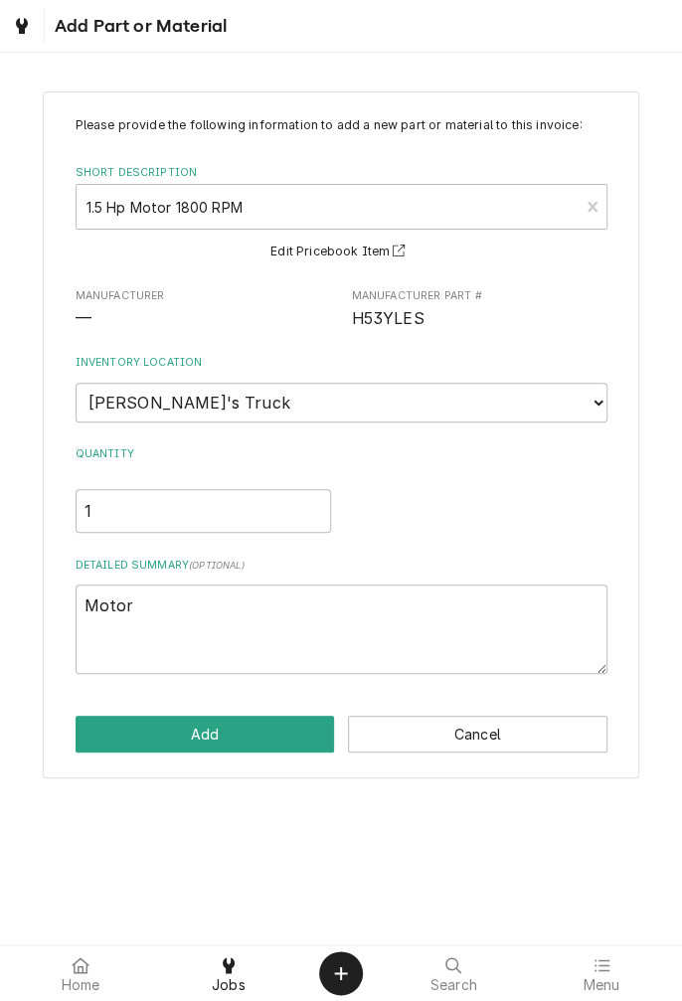
scroll to position [589, 0]
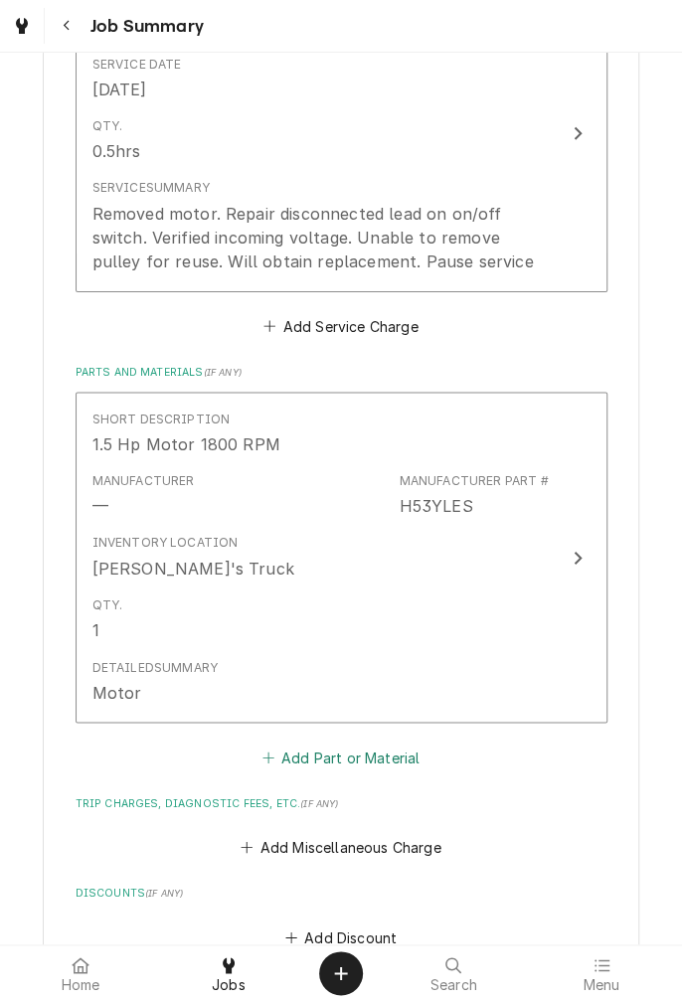
click at [376, 768] on button "Add Part or Material" at bounding box center [340, 756] width 164 height 28
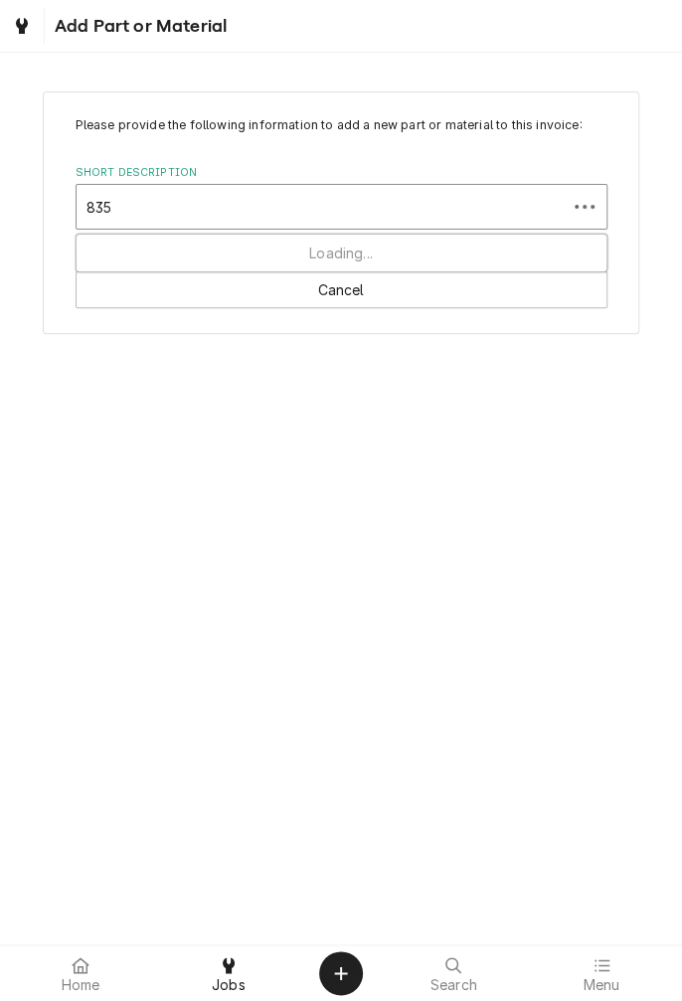
type input "8350"
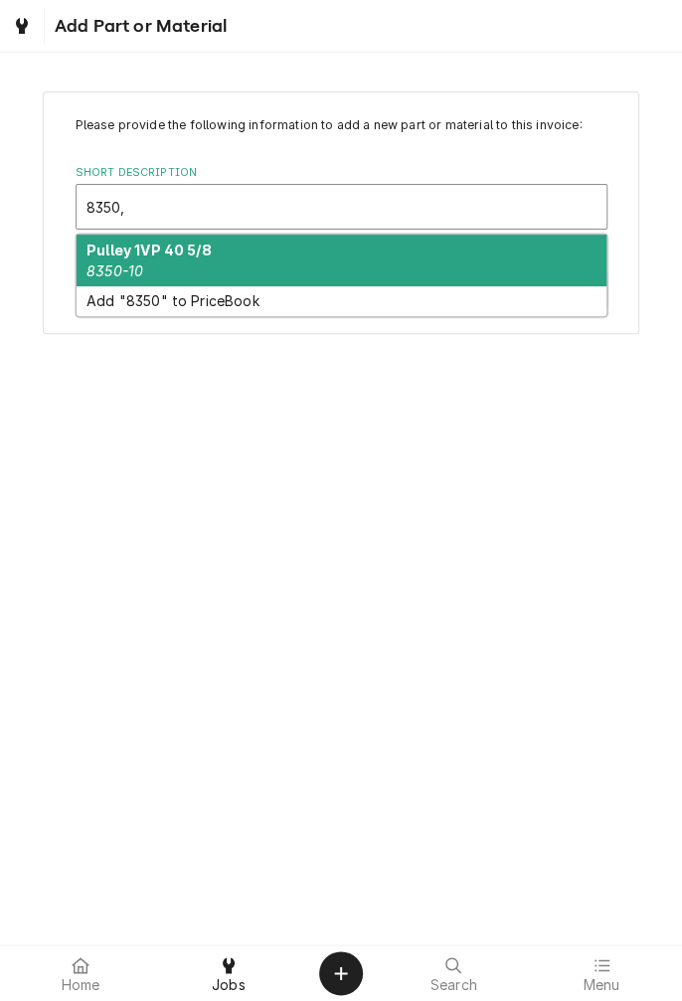
click at [155, 258] on div "Pulley 1VP 40 5/8 8350-10" at bounding box center [342, 261] width 530 height 52
type textarea "x"
click at [120, 272] on em "8350-10" at bounding box center [114, 270] width 57 height 17
type input "8350"
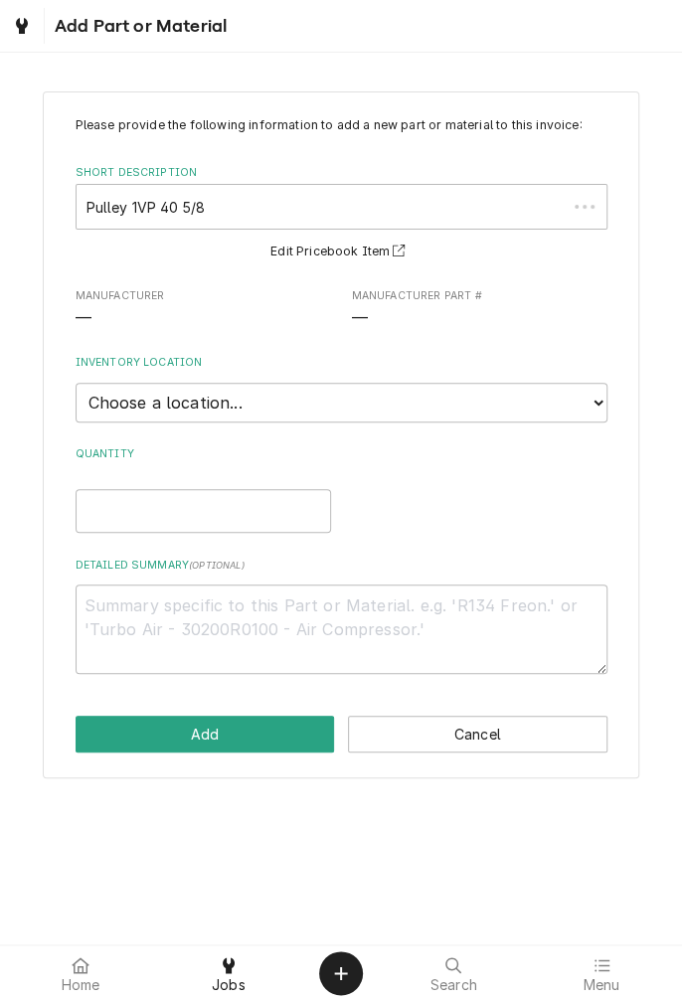
type textarea "x"
click at [594, 401] on select "Choose a location... Gino's Truck Jason's Truck Skips Service Warehouse" at bounding box center [342, 403] width 532 height 40
select select "171"
click at [76, 383] on select "Choose a location... Gino's Truck Jason's Truck Skips Service Warehouse" at bounding box center [342, 403] width 532 height 40
click at [252, 508] on input "Quantity" at bounding box center [203, 511] width 255 height 44
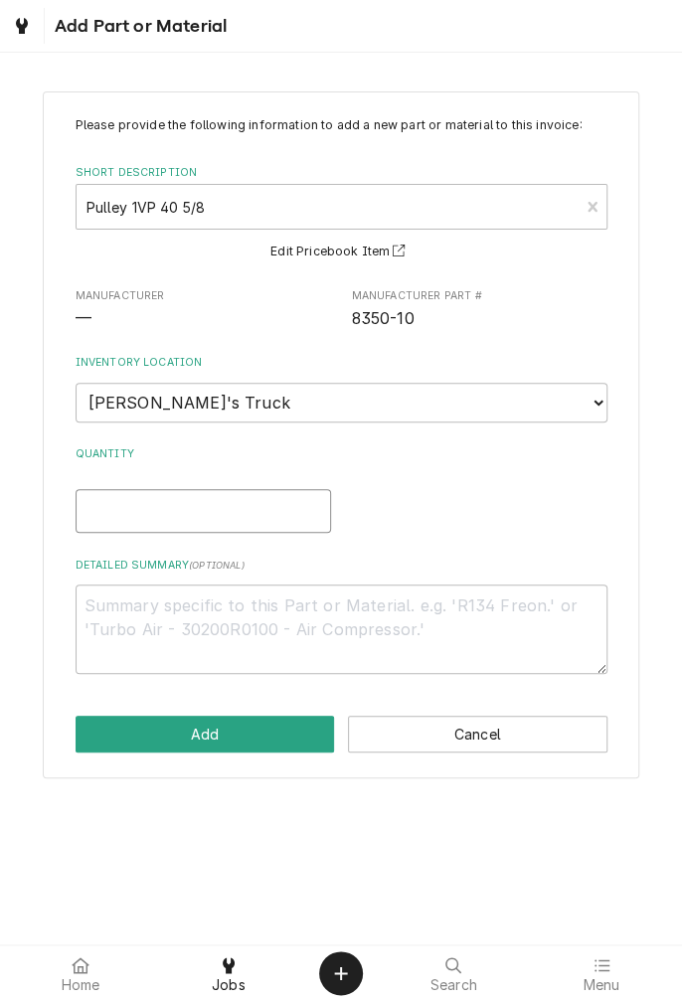
type textarea "x"
type input "1"
type textarea "x"
type input "1"
click at [386, 598] on textarea "Detailed Summary ( optional )" at bounding box center [342, 628] width 532 height 89
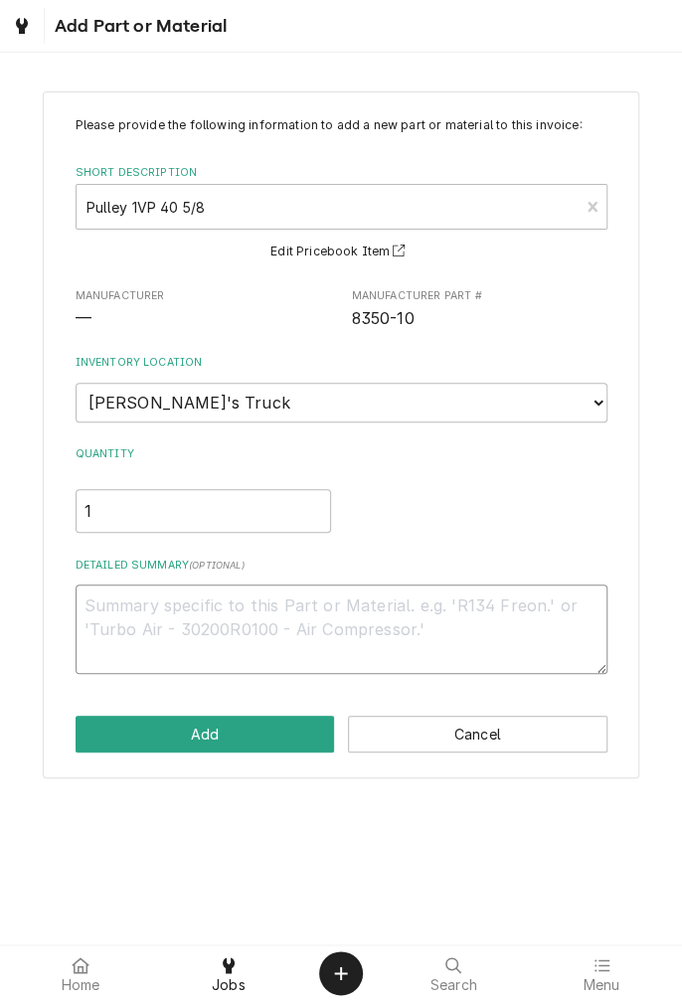
type textarea "x"
type textarea "P"
type textarea "x"
type textarea "Pu"
type textarea "x"
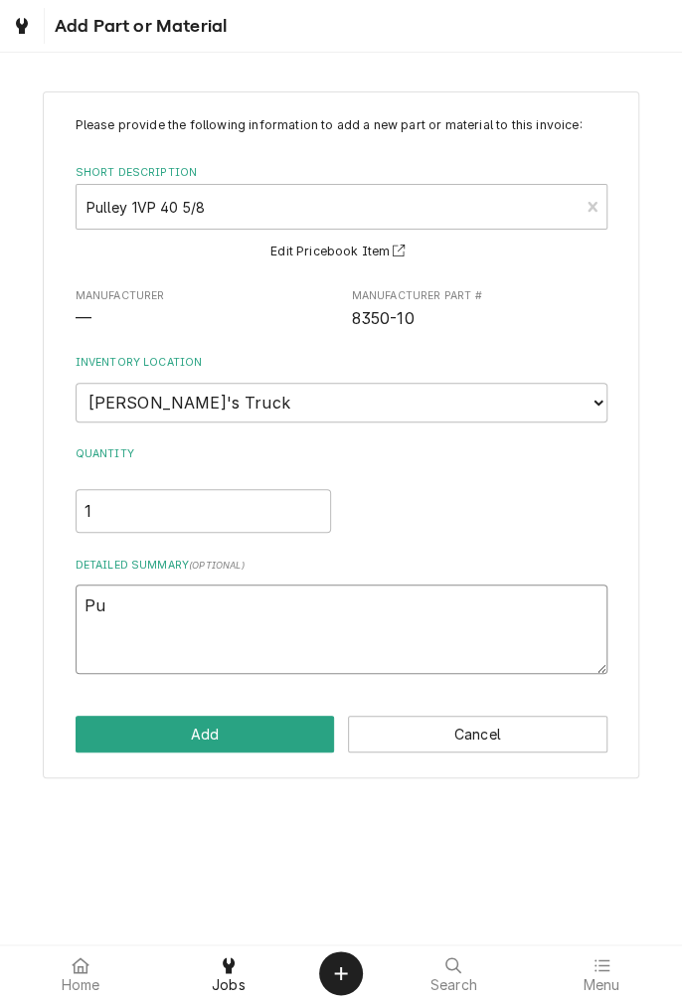
type textarea "Pul"
type textarea "x"
type textarea "Pull"
type textarea "x"
type textarea "Pully"
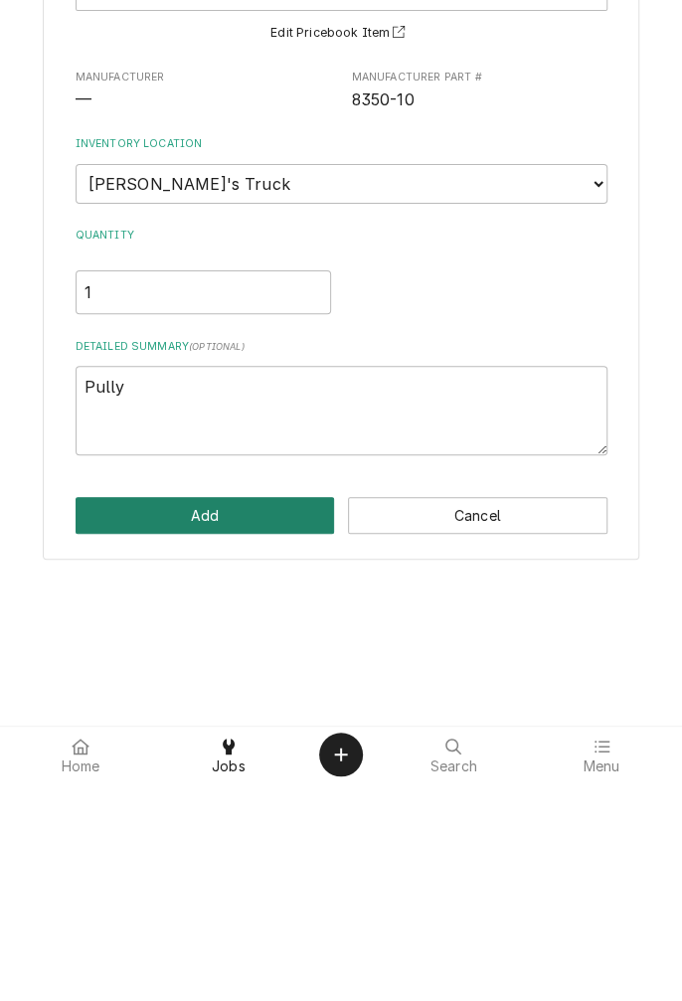
click at [239, 737] on button "Add" at bounding box center [205, 734] width 259 height 37
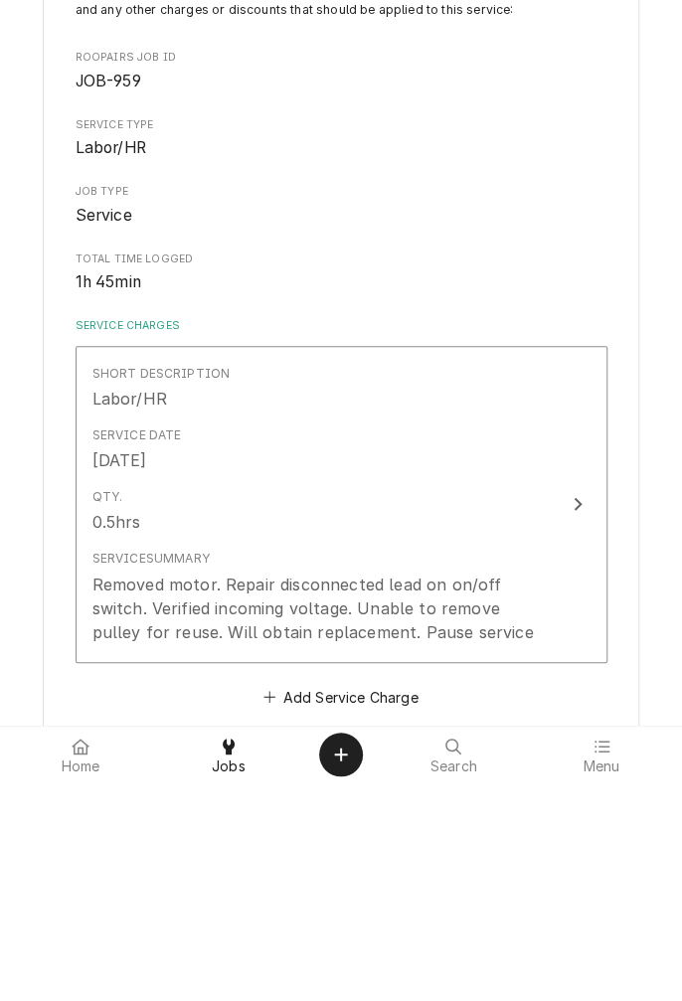
type textarea "x"
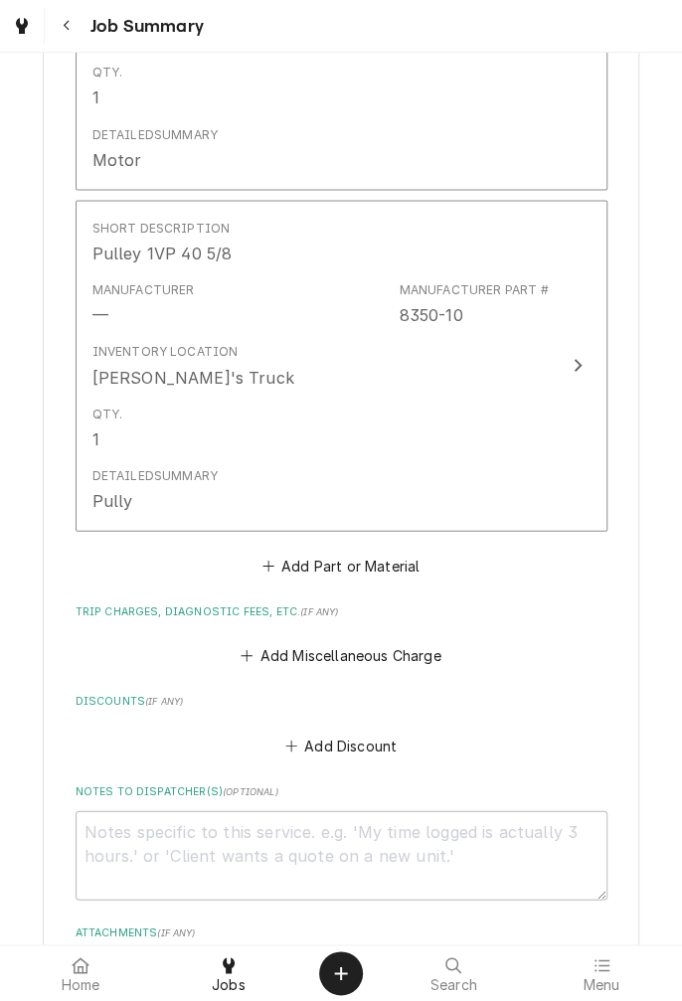
scroll to position [1125, 0]
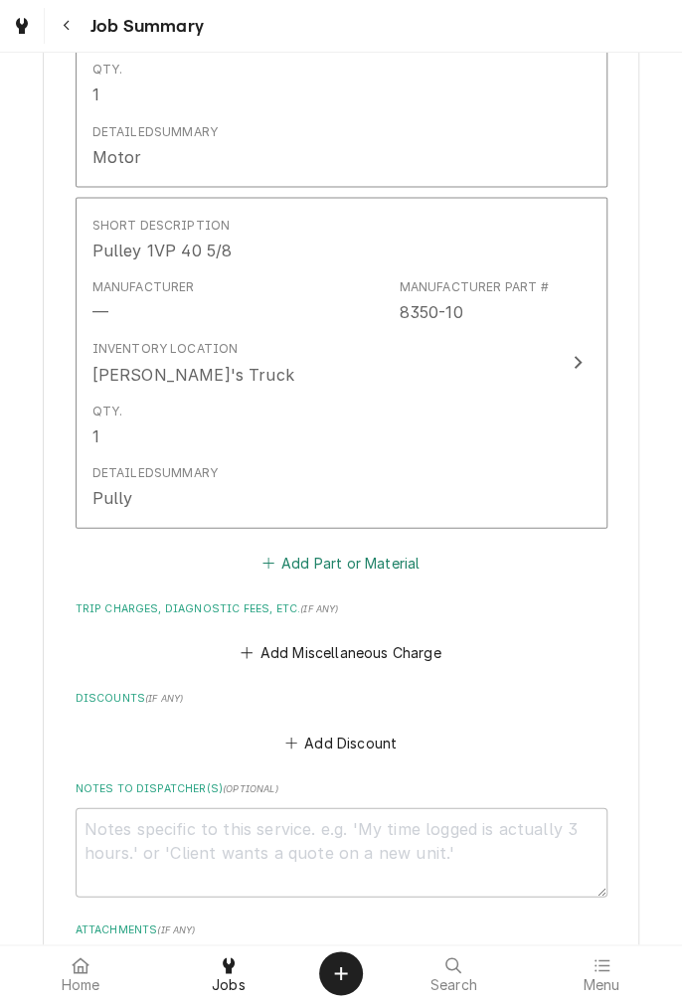
click at [379, 565] on button "Add Part or Material" at bounding box center [340, 562] width 164 height 28
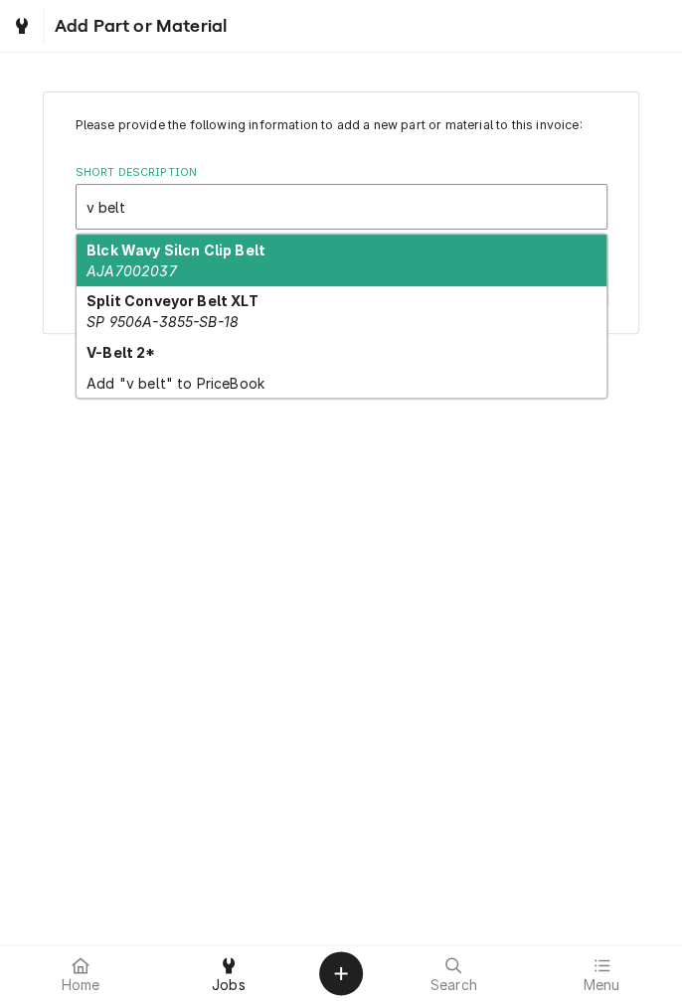
click at [127, 359] on strong "V-Belt 2*" at bounding box center [120, 352] width 69 height 17
type input "v belt"
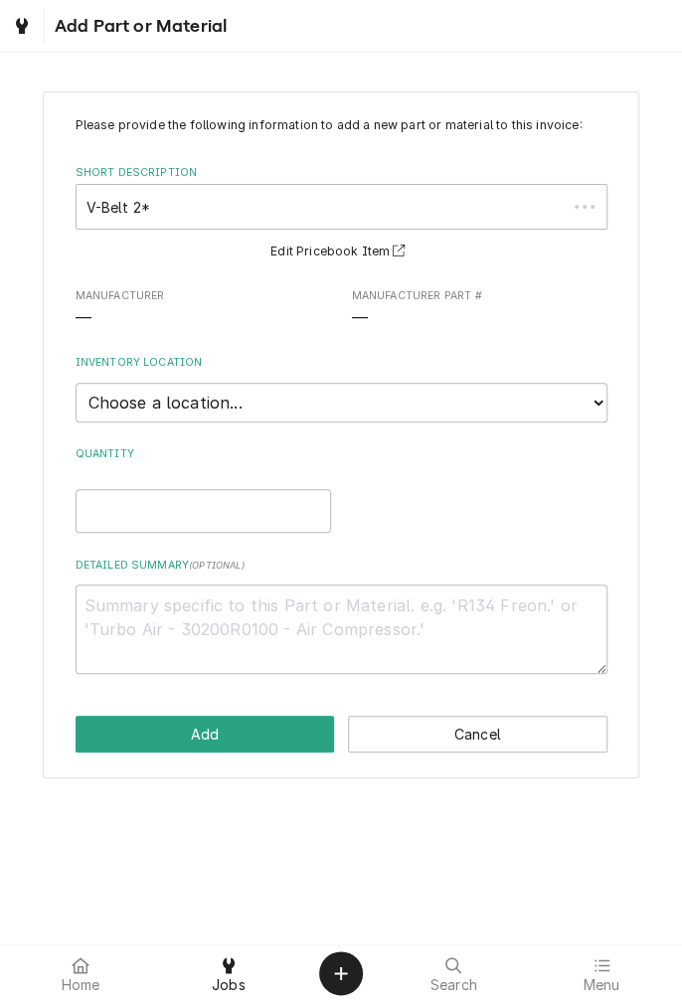
type textarea "x"
click at [592, 406] on select "Choose a location... Gino's Truck Jason's Truck Skips Service Warehouse" at bounding box center [342, 403] width 532 height 40
select select "171"
click at [76, 383] on select "Choose a location... Gino's Truck Jason's Truck Skips Service Warehouse" at bounding box center [342, 403] width 532 height 40
click at [229, 509] on input "Quantity" at bounding box center [203, 511] width 255 height 44
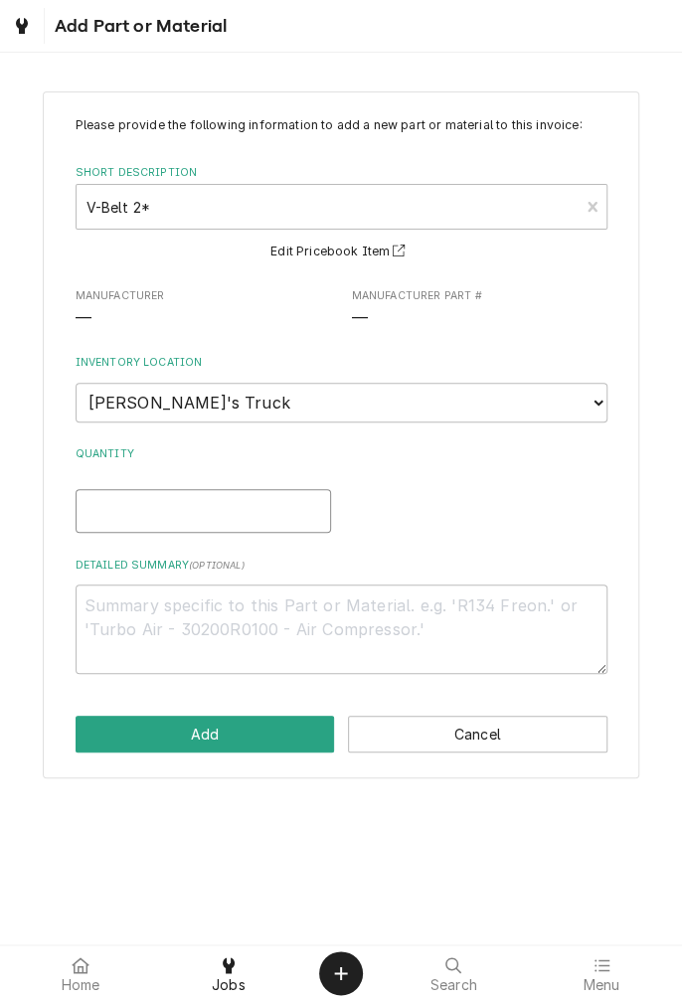
type textarea "x"
type input "1"
type textarea "x"
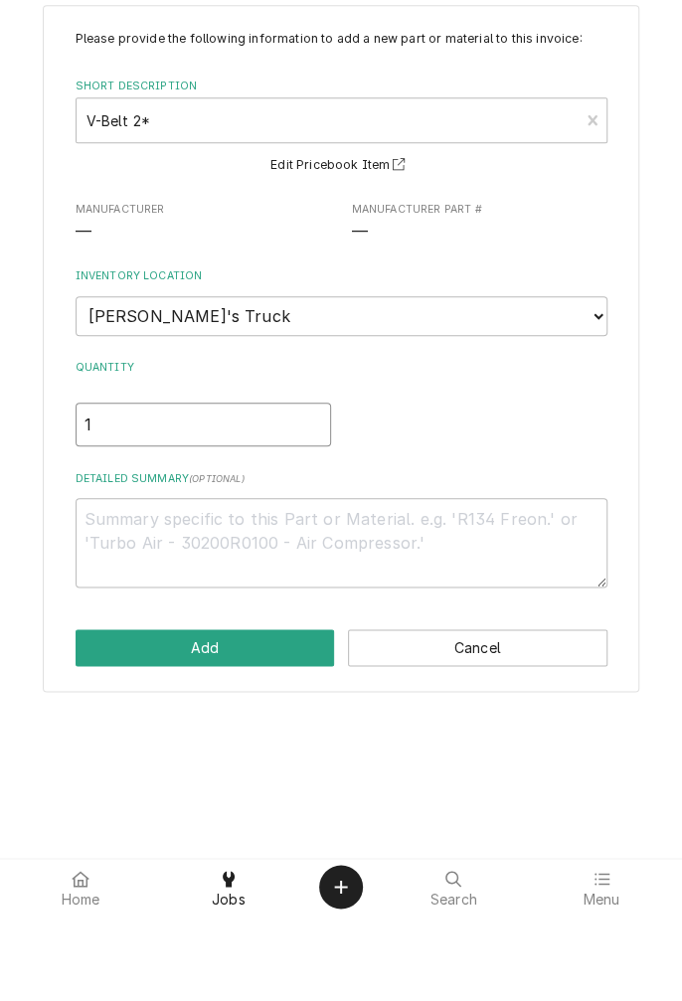
type input "1"
click at [359, 613] on textarea "Detailed Summary ( optional )" at bounding box center [342, 628] width 532 height 89
type textarea "x"
type textarea "V"
type textarea "x"
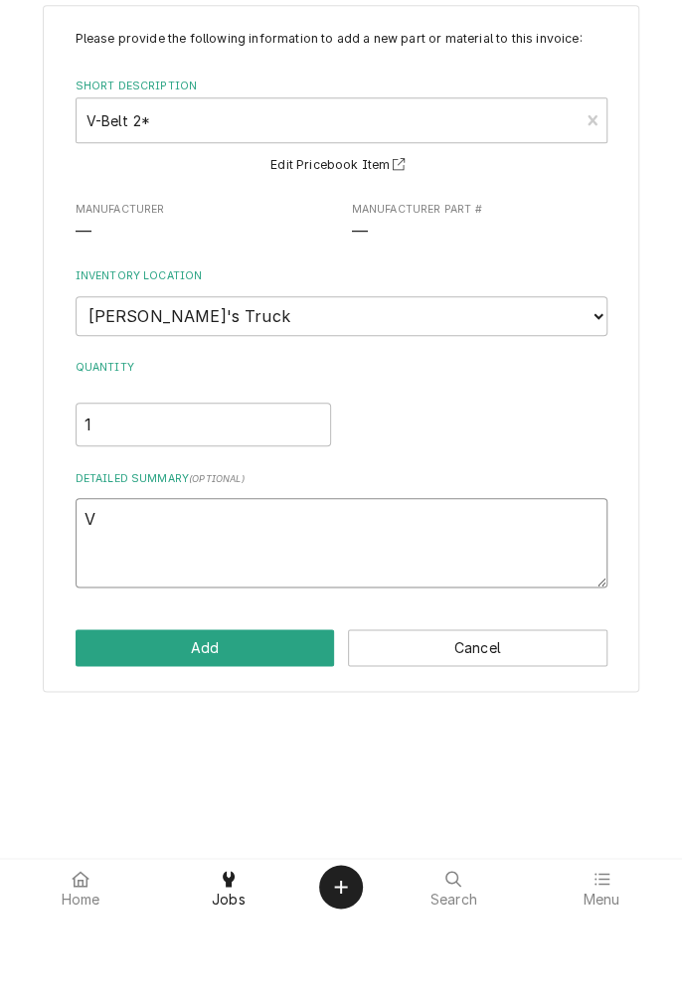
type textarea "V-"
type textarea "x"
type textarea "V-b"
type textarea "x"
type textarea "V-be"
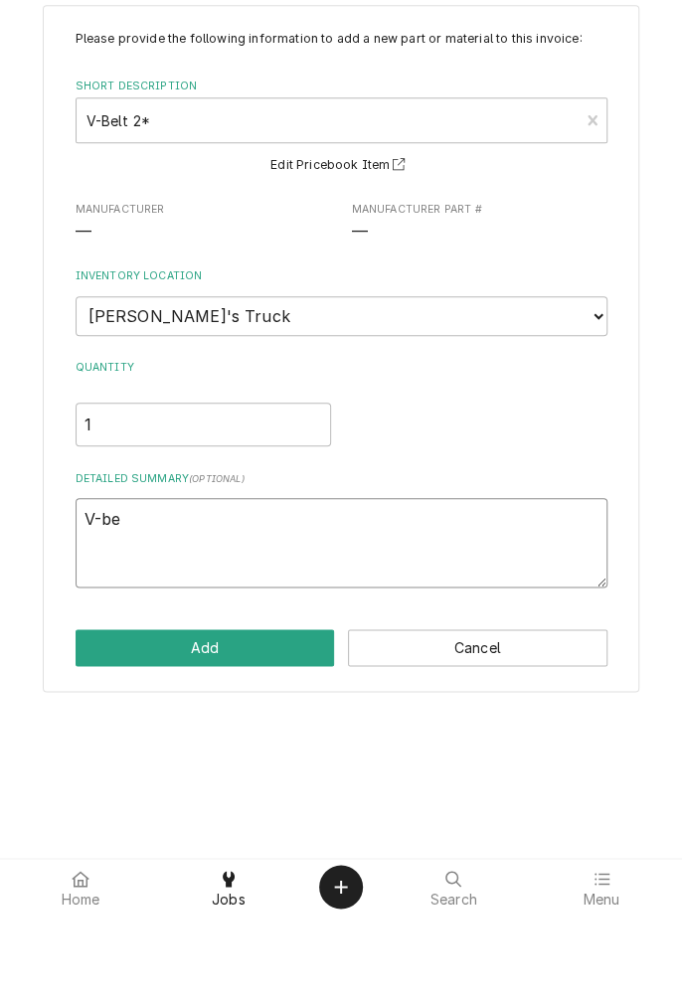
type textarea "x"
type textarea "V-bel"
type textarea "x"
type textarea "V-belt"
type textarea "x"
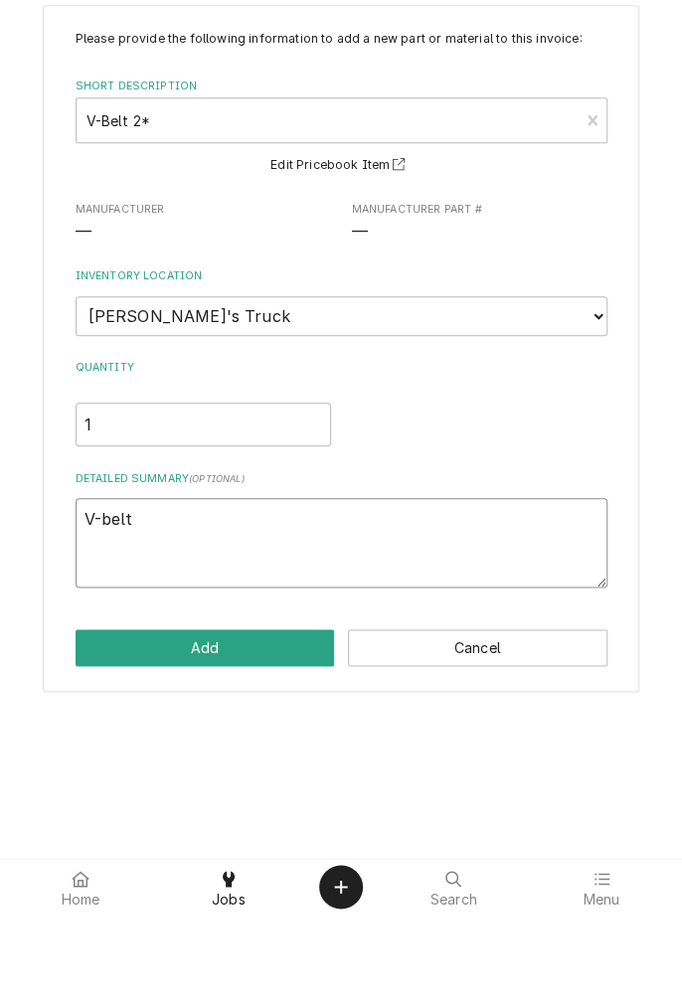
type textarea "V-belt"
type textarea "x"
type textarea "V-belt A"
type textarea "x"
type textarea "V-belt A2"
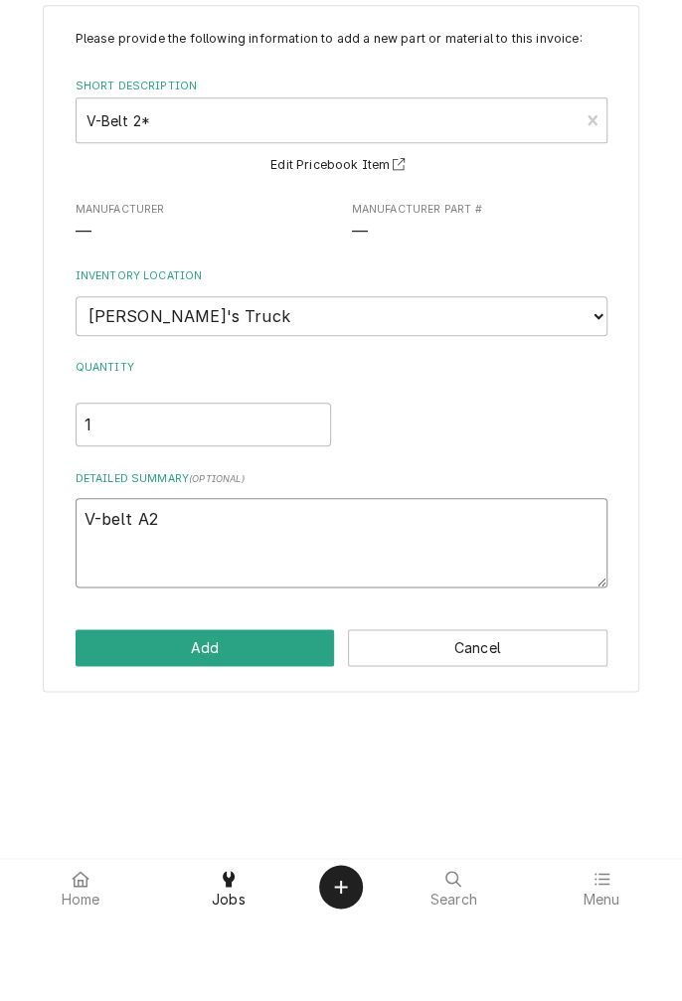
type textarea "x"
type textarea "V-belt A27"
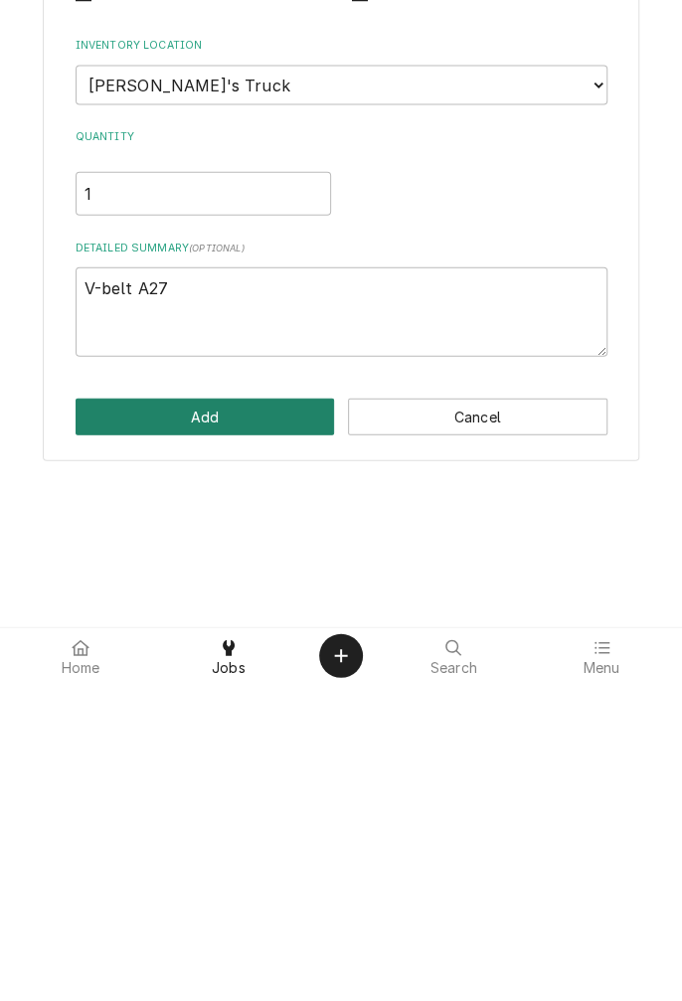
click at [251, 735] on button "Add" at bounding box center [205, 734] width 259 height 37
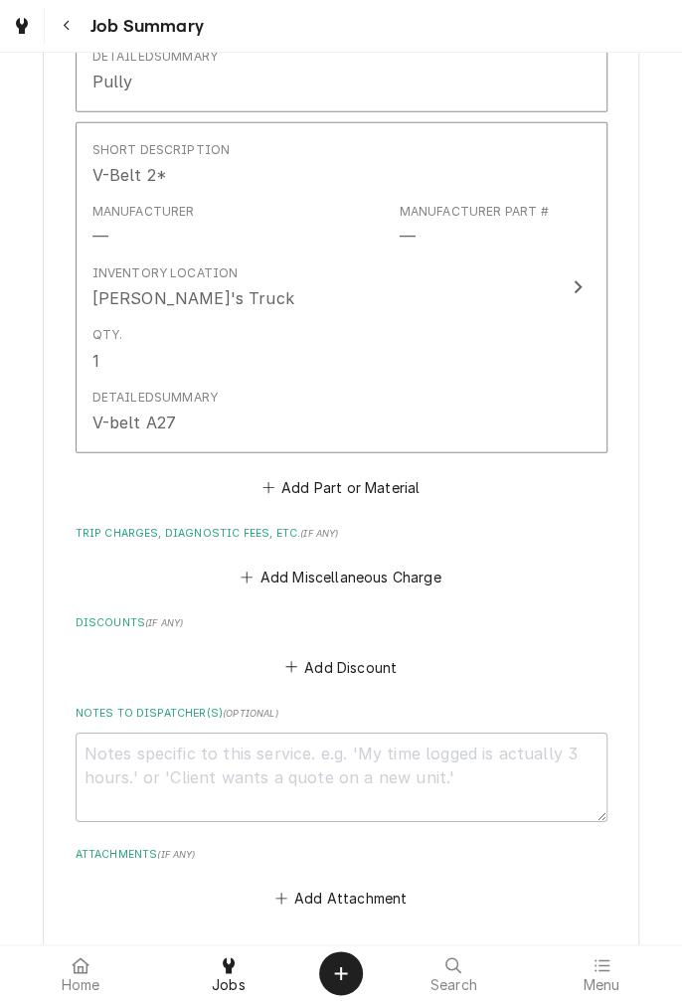
scroll to position [1547, 0]
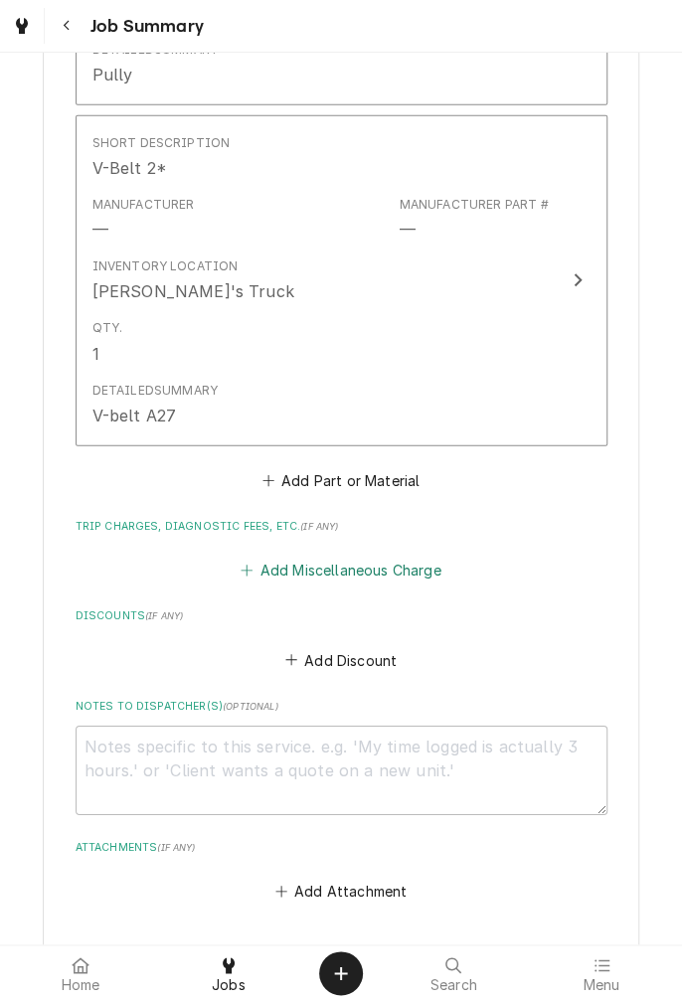
click at [349, 567] on button "Add Miscellaneous Charge" at bounding box center [341, 571] width 207 height 28
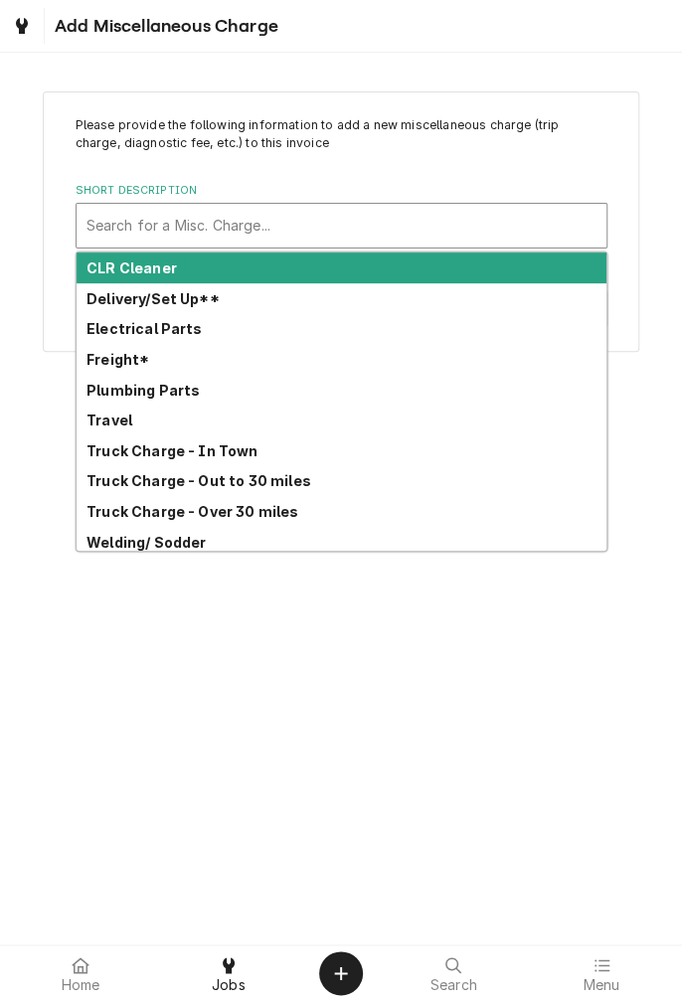
click at [232, 455] on strong "Truck Charge - In Town" at bounding box center [172, 450] width 172 height 17
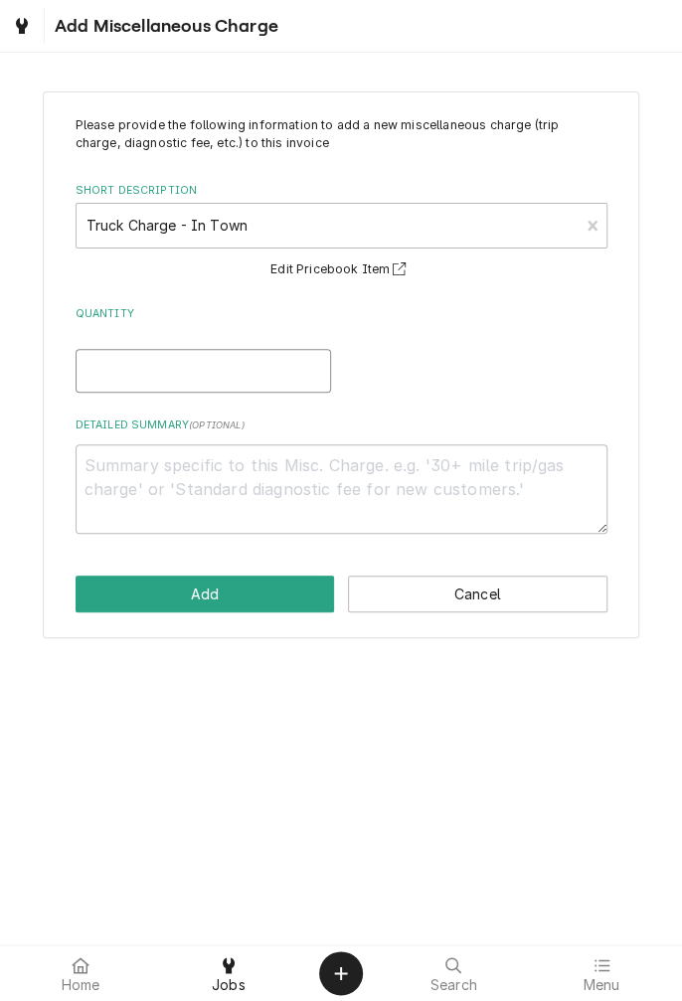
click at [212, 374] on input "Quantity" at bounding box center [203, 371] width 255 height 44
type textarea "x"
type input "1"
type textarea "x"
type input "1"
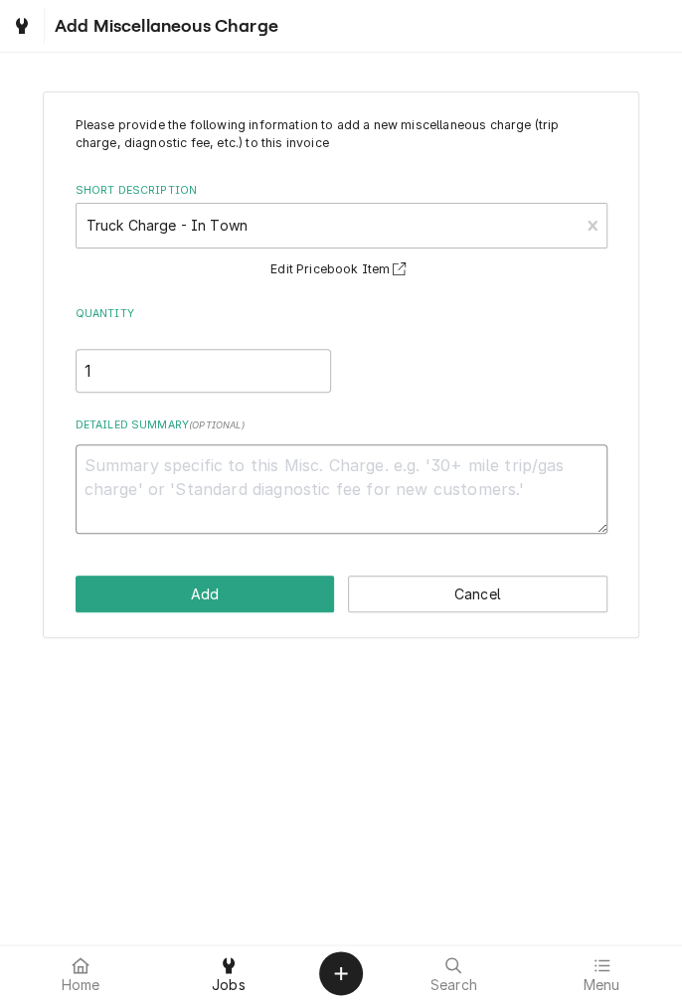
click at [419, 472] on textarea "Detailed Summary ( optional )" at bounding box center [342, 488] width 532 height 89
type textarea "x"
type textarea "T"
type textarea "x"
type textarea "Tr"
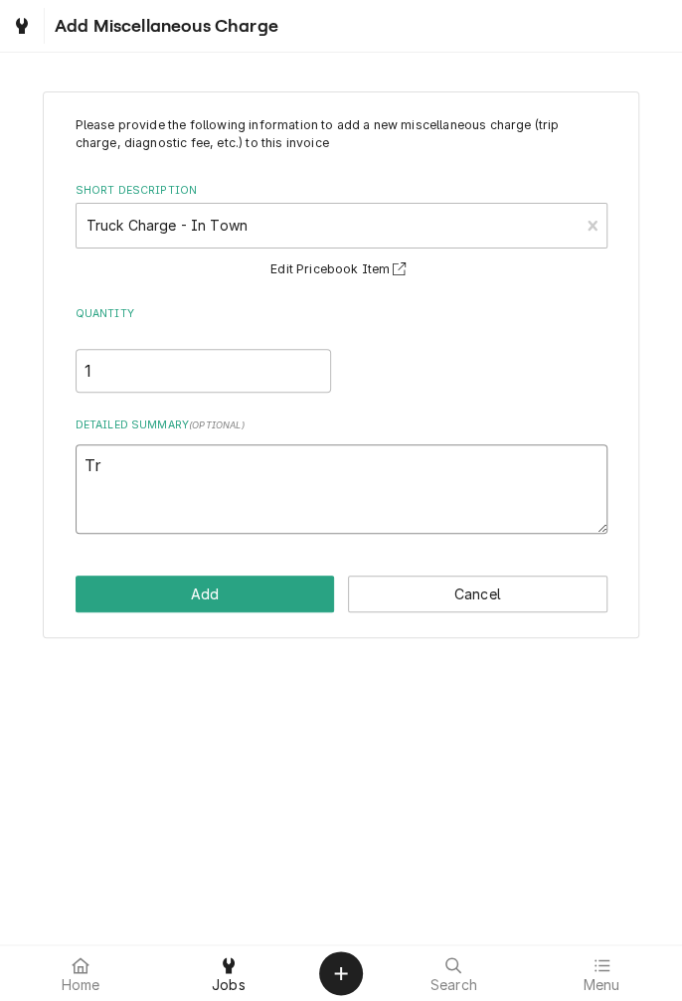
type textarea "x"
type textarea "Tru"
type textarea "x"
type textarea "Truc"
type textarea "x"
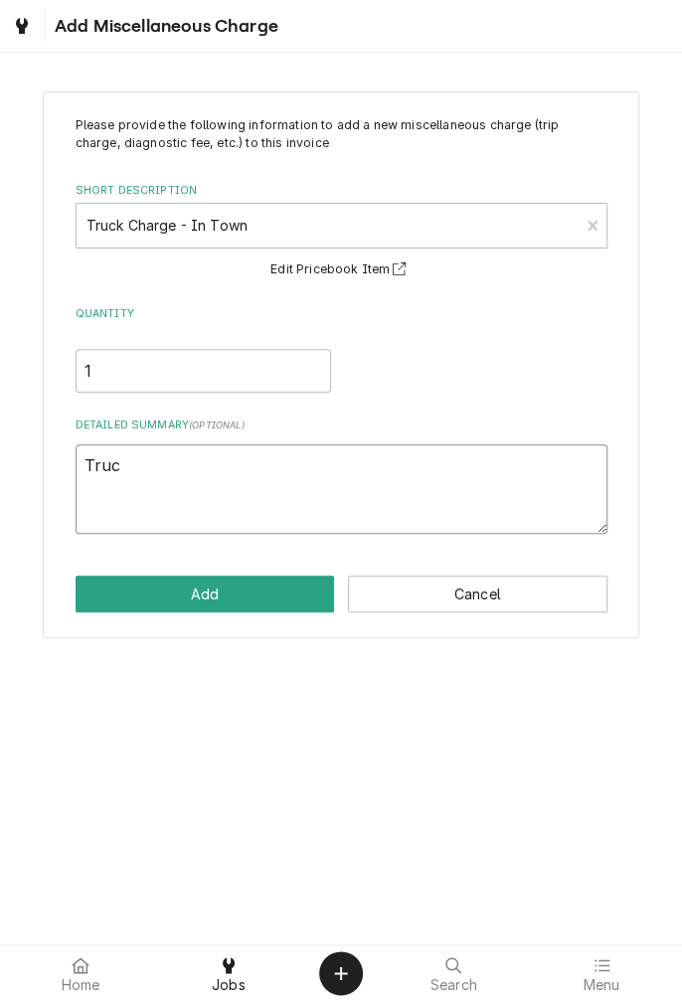
type textarea "Truck"
click at [260, 589] on button "Add" at bounding box center [205, 593] width 259 height 37
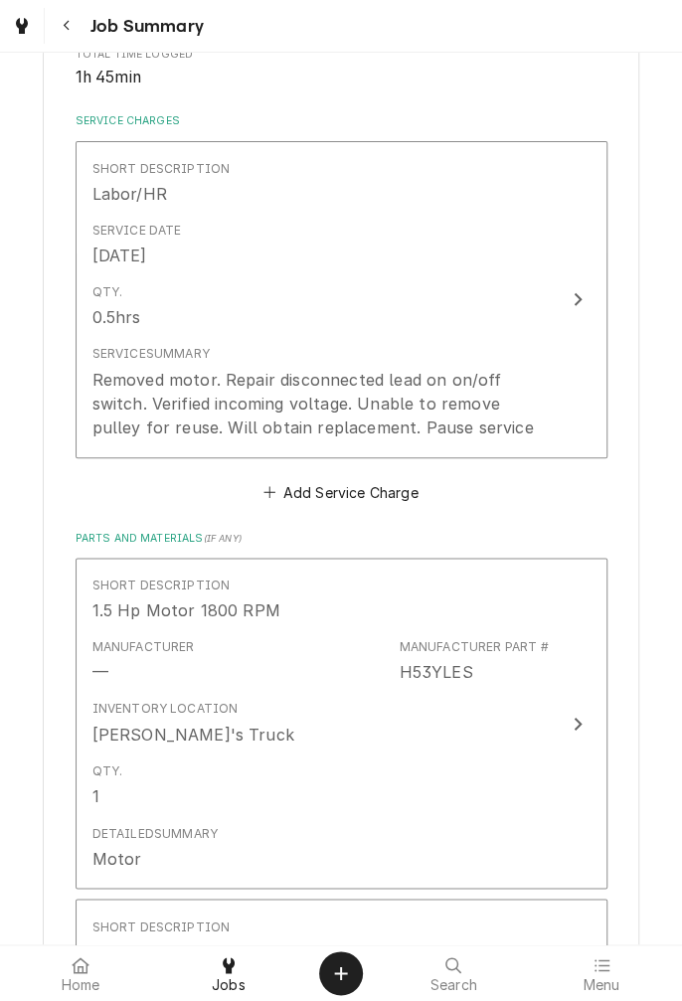
scroll to position [419, 0]
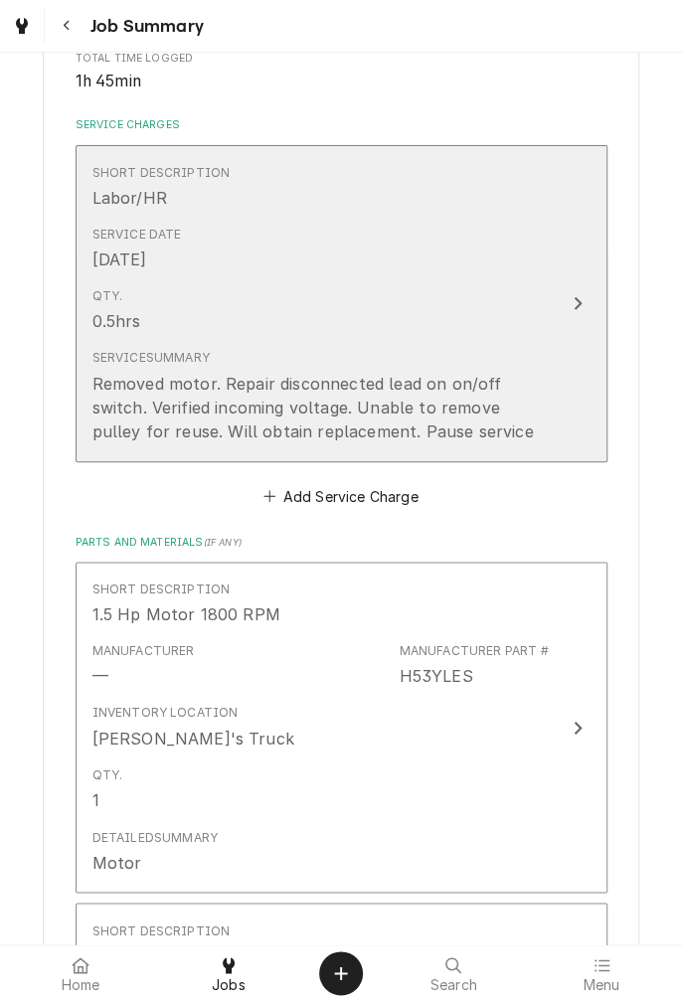
click at [542, 327] on div "Qty. 0.5hrs" at bounding box center [320, 310] width 456 height 62
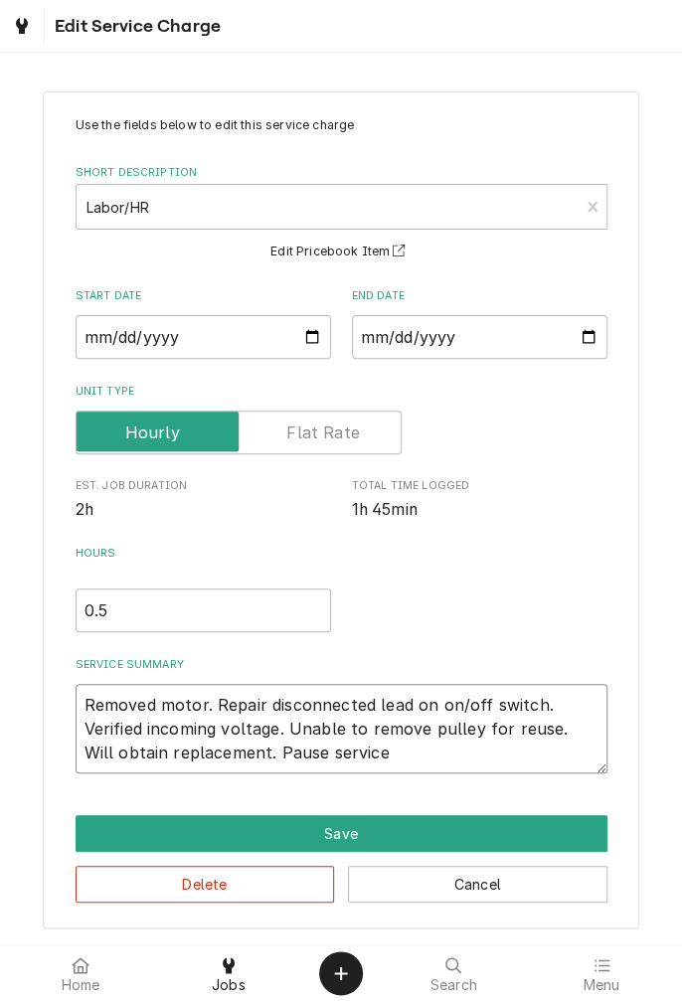
click at [394, 749] on textarea "Removed motor. Repair disconnected lead on on/off switch. Verified incoming vol…" at bounding box center [342, 728] width 532 height 89
type textarea "x"
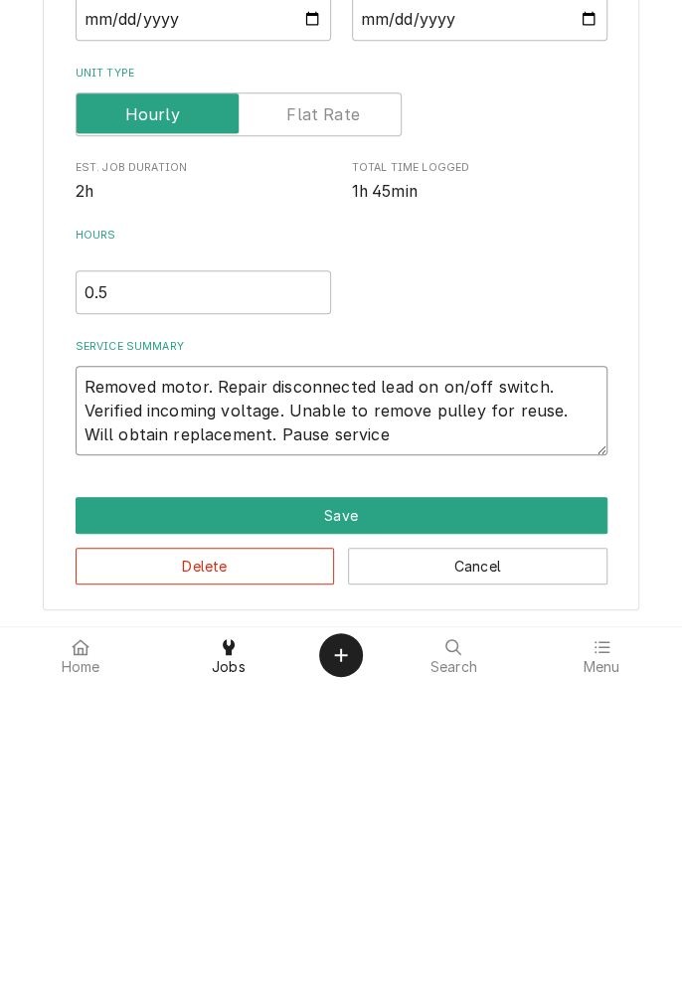
type textarea "Removed motor. Repair disconnected lead on on/off switch. Verified incoming vol…"
type textarea "x"
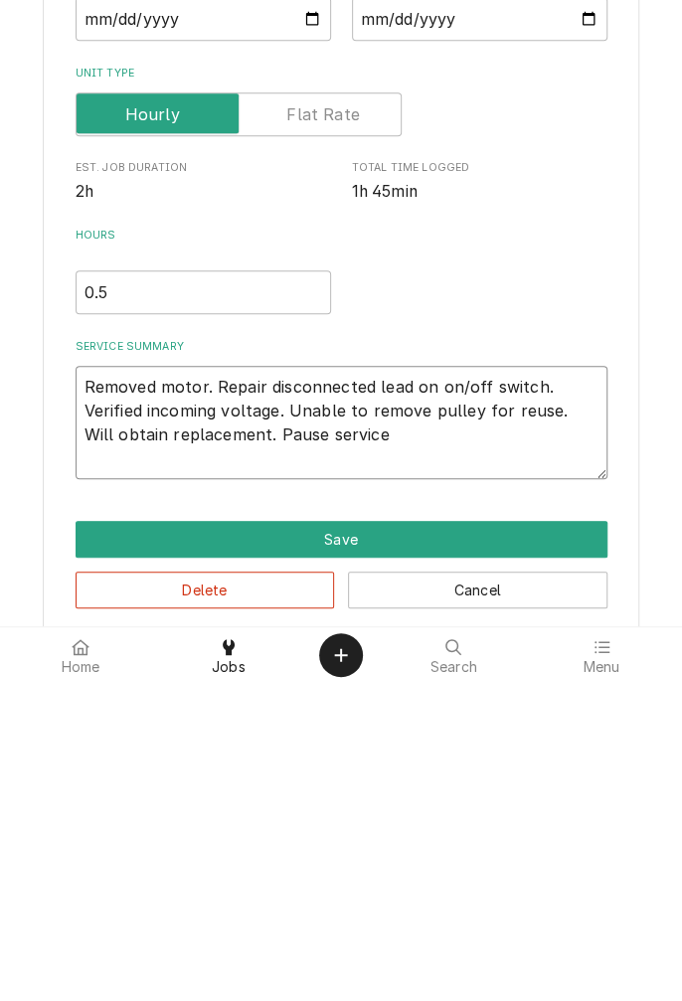
type textarea "Removed motor. Repair disconnected lead on on/off switch. Verified incoming vol…"
type textarea "x"
type textarea "Removed motor. Repair disconnected lead on on/off switch. Verified incoming vol…"
type textarea "x"
type textarea "Removed motor. Repair disconnected lead on on/off switch. Verified incoming vol…"
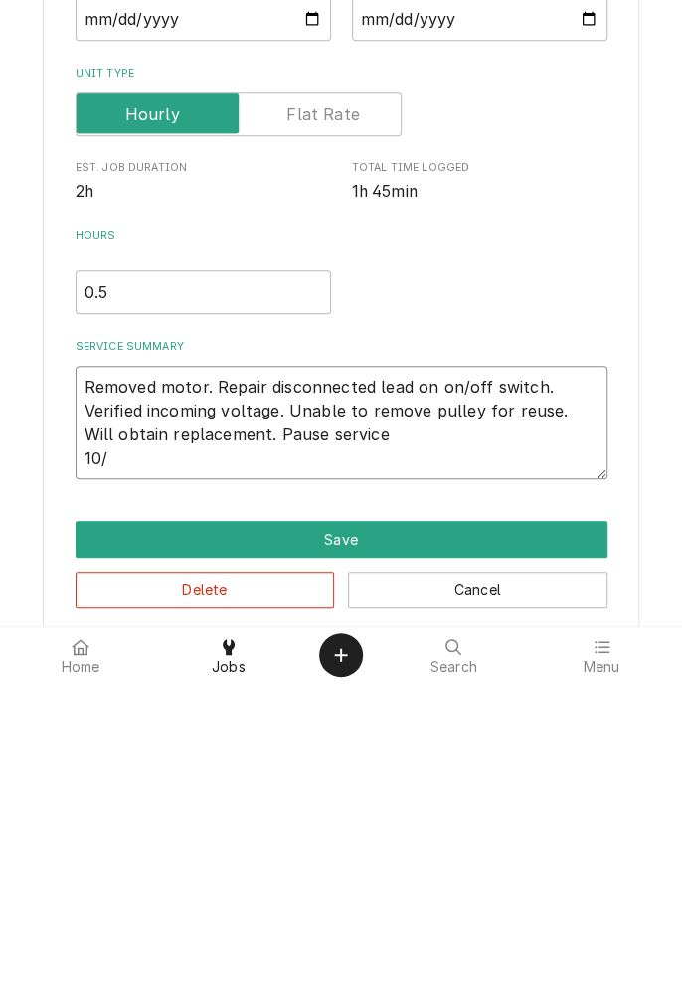
type textarea "x"
type textarea "Removed motor. Repair disconnected lead on on/off switch. Verified incoming vol…"
type textarea "x"
type textarea "Removed motor. Repair disconnected lead on on/off switch. Verified incoming vol…"
type textarea "x"
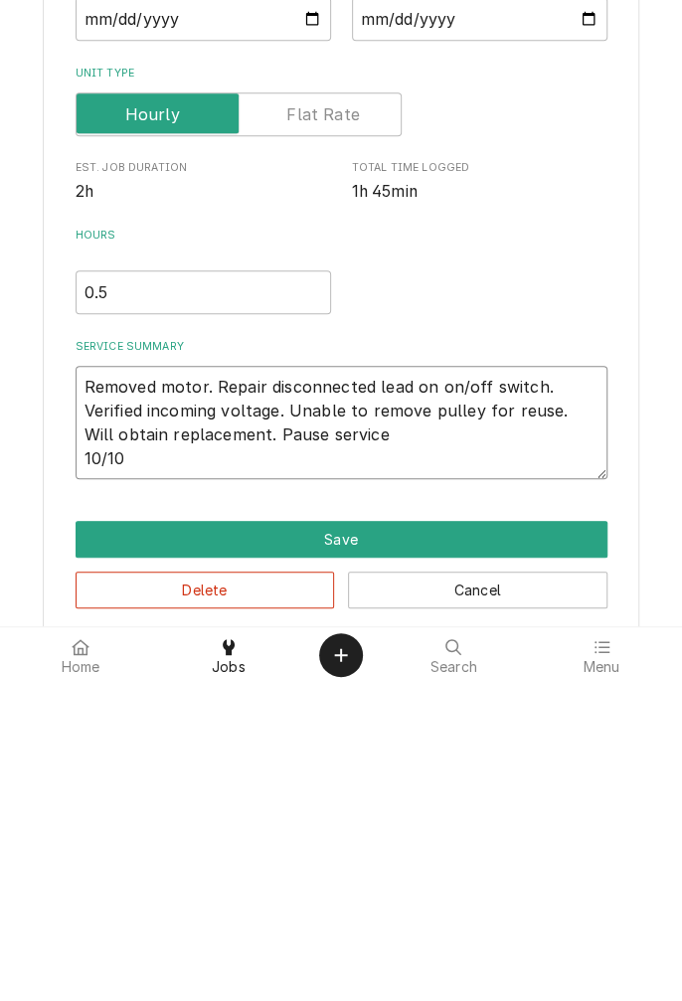
type textarea "Removed motor. Repair disconnected lead on on/off switch. Verified incoming vol…"
type textarea "x"
type textarea "Removed motor. Repair disconnected lead on on/off switch. Verified incoming vol…"
type textarea "x"
type textarea "Removed motor. Repair disconnected lead on on/off switch. Verified incoming vol…"
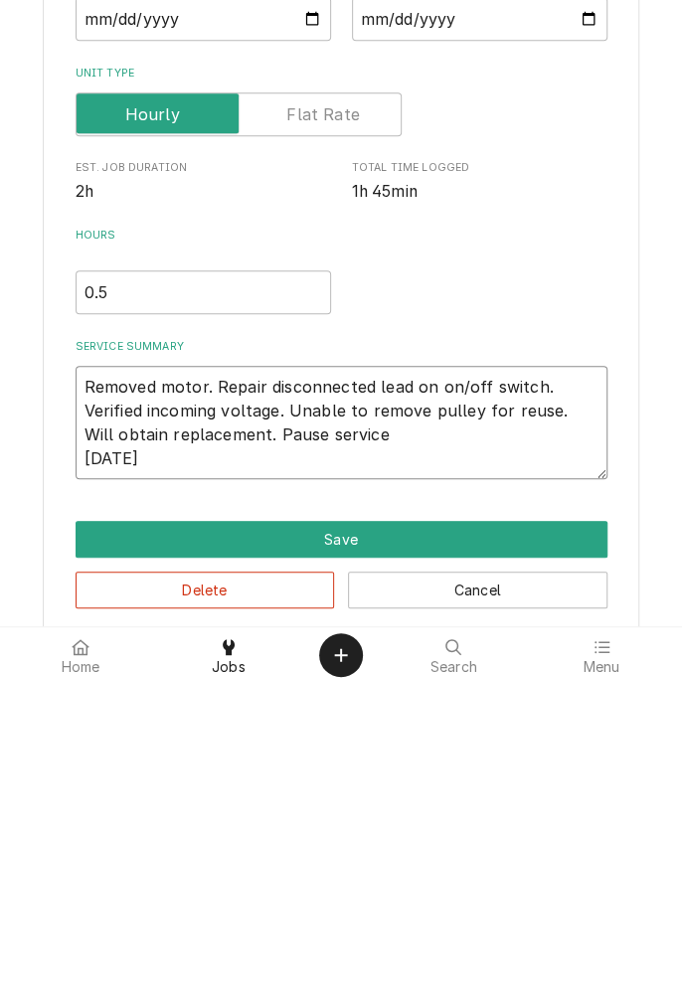
type textarea "x"
type textarea "Removed motor. Repair disconnected lead on on/off switch. Verified incoming vol…"
type textarea "x"
type textarea "Removed motor. Repair disconnected lead on on/off switch. Verified incoming vol…"
type textarea "x"
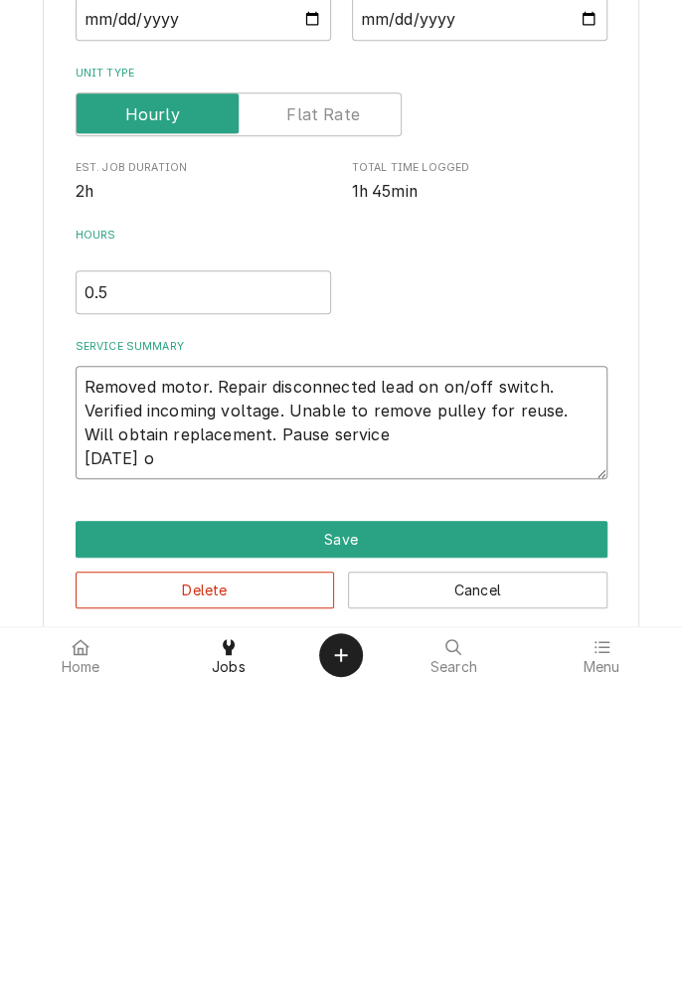
type textarea "Removed motor. Repair disconnected lead on on/off switch. Verified incoming vol…"
type textarea "x"
type textarea "Removed motor. Repair disconnected lead on on/off switch. Verified incoming vol…"
type textarea "x"
type textarea "Removed motor. Repair disconnected lead on on/off switch. Verified incoming vol…"
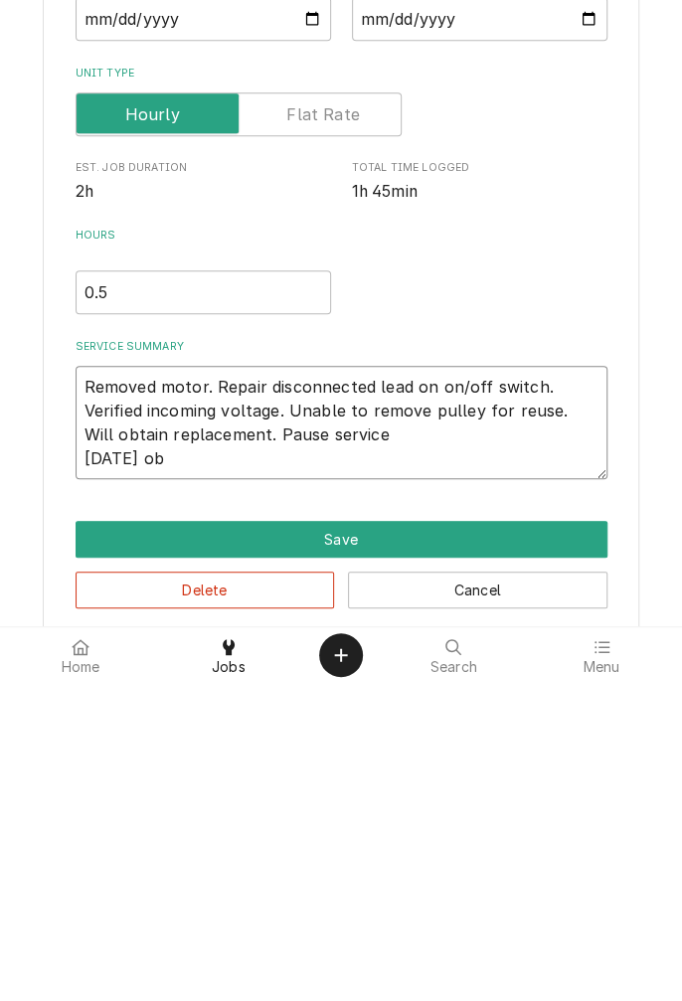
type textarea "x"
type textarea "Removed motor. Repair disconnected lead on on/off switch. Verified incoming vol…"
type textarea "x"
type textarea "Removed motor. Repair disconnected lead on on/off switch. Verified incoming vol…"
type textarea "x"
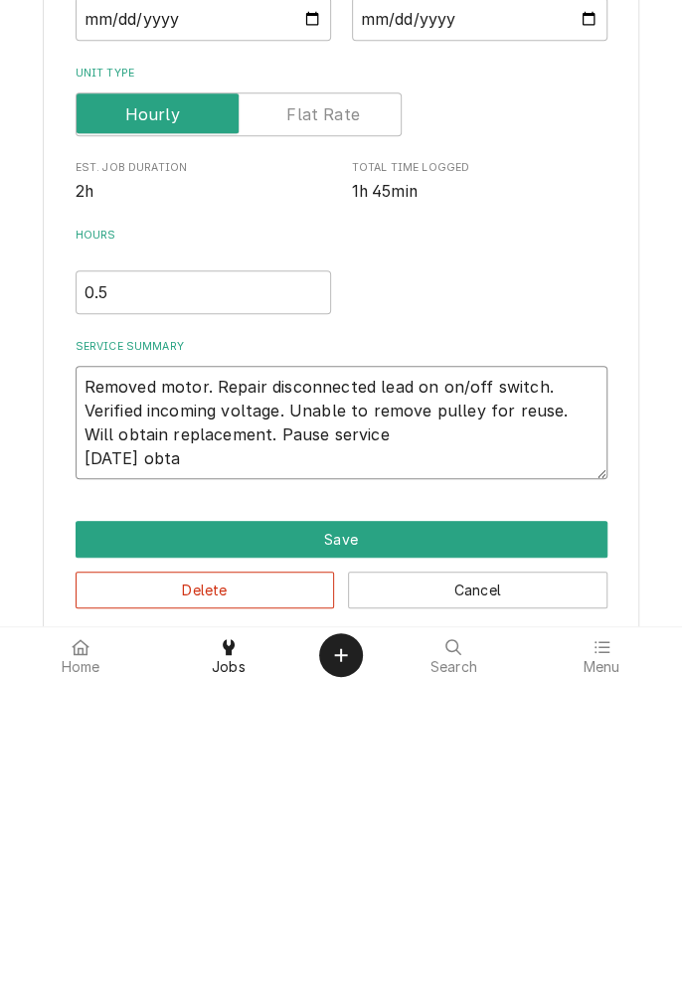
type textarea "Removed motor. Repair disconnected lead on on/off switch. Verified incoming vol…"
type textarea "x"
type textarea "Removed motor. Repair disconnected lead on on/off switch. Verified incoming vol…"
type textarea "x"
type textarea "Removed motor. Repair disconnected lead on on/off switch. Verified incoming vol…"
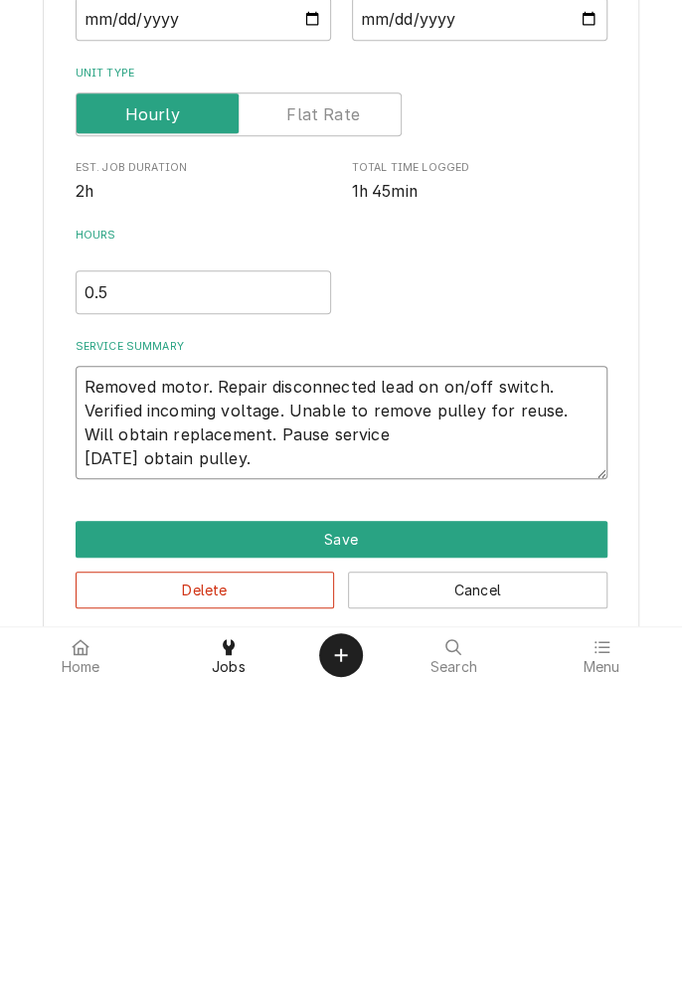
type textarea "x"
type textarea "Removed motor. Repair disconnected lead on on/off switch. Verified incoming vol…"
type textarea "x"
type textarea "Removed motor. Repair disconnected lead on on/off switch. Verified incoming vol…"
type textarea "x"
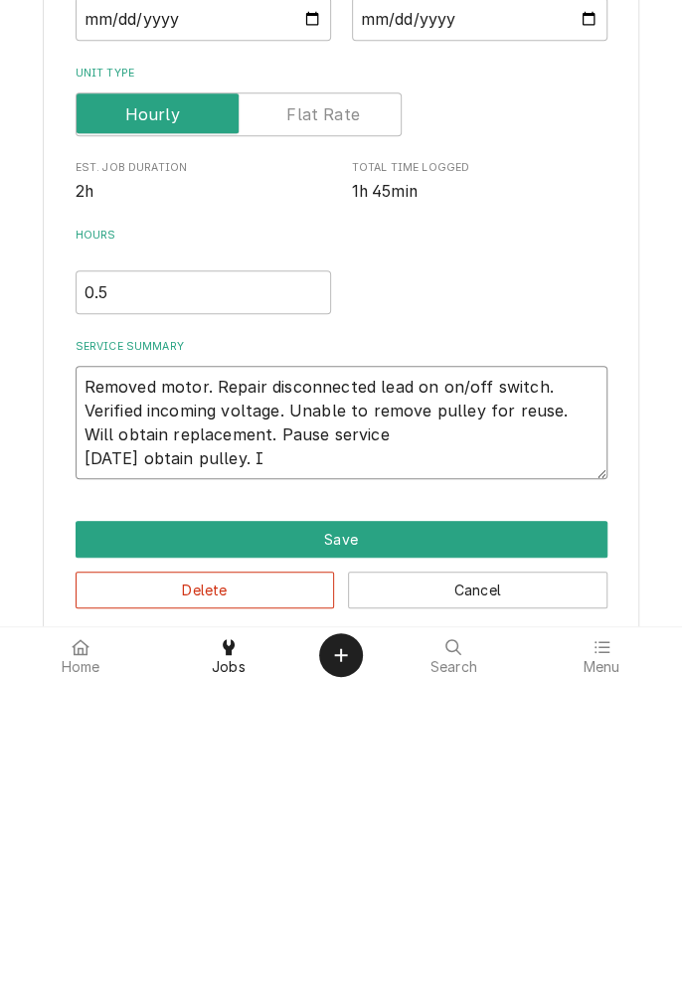
type textarea "Removed motor. Repair disconnected lead on on/off switch. Verified incoming vol…"
type textarea "x"
type textarea "Removed motor. Repair disconnected lead on on/off switch. Verified incoming vol…"
type textarea "x"
type textarea "Removed motor. Repair disconnected lead on on/off switch. Verified incoming vol…"
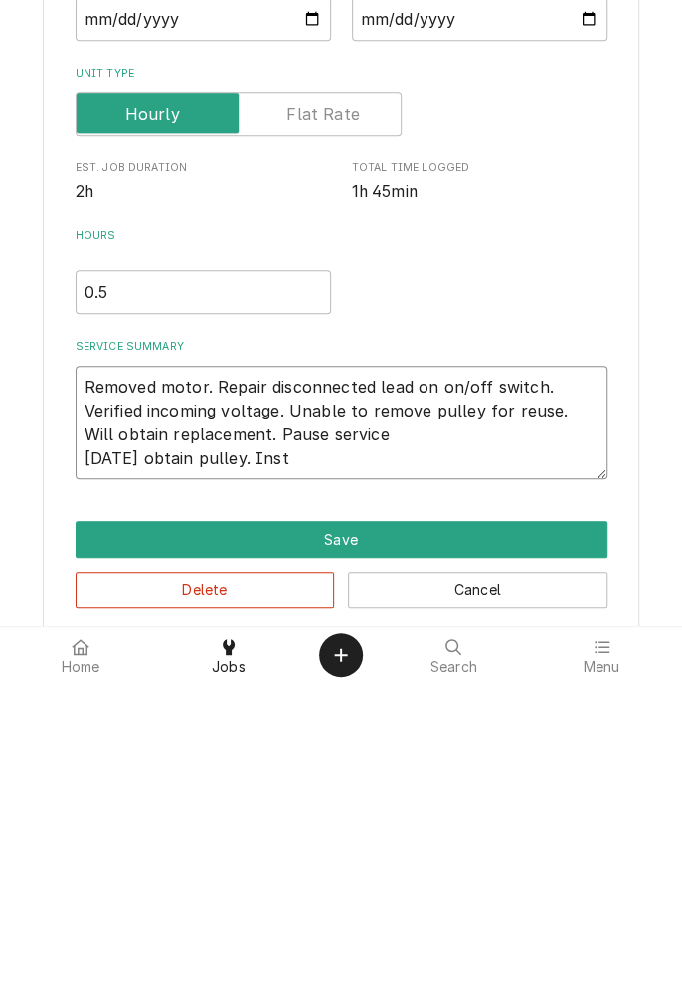
type textarea "x"
type textarea "Removed motor. Repair disconnected lead on on/off switch. Verified incoming vol…"
type textarea "x"
type textarea "Removed motor. Repair disconnected lead on on/off switch. Verified incoming vol…"
type textarea "x"
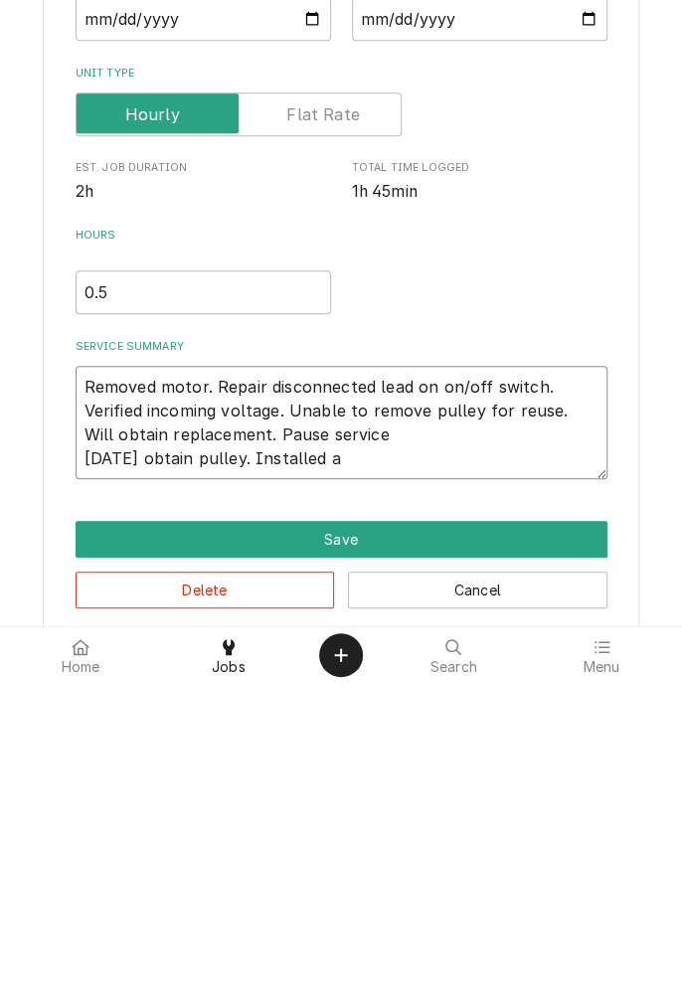
type textarea "Removed motor. Repair disconnected lead on on/off switch. Verified incoming vol…"
type textarea "x"
type textarea "Removed motor. Repair disconnected lead on on/off switch. Verified incoming vol…"
type textarea "x"
type textarea "Removed motor. Repair disconnected lead on on/off switch. Verified incoming vol…"
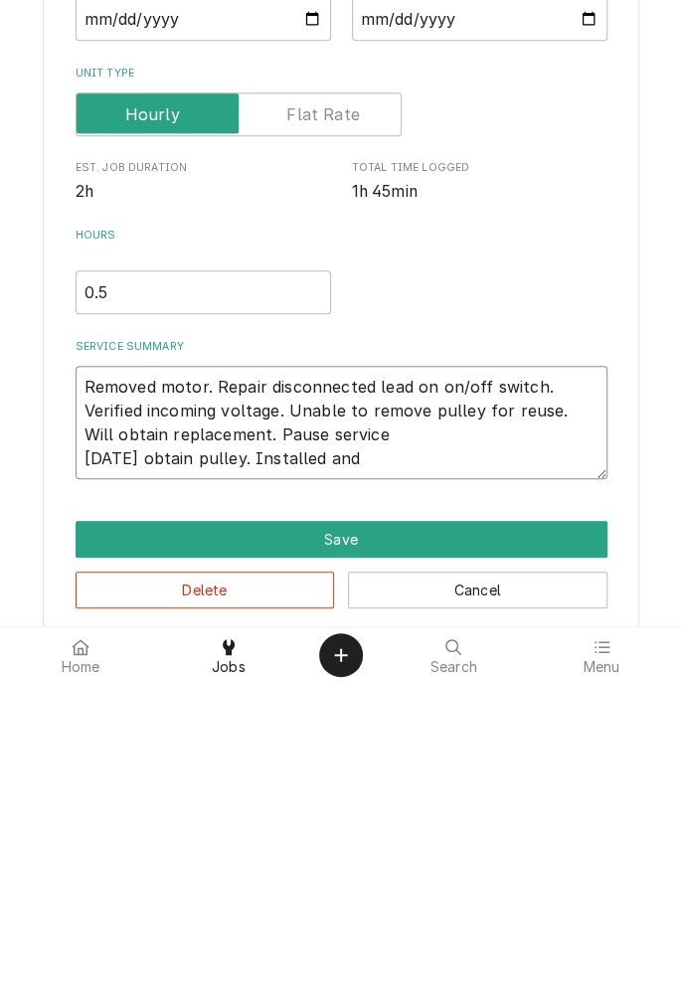
type textarea "x"
type textarea "Removed motor. Repair disconnected lead on on/off switch. Verified incoming vol…"
type textarea "x"
type textarea "Removed motor. Repair disconnected lead on on/off switch. Verified incoming vol…"
type textarea "x"
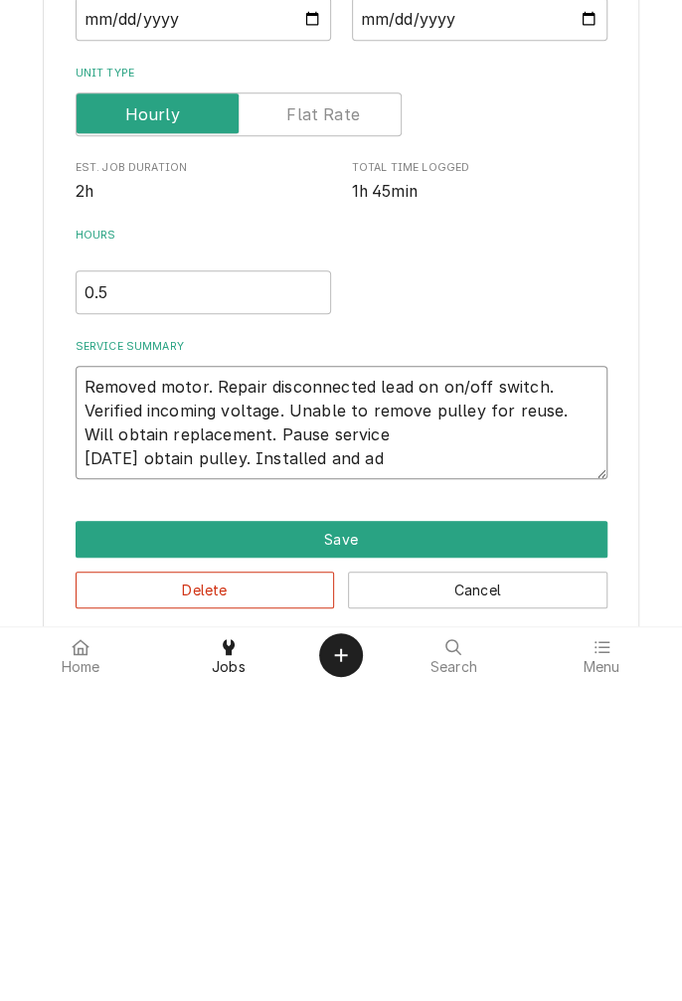
type textarea "Removed motor. Repair disconnected lead on on/off switch. Verified incoming vol…"
type textarea "x"
type textarea "Removed motor. Repair disconnected lead on on/off switch. Verified incoming vol…"
type textarea "x"
type textarea "Removed motor. Repair disconnected lead on on/off switch. Verified incoming vol…"
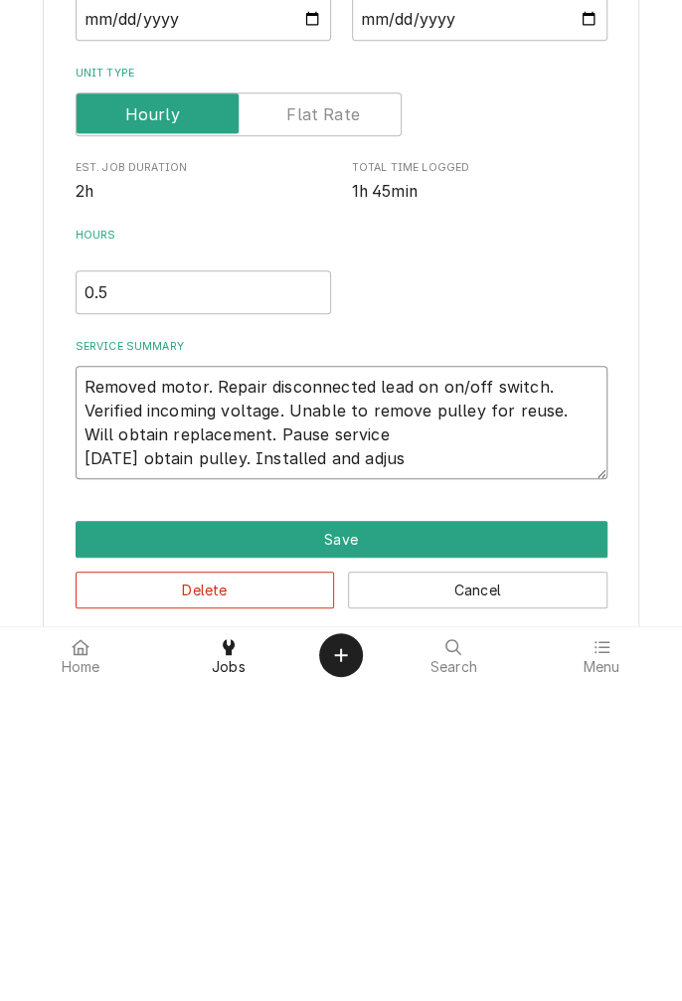
type textarea "x"
type textarea "Removed motor. Repair disconnected lead on on/off switch. Verified incoming vol…"
type textarea "x"
type textarea "Removed motor. Repair disconnected lead on on/off switch. Verified incoming vol…"
type textarea "x"
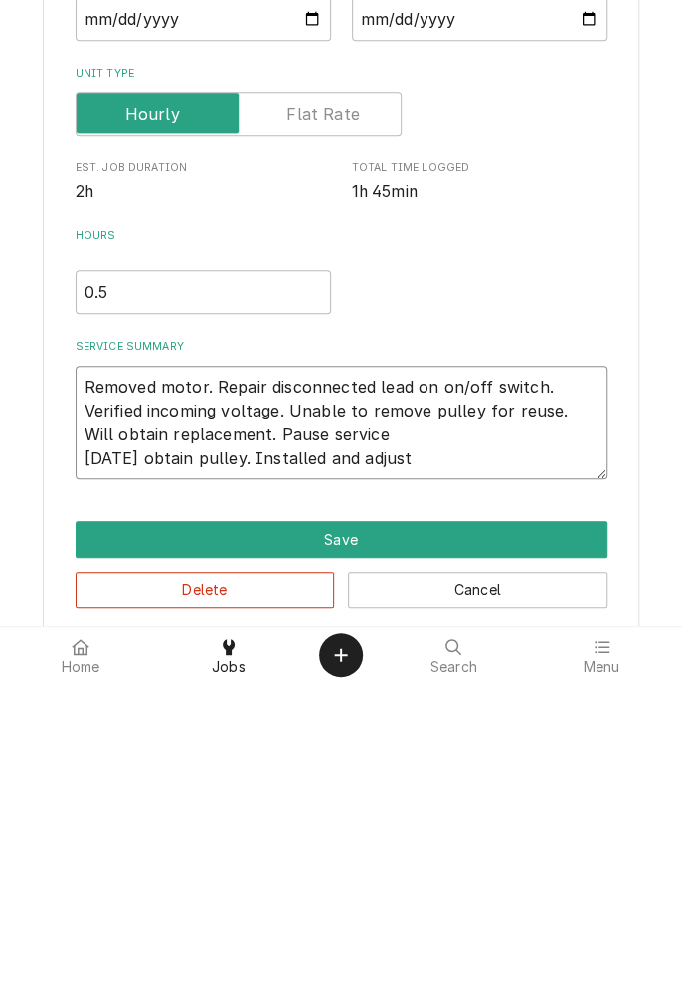
type textarea "Removed motor. Repair disconnected lead on on/off switch. Verified incoming vol…"
type textarea "x"
type textarea "Removed motor. Repair disconnected lead on on/off switch. Verified incoming vol…"
type textarea "x"
type textarea "Removed motor. Repair disconnected lead on on/off switch. Verified incoming vol…"
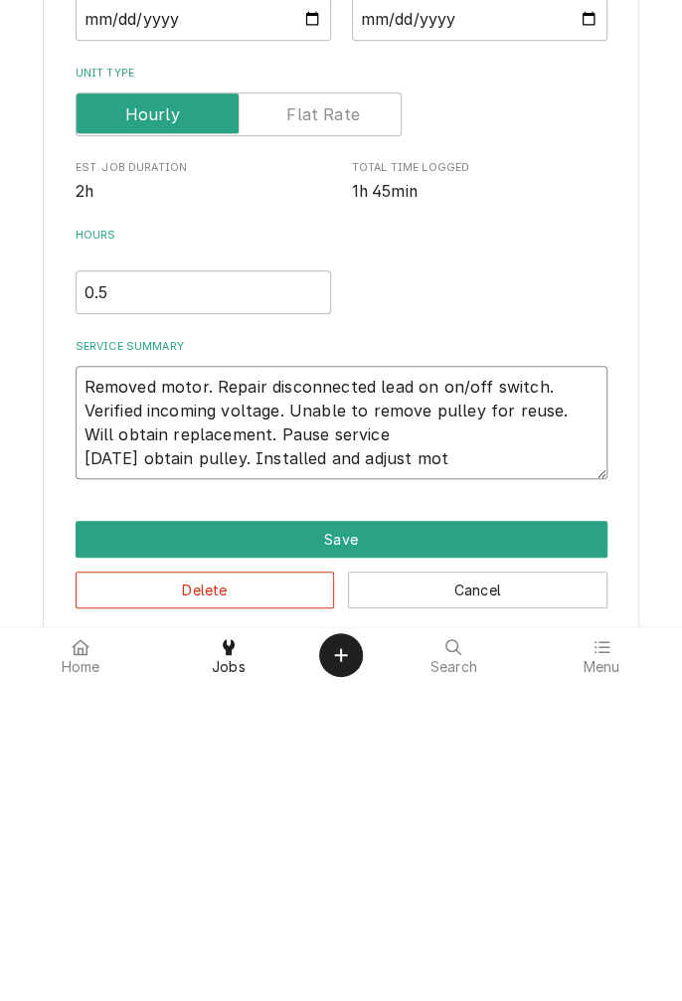
type textarea "x"
type textarea "Removed motor. Repair disconnected lead on on/off switch. Verified incoming vol…"
type textarea "x"
type textarea "Removed motor. Repair disconnected lead on on/off switch. Verified incoming vol…"
type textarea "x"
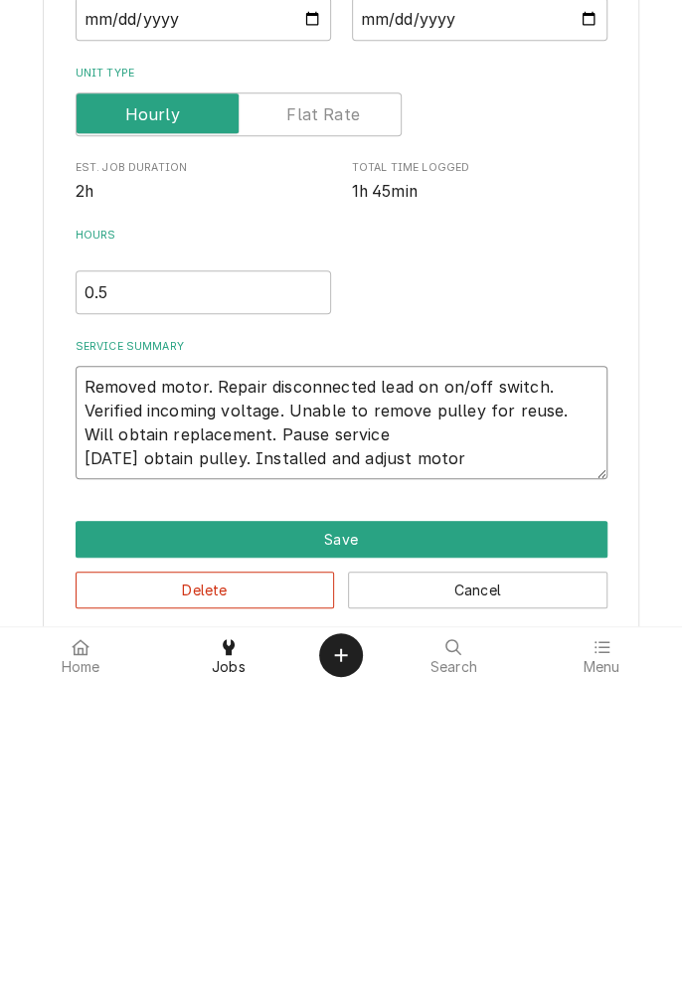
type textarea "Removed motor. Repair disconnected lead on on/off switch. Verified incoming vol…"
type textarea "x"
type textarea "Removed motor. Repair disconnected lead on on/off switch. Verified incoming vol…"
type textarea "x"
type textarea "Removed motor. Repair disconnected lead on on/off switch. Verified incoming vol…"
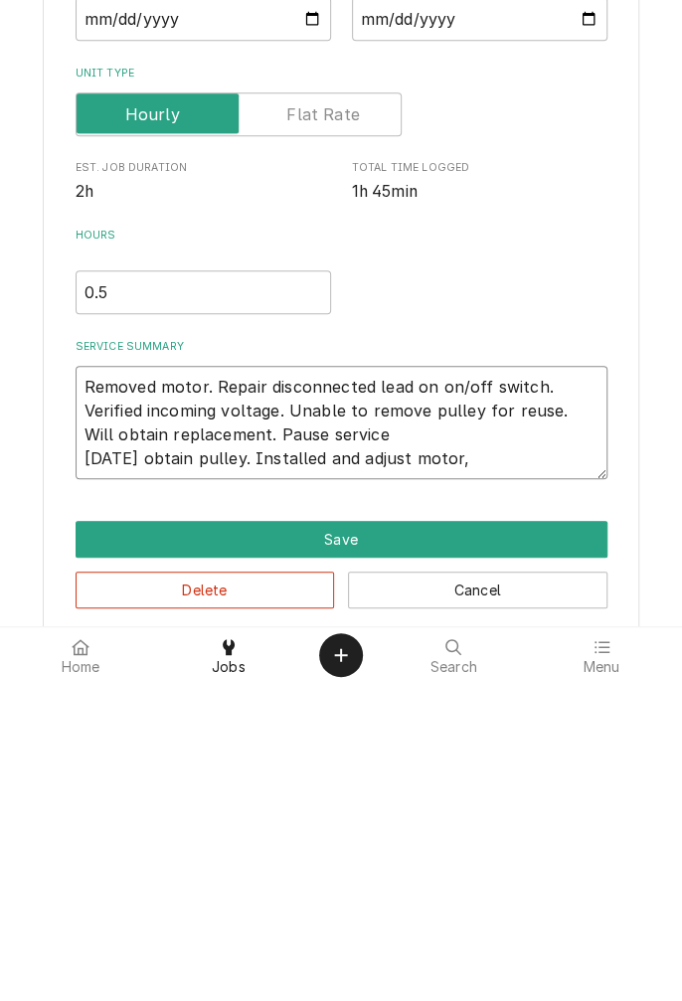
type textarea "x"
type textarea "Removed motor. Repair disconnected lead on on/off switch. Verified incoming vol…"
type textarea "x"
type textarea "Removed motor. Repair disconnected lead on on/off switch. Verified incoming vol…"
type textarea "x"
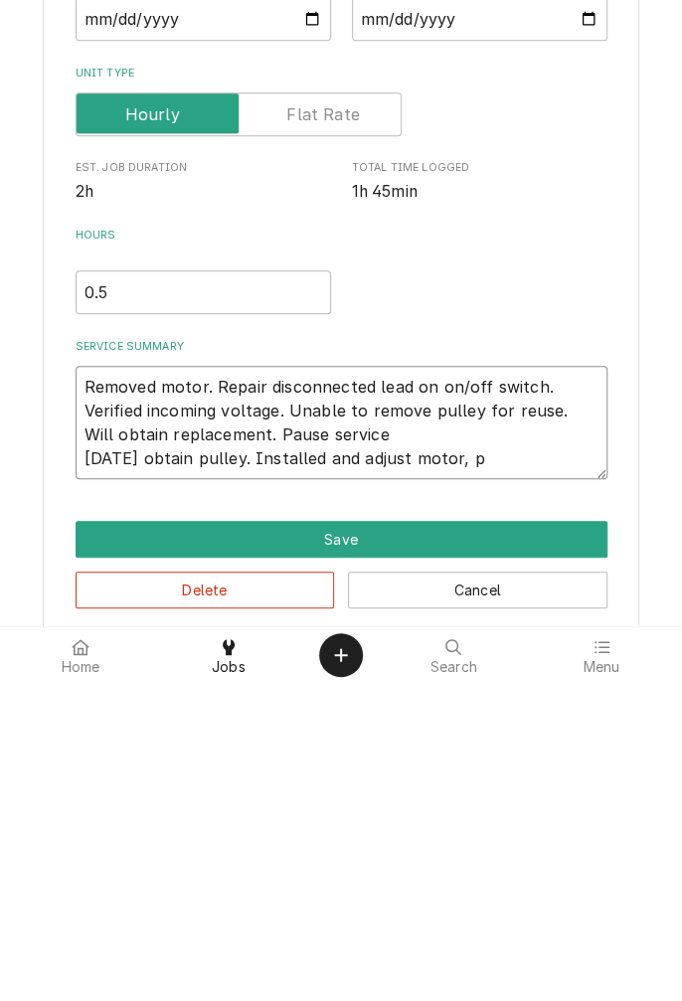
type textarea "Removed motor. Repair disconnected lead on on/off switch. Verified incoming vol…"
type textarea "x"
type textarea "Removed motor. Repair disconnected lead on on/off switch. Verified incoming vol…"
type textarea "x"
type textarea "Removed motor. Repair disconnected lead on on/off switch. Verified incoming vol…"
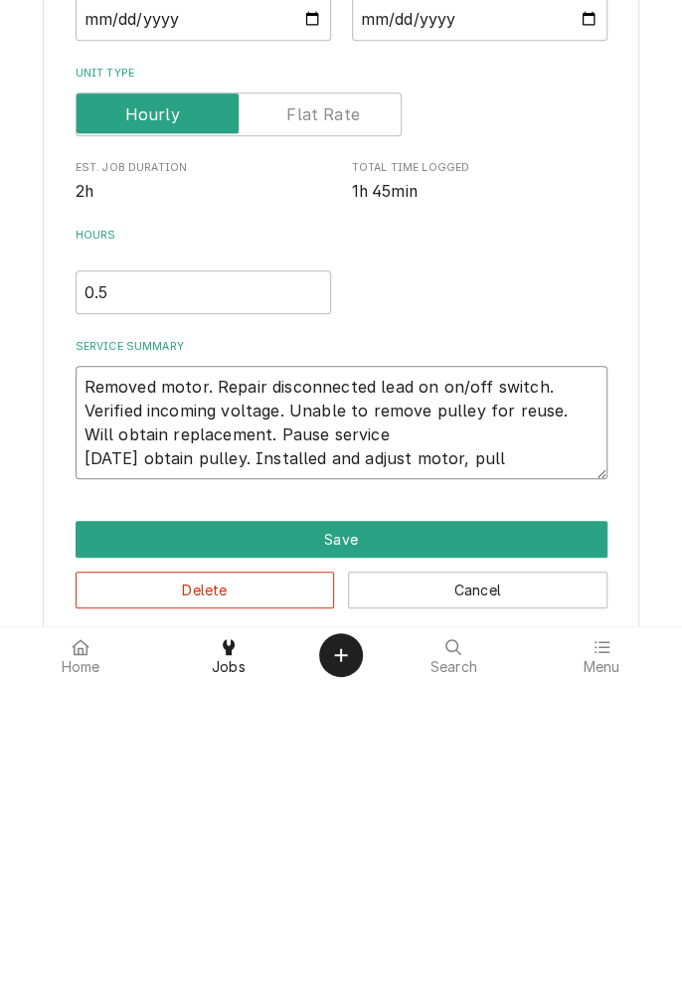
type textarea "x"
type textarea "Removed motor. Repair disconnected lead on on/off switch. Verified incoming vol…"
type textarea "x"
type textarea "Removed motor. Repair disconnected lead on on/off switch. Verified incoming vol…"
type textarea "x"
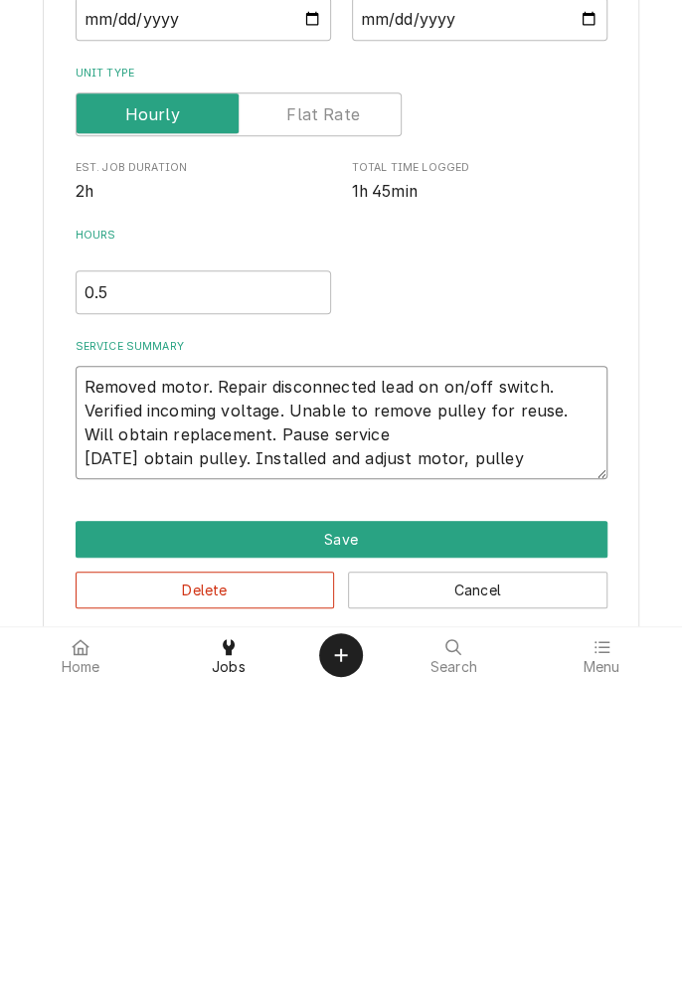
type textarea "Removed motor. Repair disconnected lead on on/off switch. Verified incoming vol…"
type textarea "x"
type textarea "Removed motor. Repair disconnected lead on on/off switch. Verified incoming vol…"
type textarea "x"
type textarea "Removed motor. Repair disconnected lead on on/off switch. Verified incoming vol…"
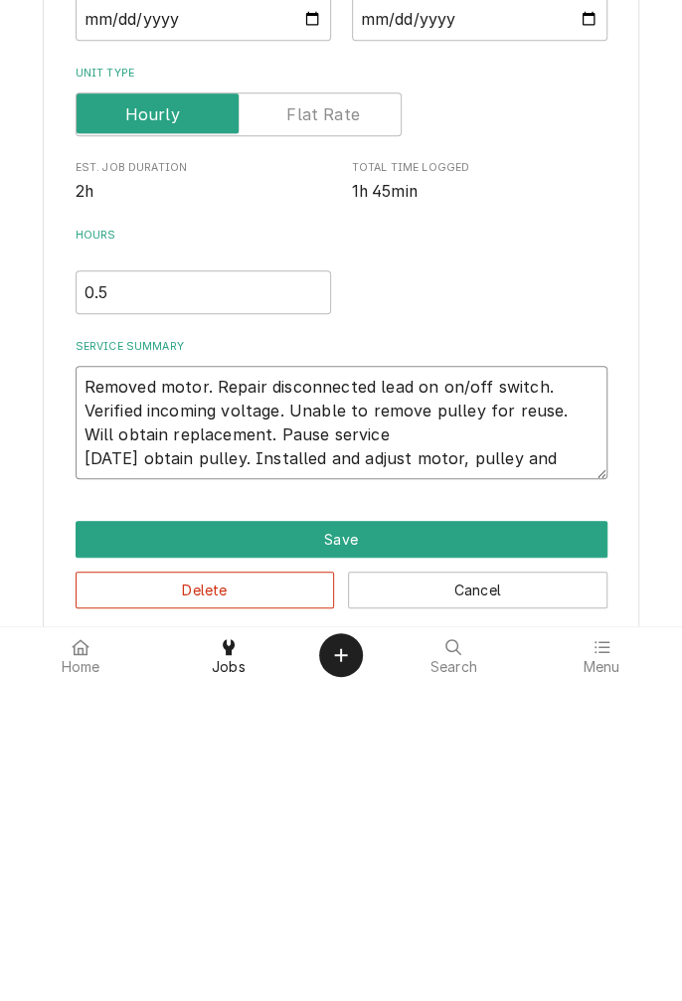
type textarea "x"
type textarea "Removed motor. Repair disconnected lead on on/off switch. Verified incoming vol…"
type textarea "x"
type textarea "Removed motor. Repair disconnected lead on on/off switch. Verified incoming vol…"
type textarea "x"
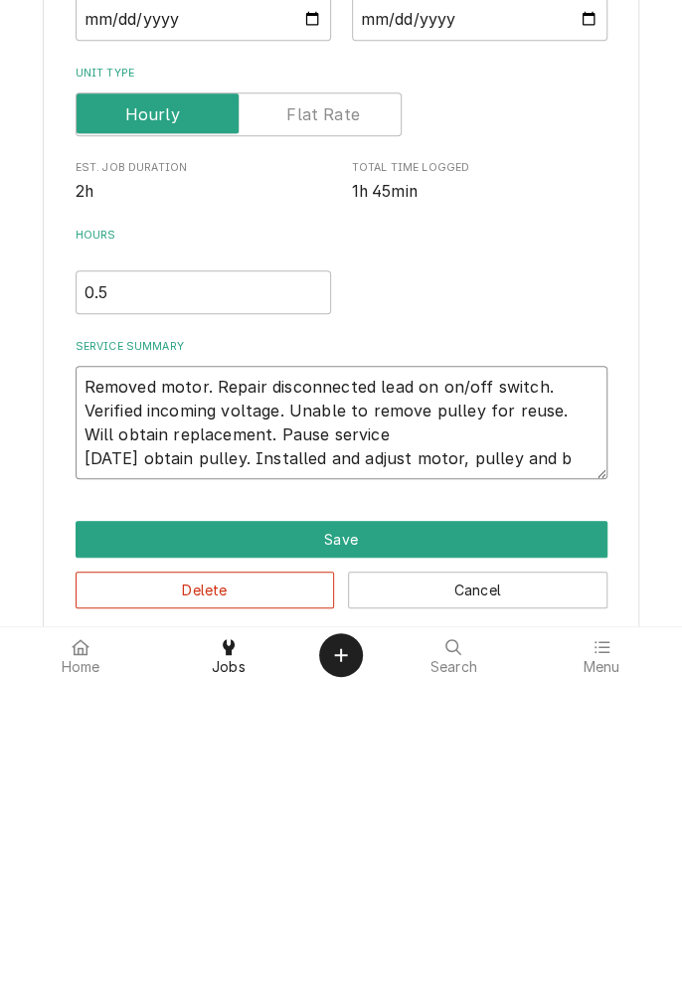
type textarea "Removed motor. Repair disconnected lead on on/off switch. Verified incoming vol…"
type textarea "x"
type textarea "Removed motor. Repair disconnected lead on on/off switch. Verified incoming vol…"
type textarea "x"
type textarea "Removed motor. Repair disconnected lead on on/off switch. Verified incoming vol…"
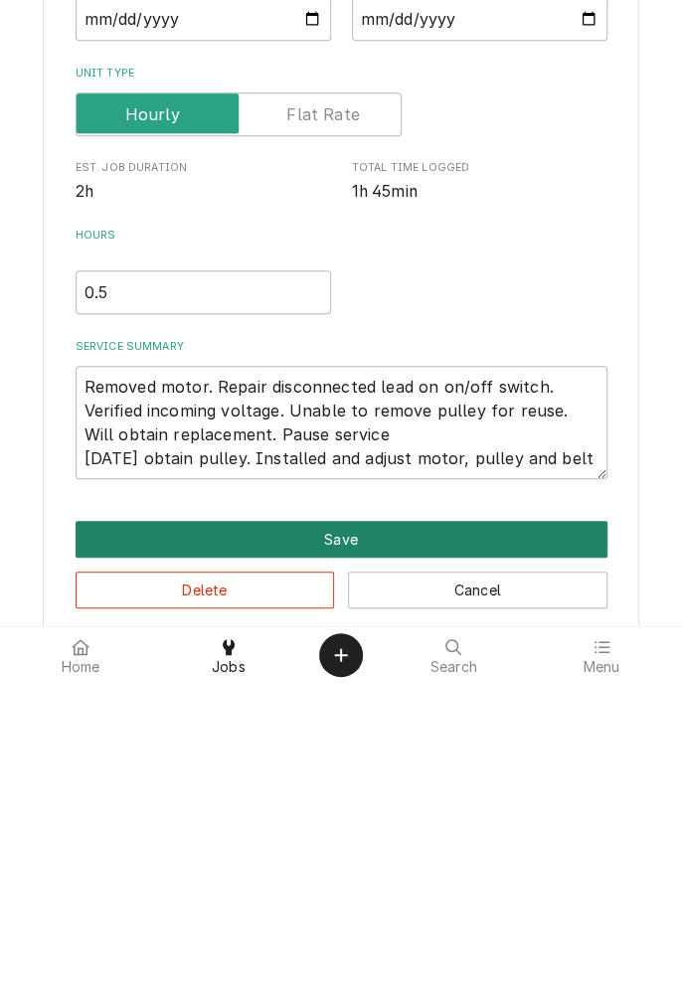
click at [342, 864] on button "Save" at bounding box center [342, 857] width 532 height 37
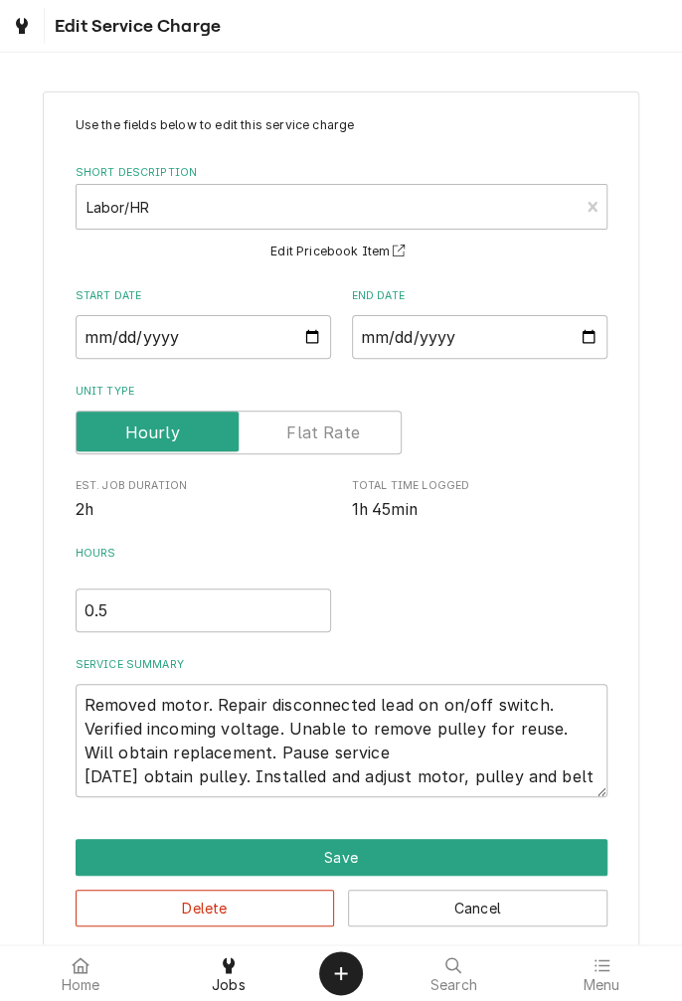
scroll to position [419, 0]
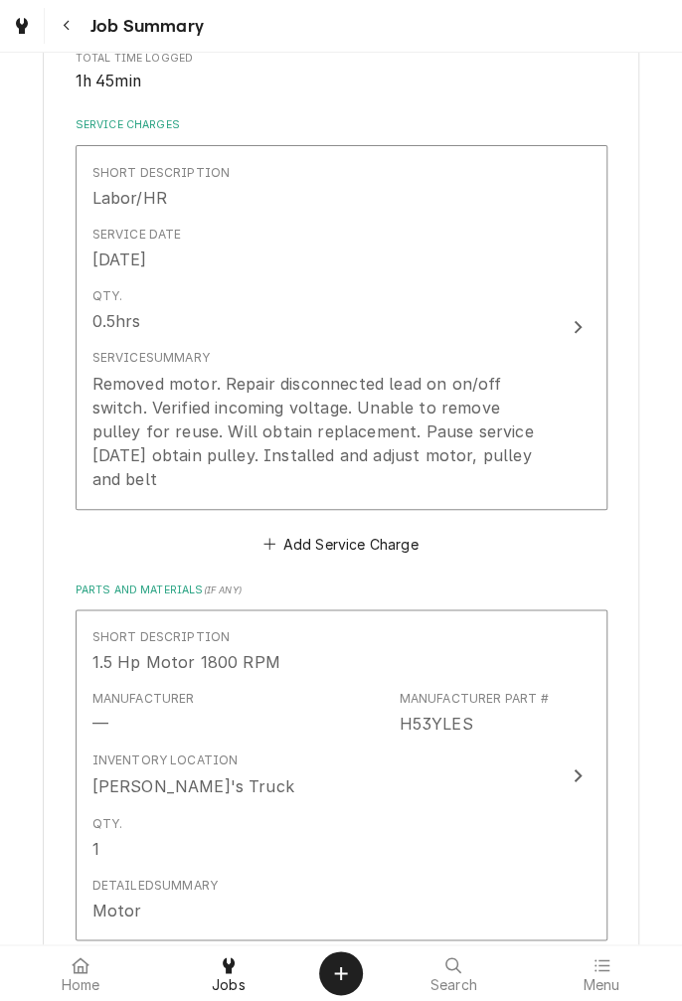
click at [560, 366] on button "Short Description Labor/HR Service Date Oct 7, 2025 Qty. 0.5hrs Service Summary…" at bounding box center [342, 327] width 532 height 365
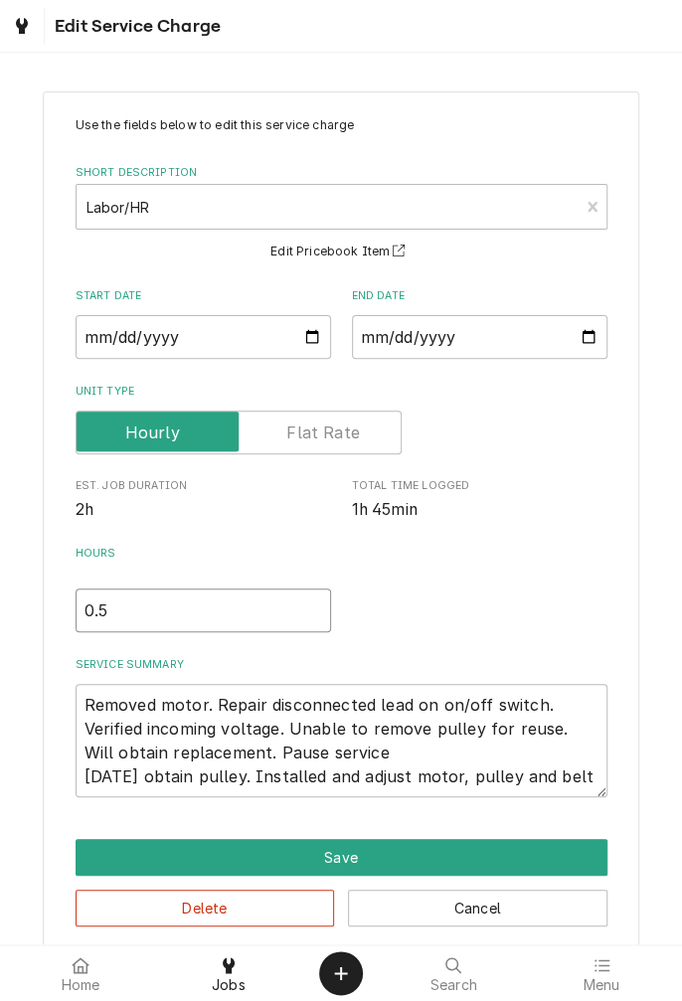
click at [168, 610] on input "0.5" at bounding box center [203, 610] width 255 height 44
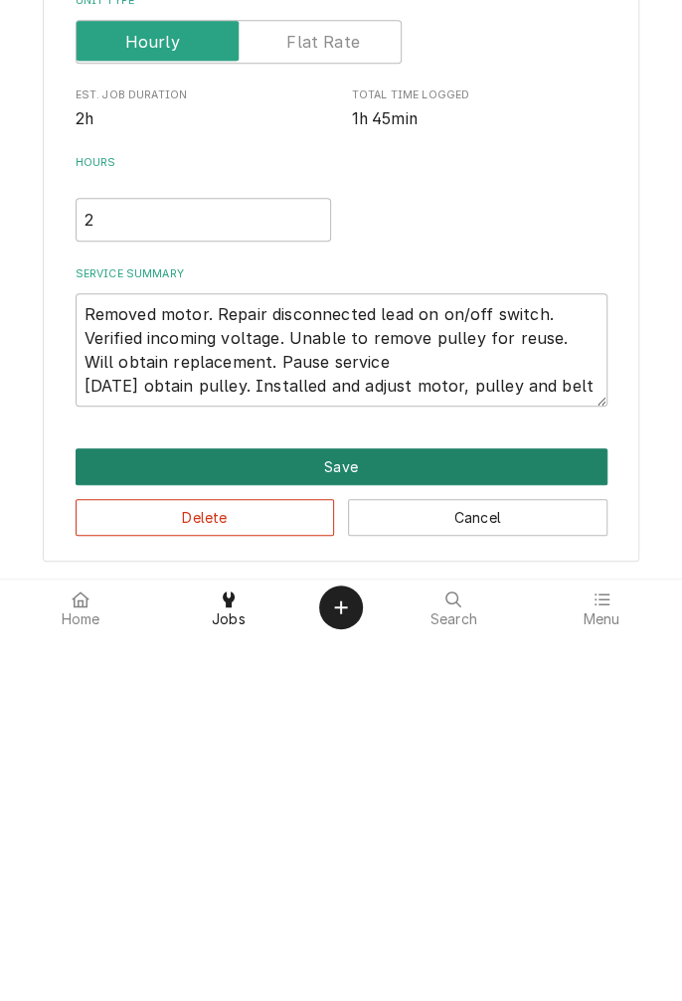
click at [344, 841] on button "Save" at bounding box center [342, 832] width 532 height 37
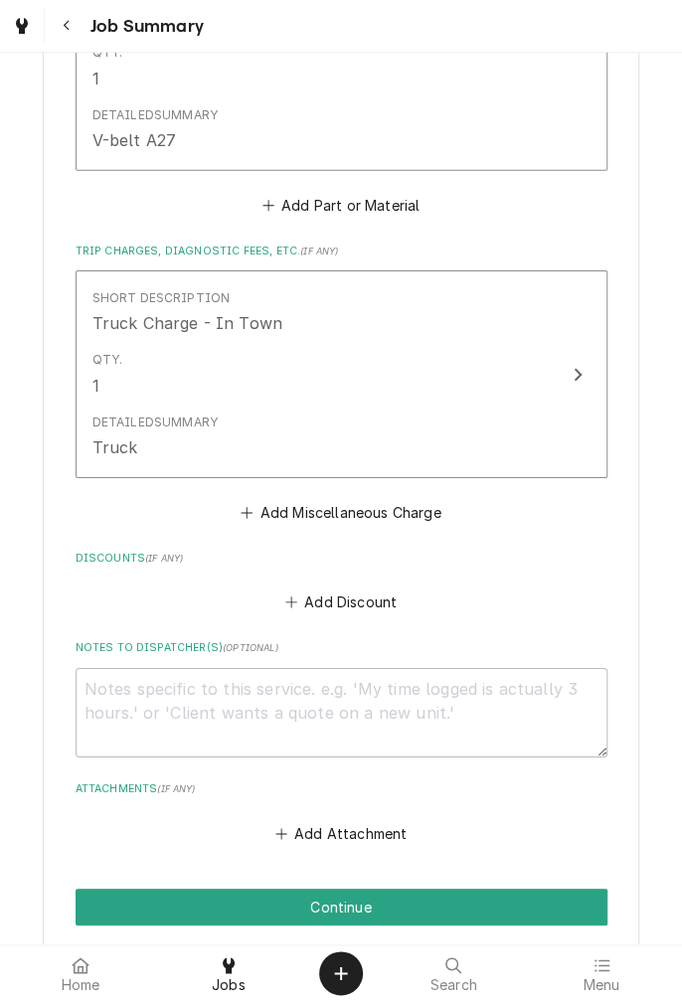
scroll to position [1988, 0]
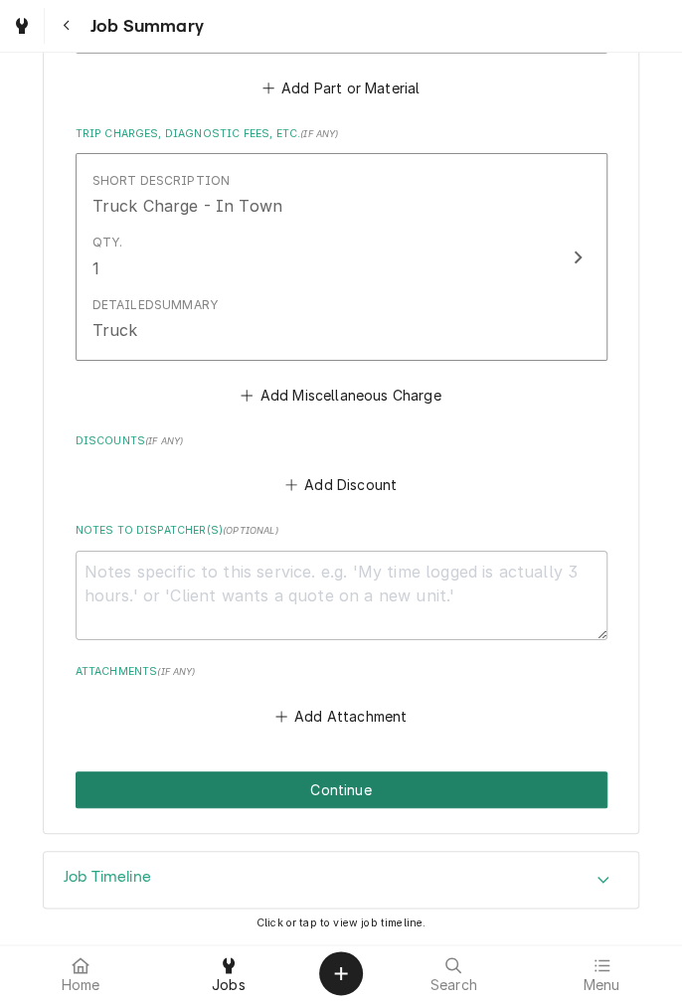
click at [382, 788] on button "Continue" at bounding box center [342, 789] width 532 height 37
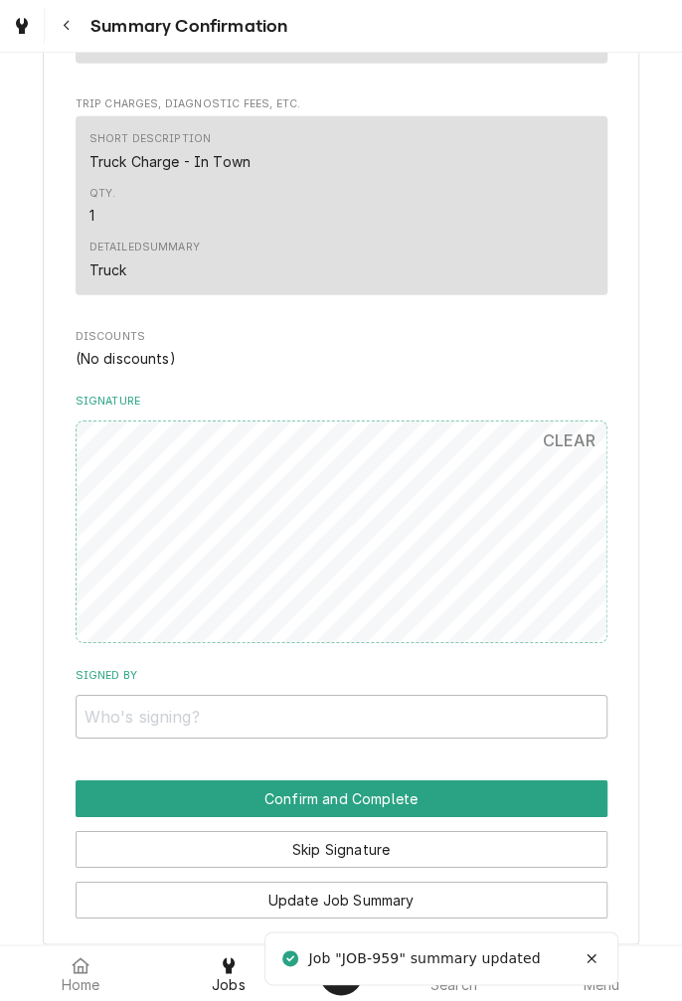
scroll to position [1831, 0]
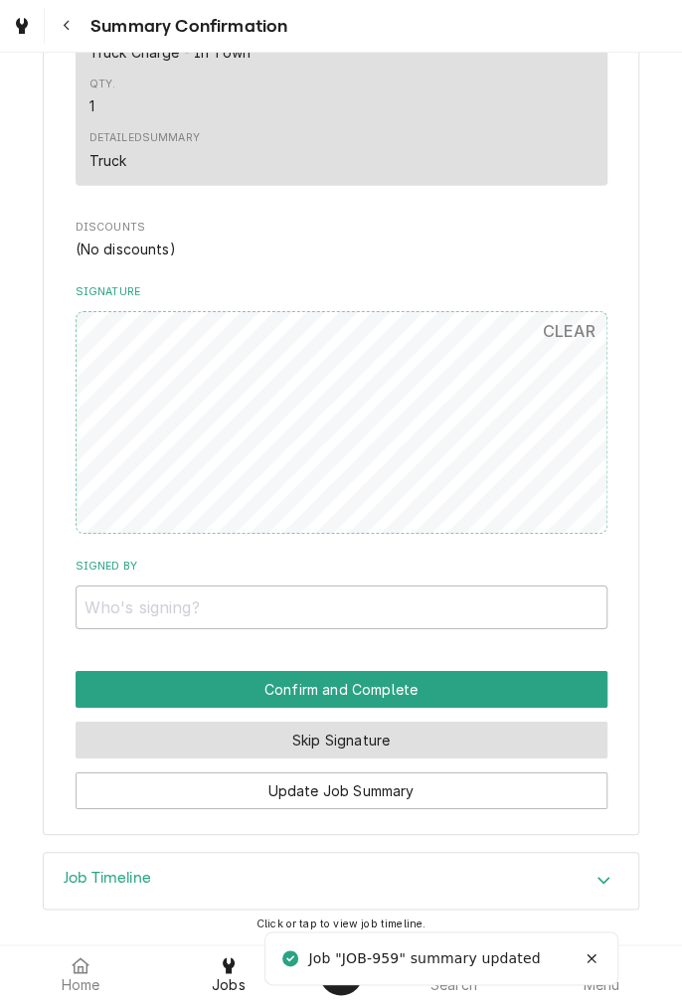
click at [398, 739] on button "Skip Signature" at bounding box center [342, 739] width 532 height 37
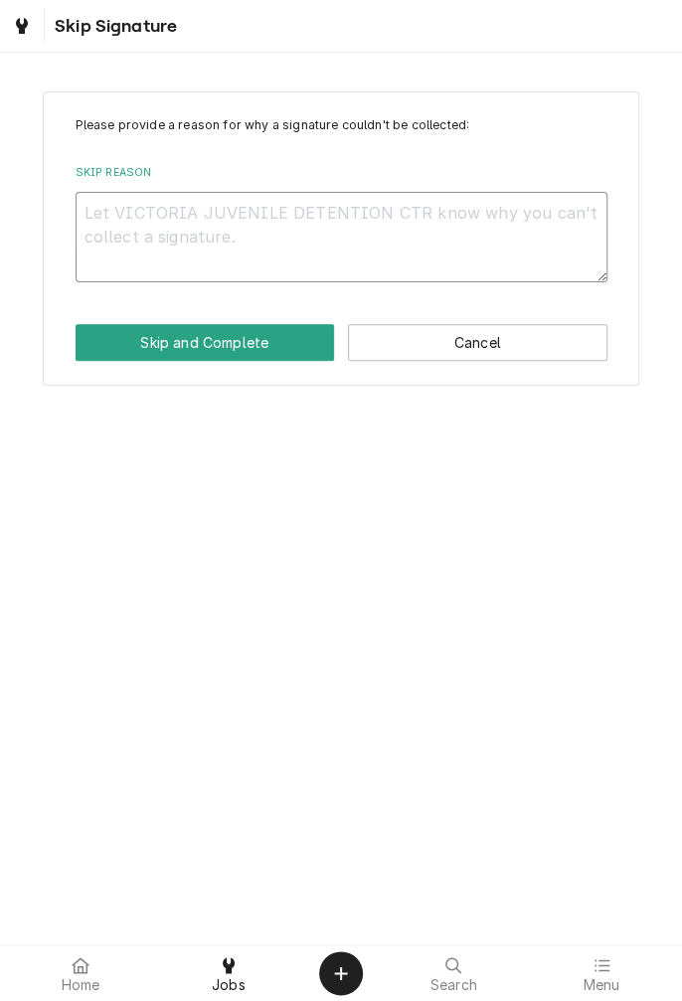
click at [346, 221] on textarea "Skip Reason" at bounding box center [342, 236] width 532 height 89
type textarea "x"
type textarea "C"
type textarea "x"
type textarea "Cl"
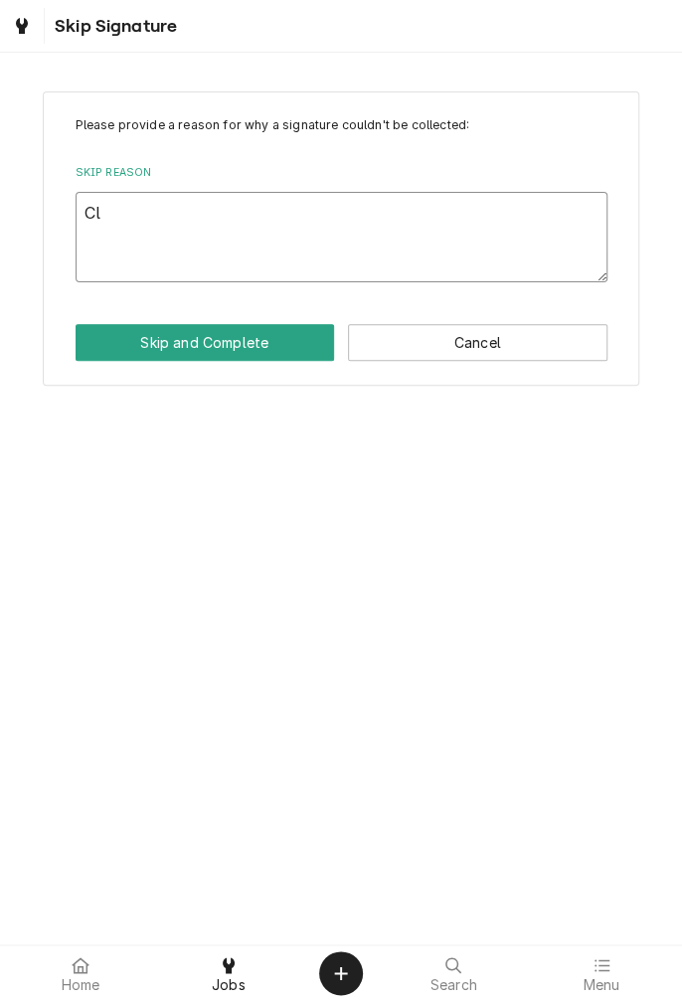
type textarea "x"
type textarea "Cli"
type textarea "x"
type textarea "Clie"
type textarea "x"
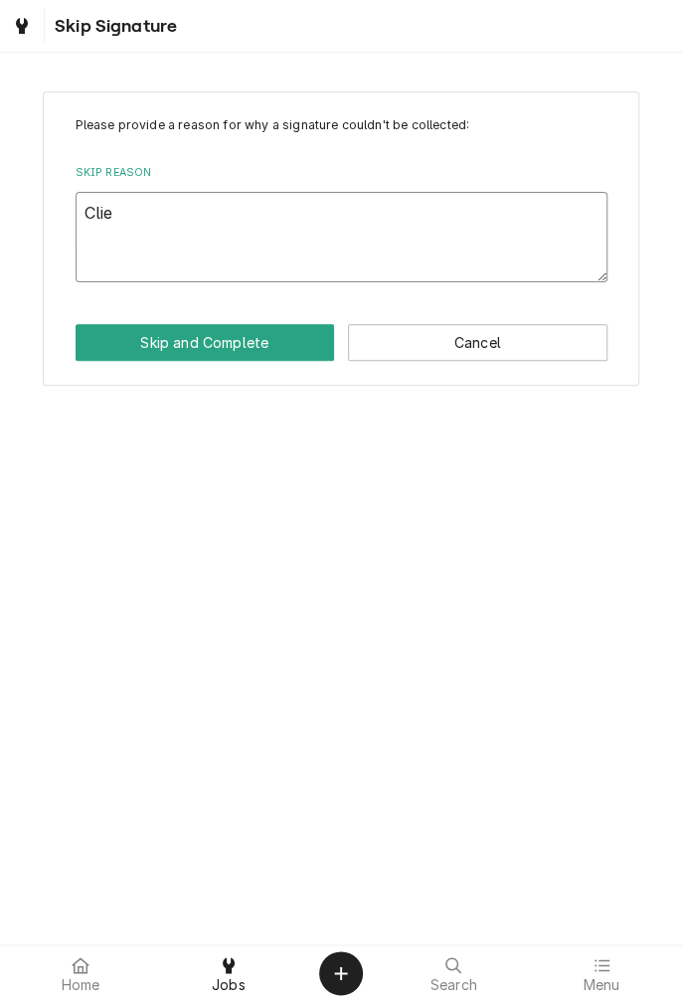
type textarea "Clien"
type textarea "x"
type textarea "Client"
type textarea "x"
type textarea "Client"
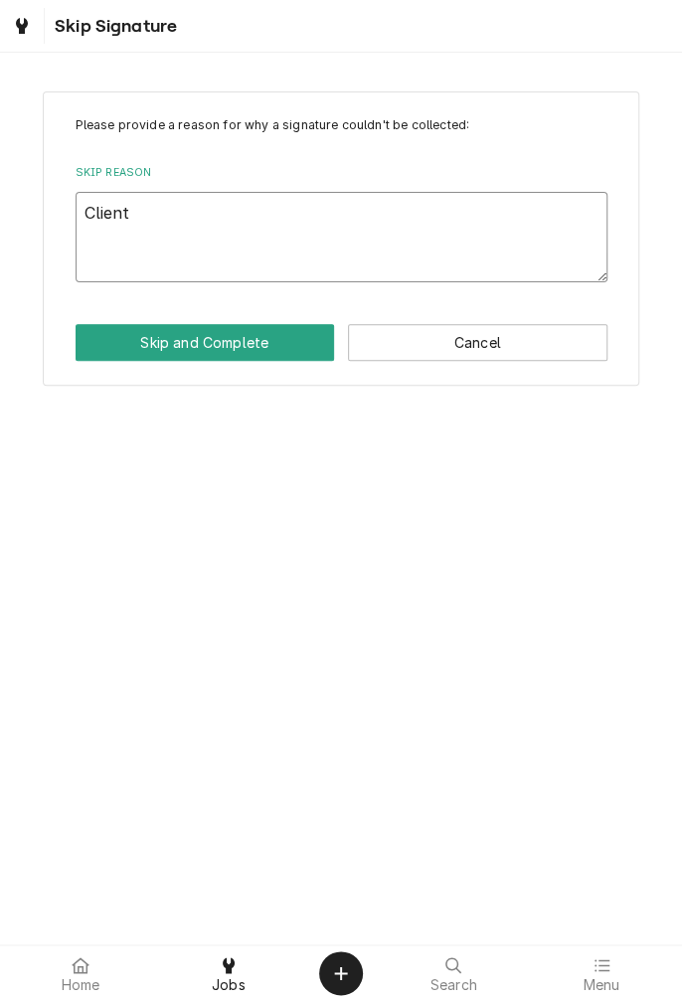
type textarea "x"
type textarea "Client n"
type textarea "x"
type textarea "Client no"
type textarea "x"
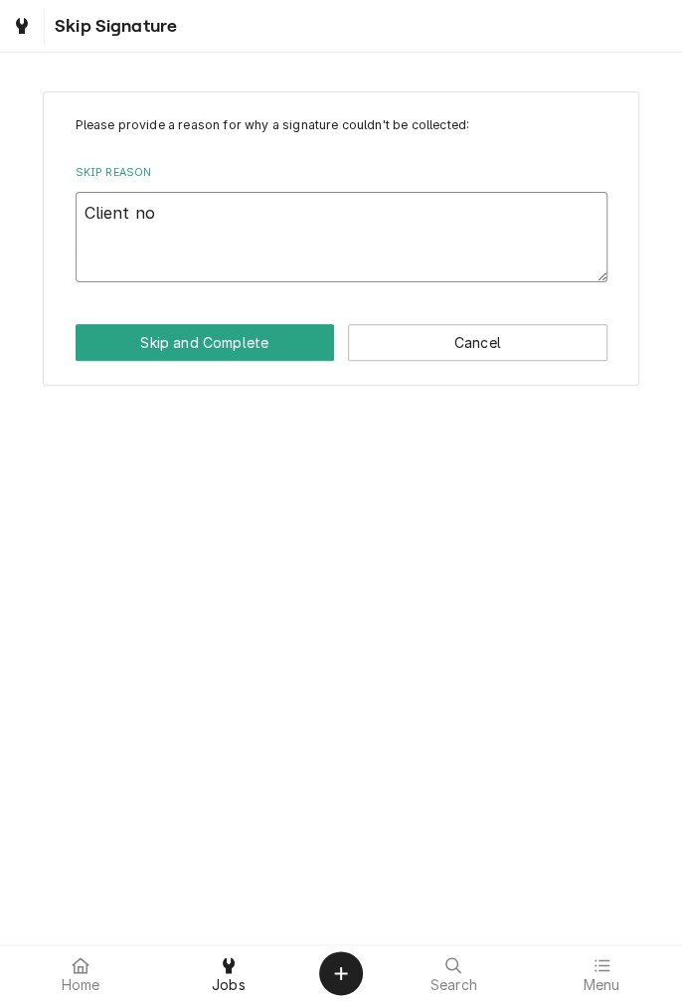
type textarea "Client not"
type textarea "x"
type textarea "Client not"
type textarea "x"
type textarea "Client not o"
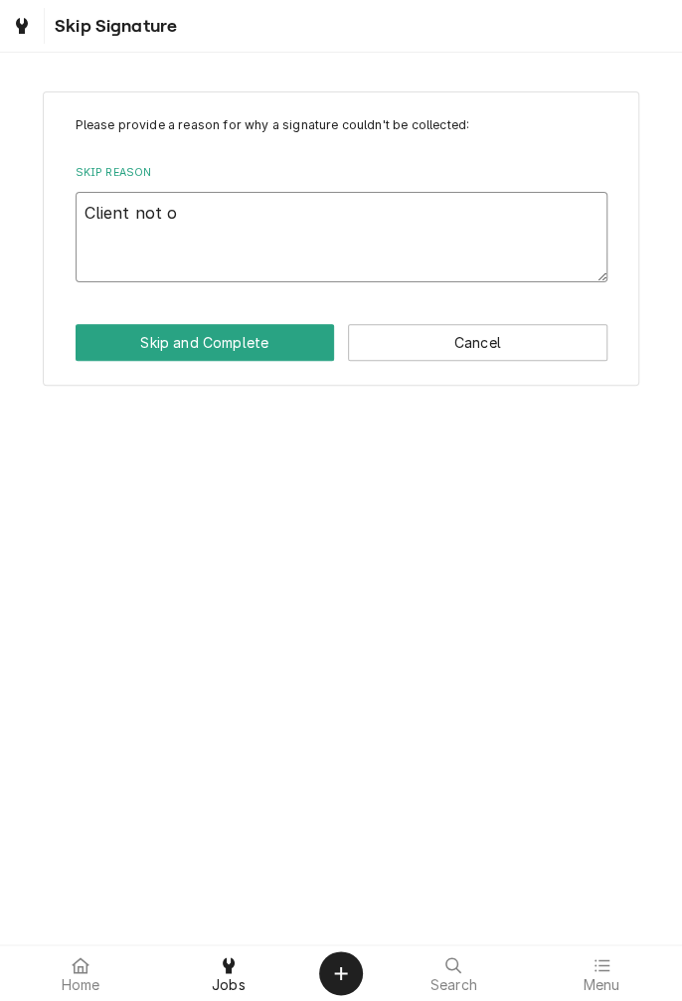
type textarea "x"
type textarea "Client not on"
type textarea "x"
type textarea "Client not on"
type textarea "x"
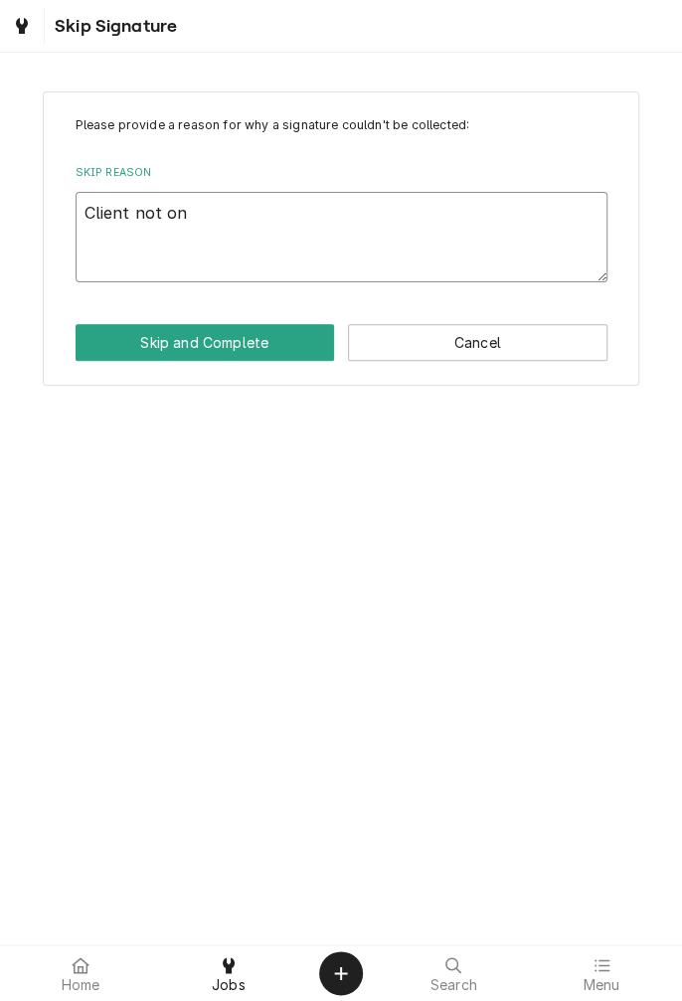
type textarea "Client not on s"
type textarea "x"
type textarea "Client not on si"
type textarea "x"
type textarea "Client not on sit"
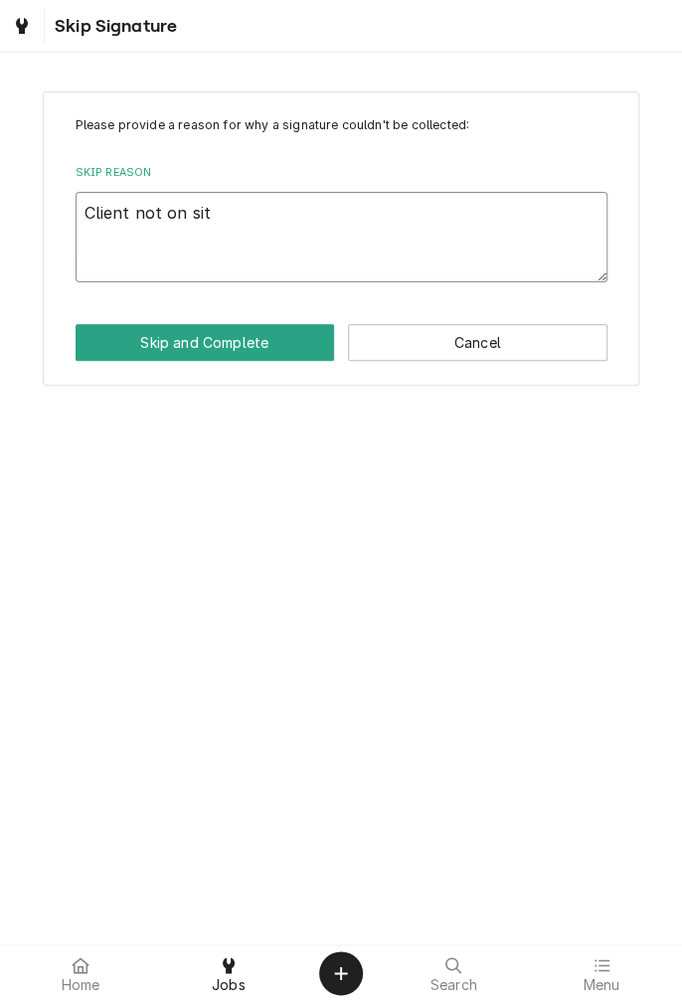
type textarea "x"
type textarea "Client not on site"
type textarea "x"
type textarea "Client not on site"
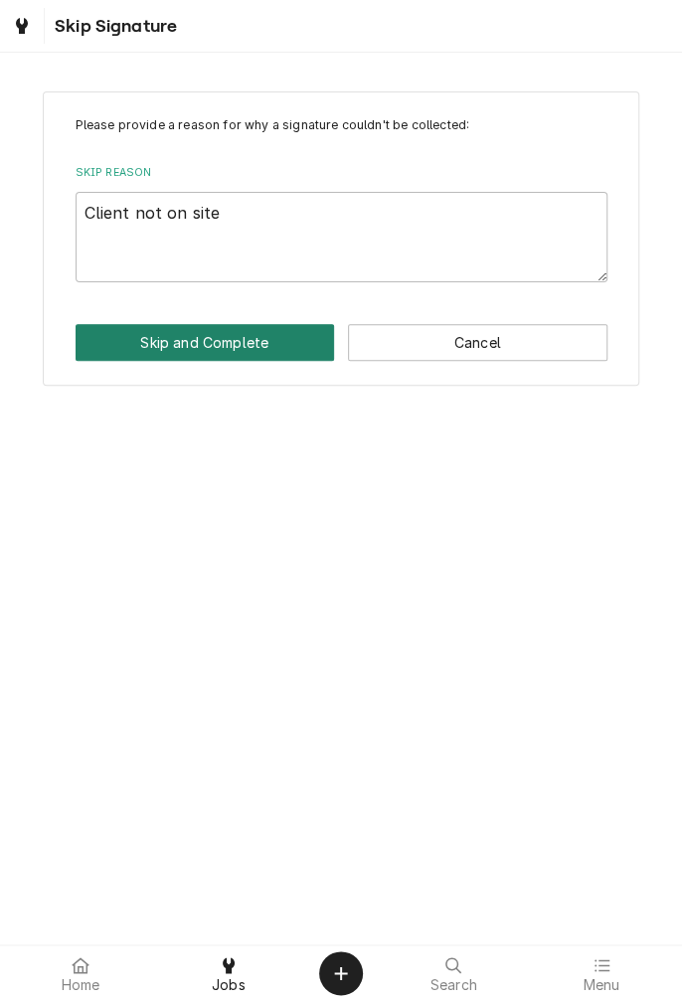
click at [233, 354] on button "Skip and Complete" at bounding box center [205, 342] width 259 height 37
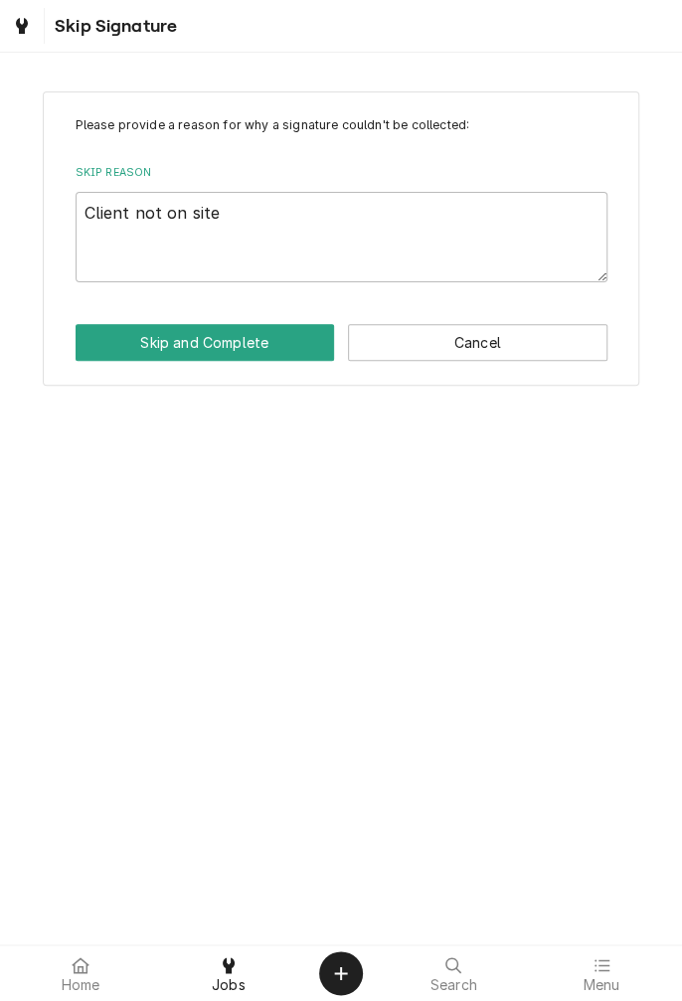
type textarea "x"
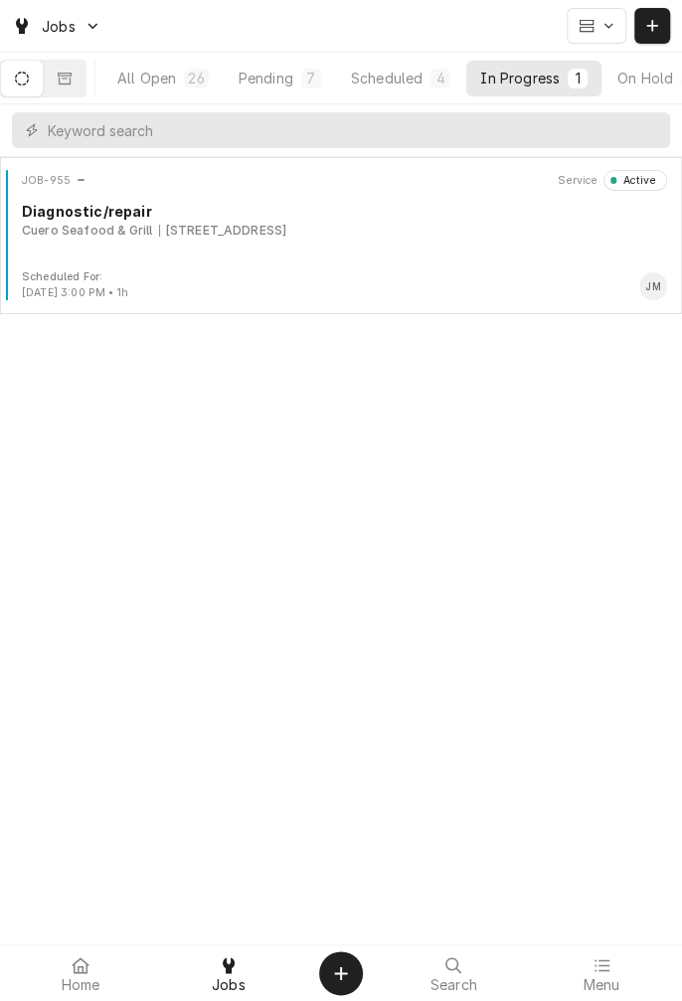
click at [168, 92] on button "All Open 26" at bounding box center [162, 79] width 119 height 36
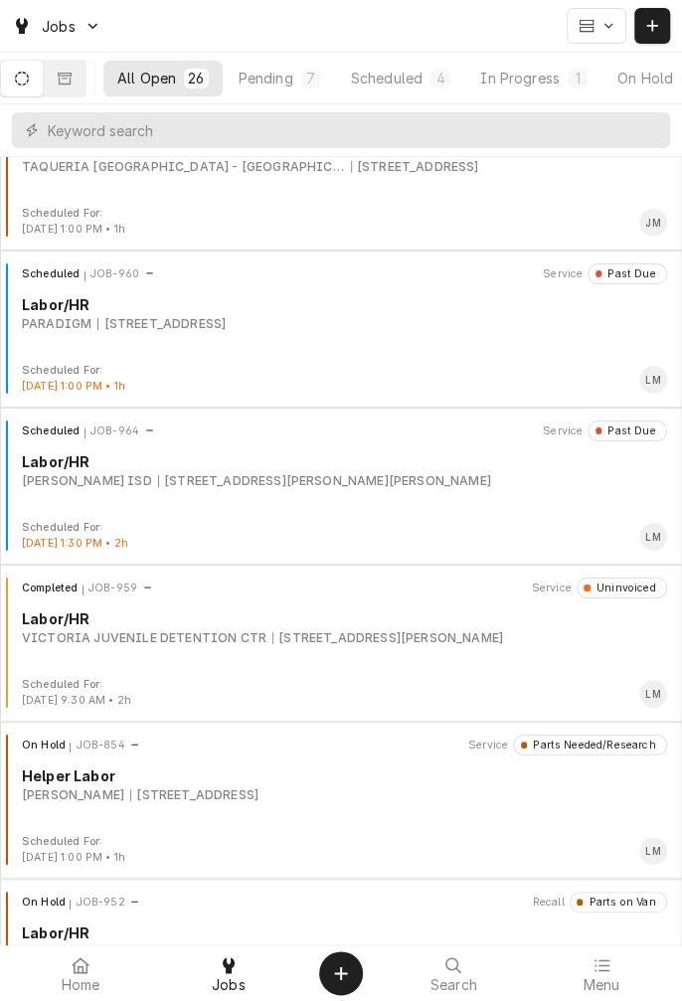
scroll to position [2107, 0]
click at [231, 796] on div "[STREET_ADDRESS]" at bounding box center [194, 793] width 128 height 18
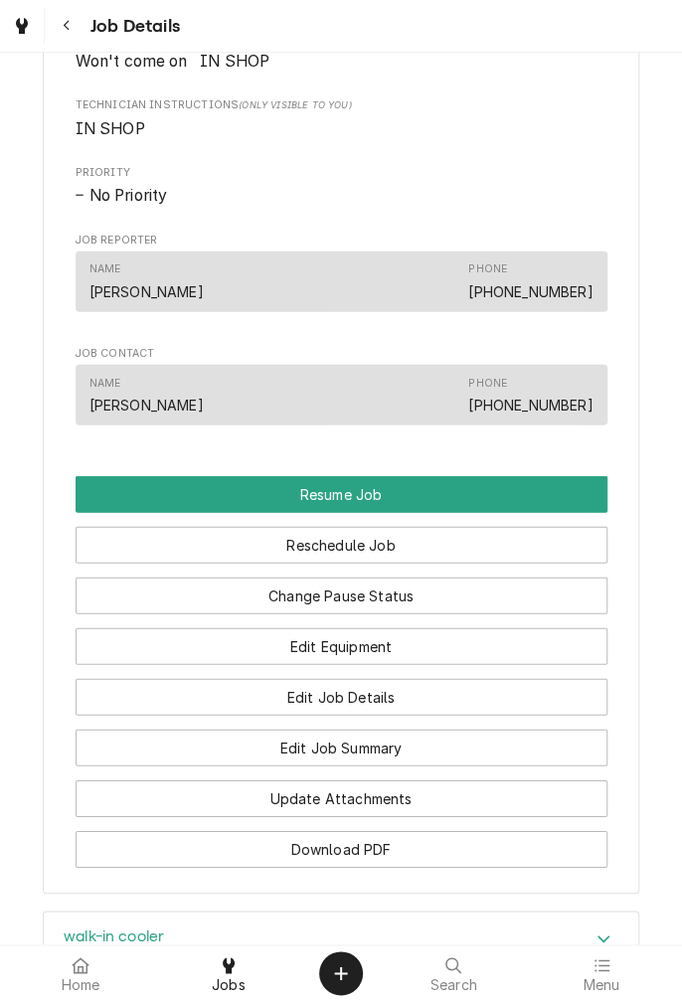
scroll to position [1371, 0]
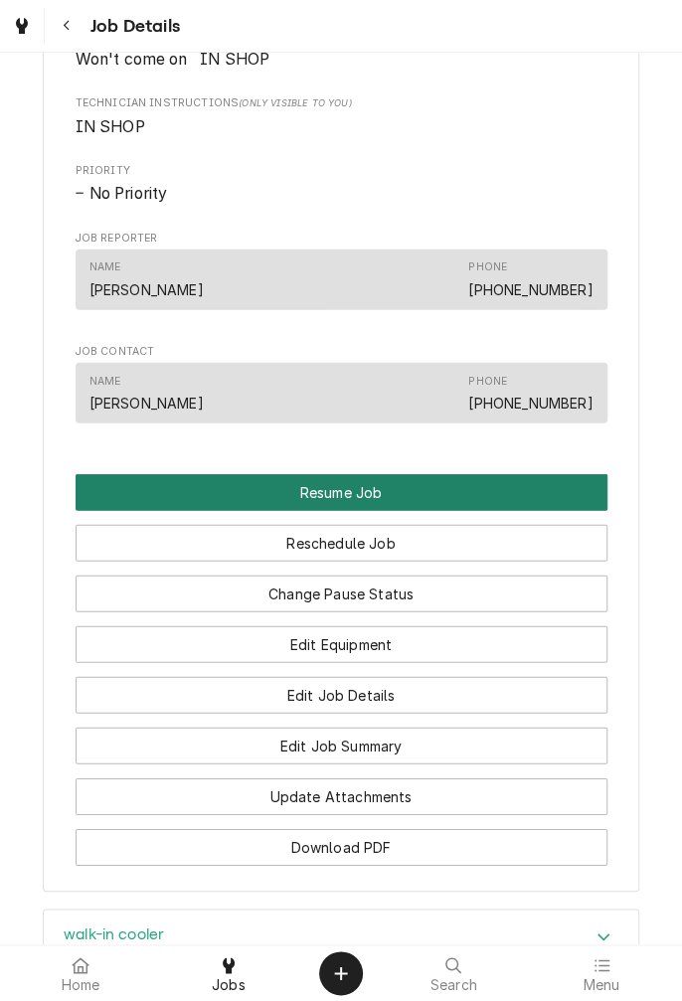
click at [380, 511] on button "Resume Job" at bounding box center [342, 492] width 532 height 37
